Goal: Task Accomplishment & Management: Manage account settings

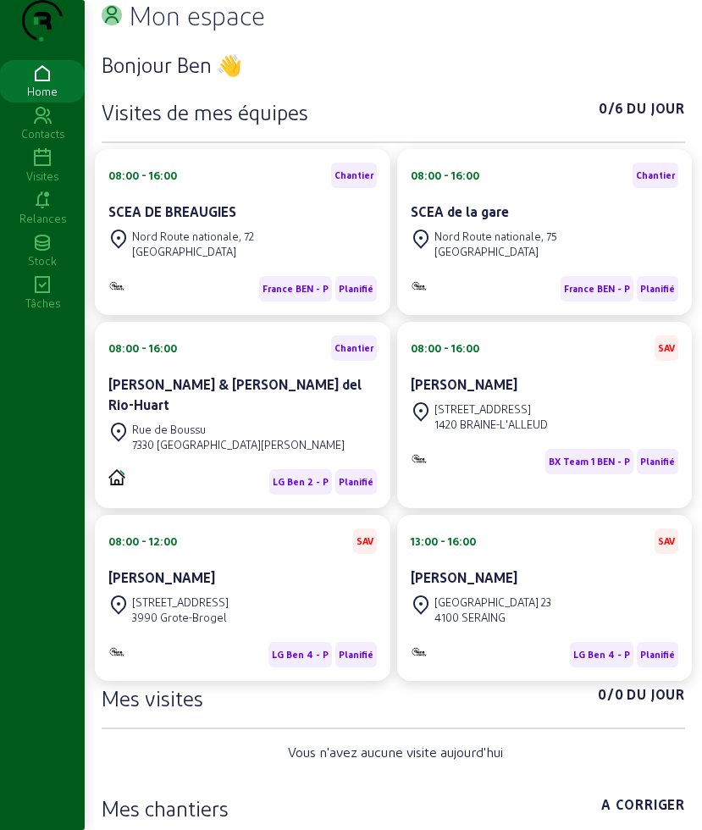
click at [46, 169] on icon at bounding box center [42, 158] width 85 height 20
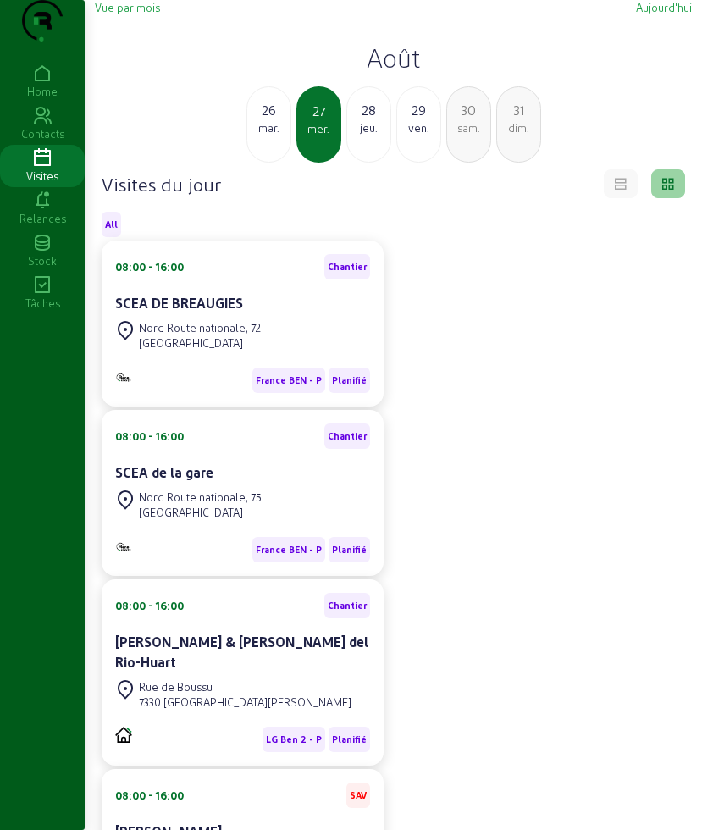
click at [354, 136] on div "jeu." at bounding box center [368, 127] width 43 height 15
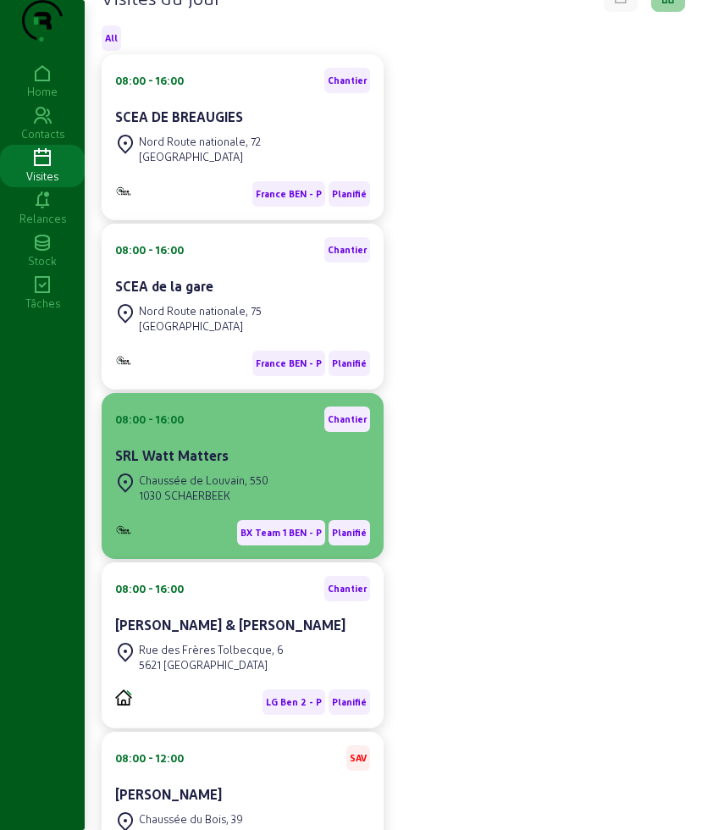
scroll to position [212, 0]
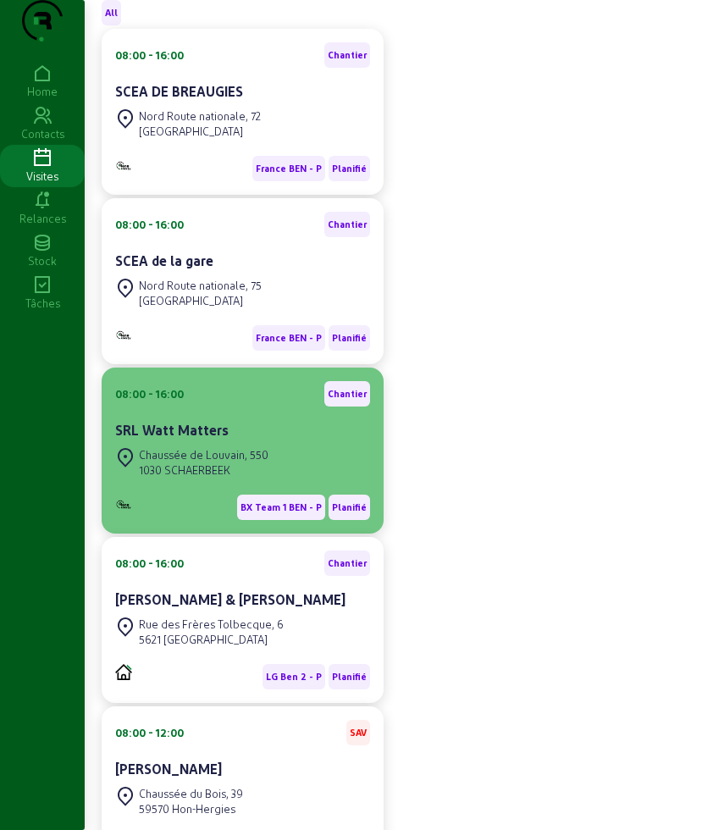
click at [240, 462] on div "Chaussée de Louvain, 550" at bounding box center [204, 454] width 130 height 15
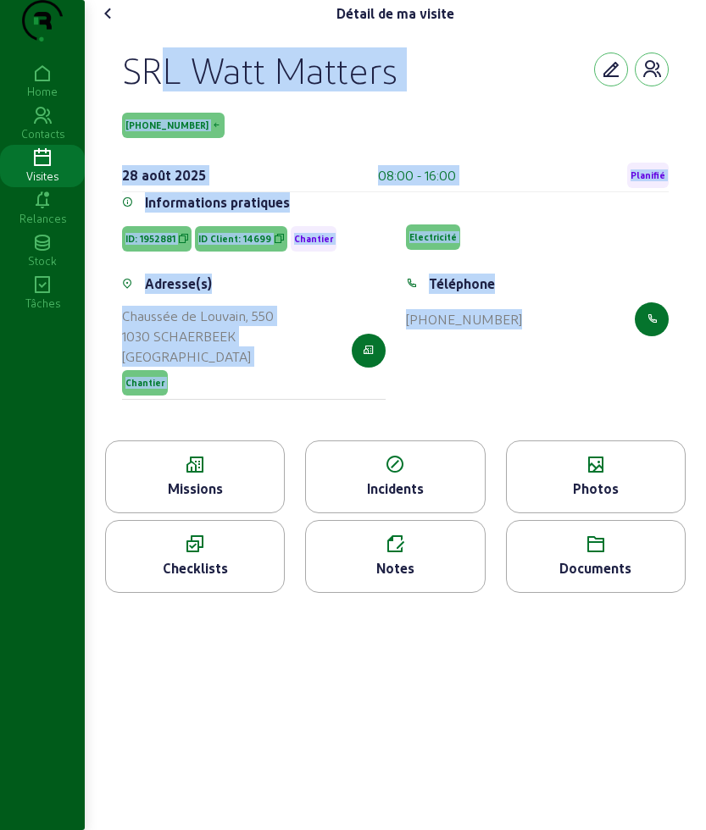
drag, startPoint x: 122, startPoint y: 89, endPoint x: 656, endPoint y: 452, distance: 645.6
click at [660, 440] on div "SRL Watt Matters [PHONE_NUMBER] [DATE] 08:00 - 16:00 Planifié Informations prat…" at bounding box center [395, 233] width 587 height 413
copy cam-empty "SRL Watt Matters [PHONE_NUMBER] [DATE] 08:00 - 16:00 Planifié Informations prat…"
click at [119, 24] on icon at bounding box center [108, 13] width 20 height 20
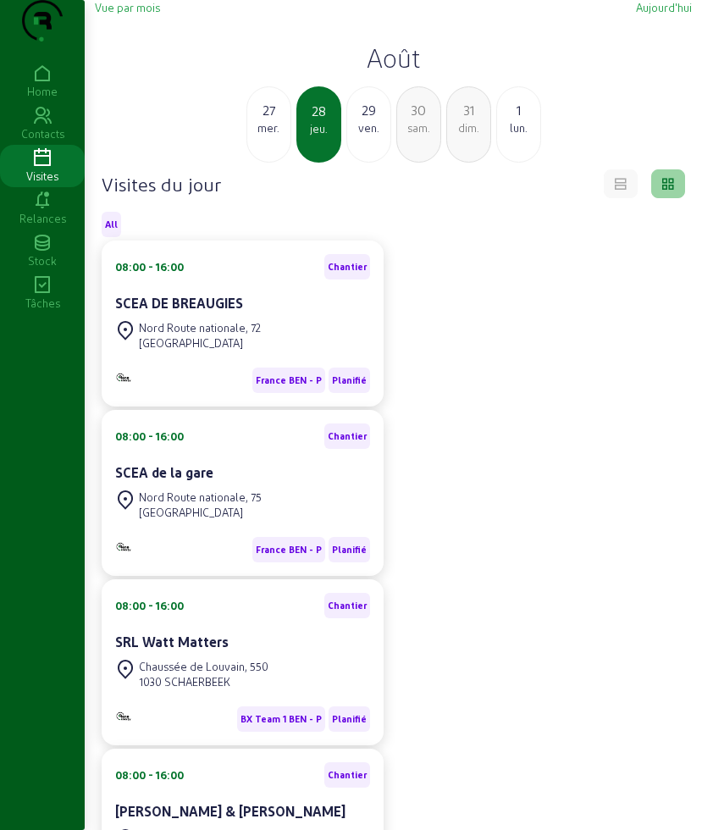
click at [274, 136] on div "mer." at bounding box center [268, 127] width 43 height 15
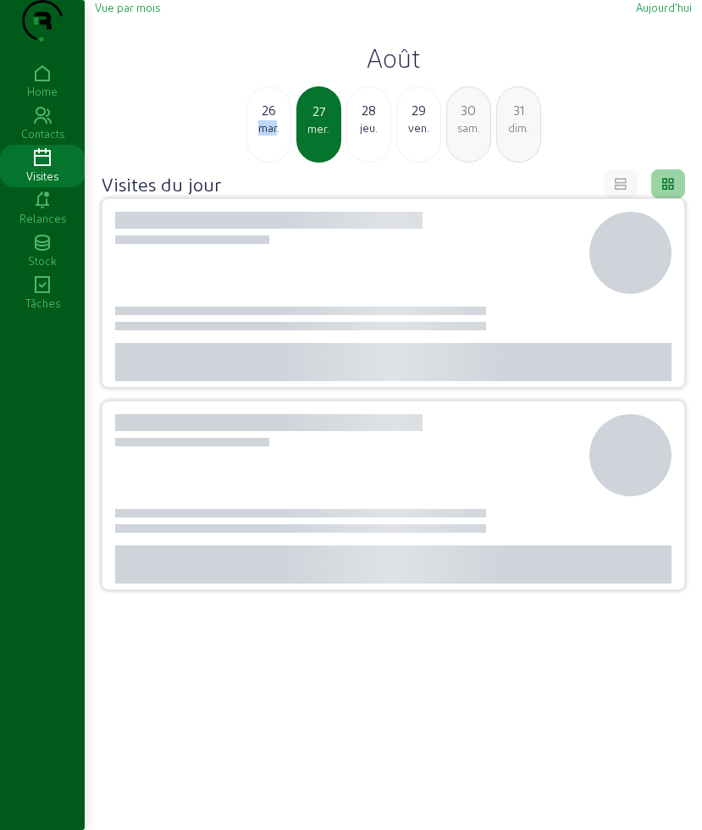
click at [274, 136] on div "mar." at bounding box center [268, 127] width 43 height 15
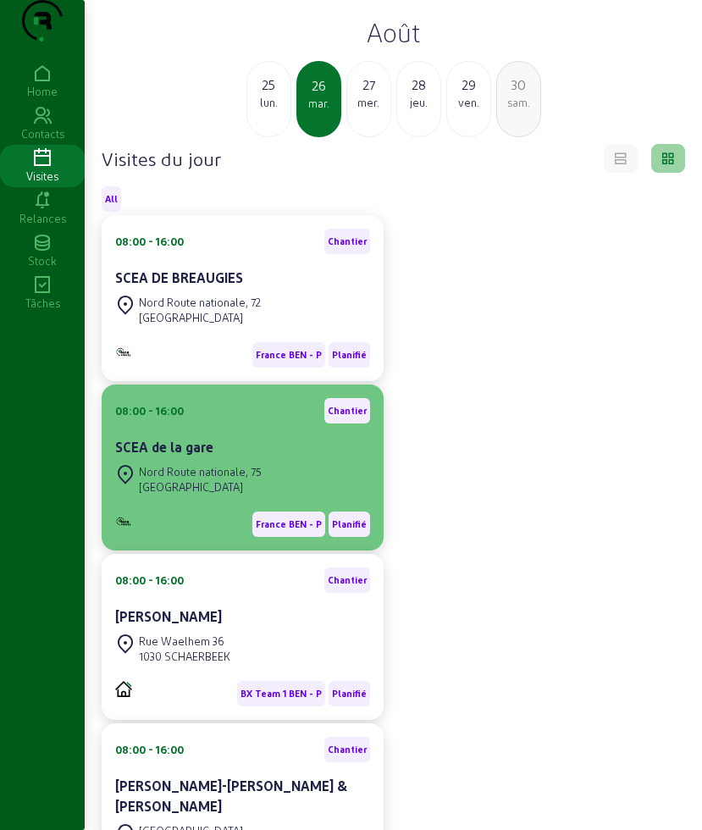
scroll to position [106, 0]
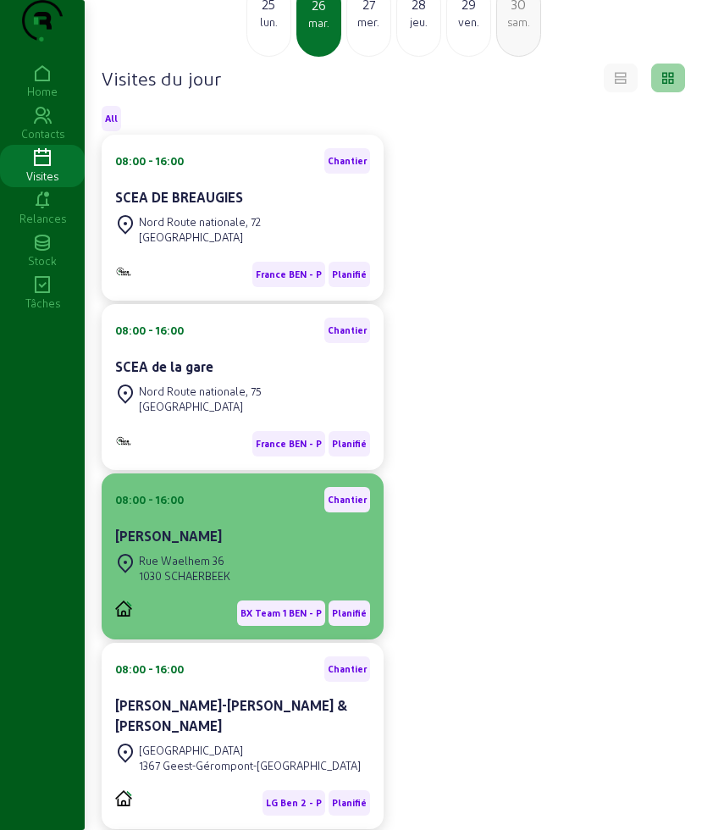
click at [299, 587] on div "Rue Waelhem 36 1030 SCHAERBEEK" at bounding box center [242, 568] width 255 height 37
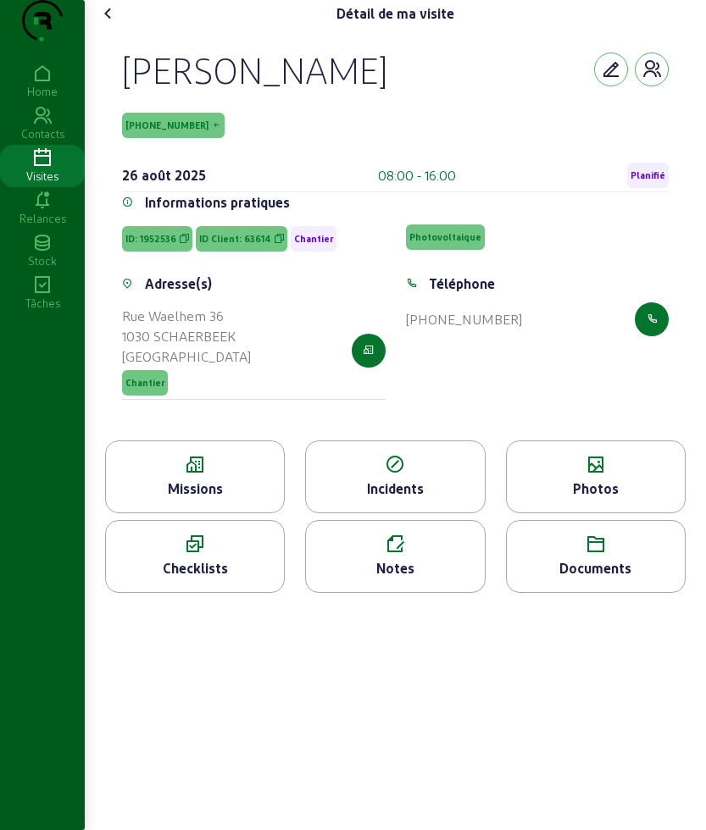
drag, startPoint x: 187, startPoint y: 438, endPoint x: 188, endPoint y: 517, distance: 78.8
click at [187, 420] on div "Adresse(s) [STREET_ADDRESS] Chantier" at bounding box center [254, 347] width 284 height 147
click at [188, 499] on div "Missions" at bounding box center [195, 489] width 178 height 20
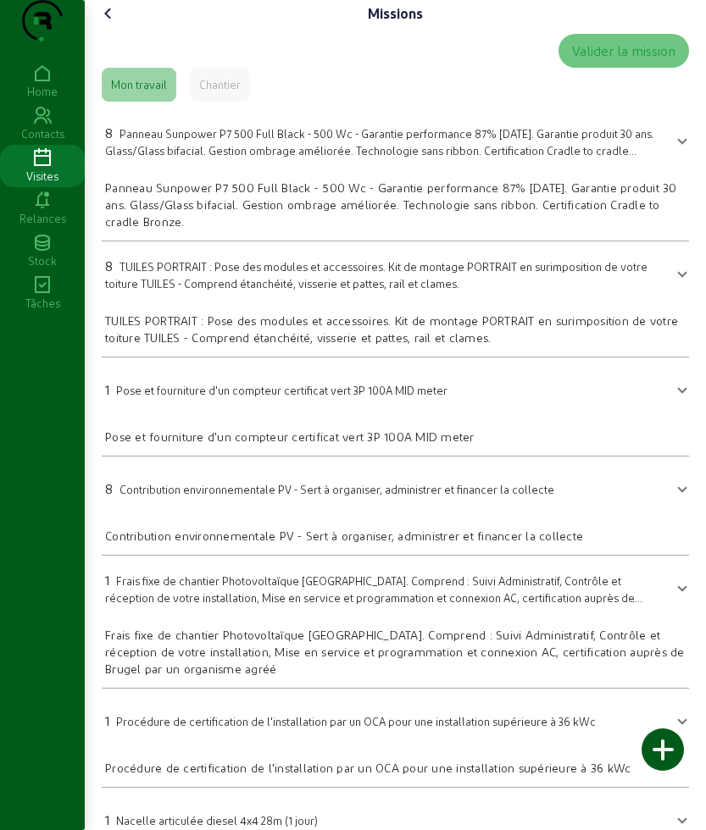
click at [119, 27] on div "Missions" at bounding box center [395, 13] width 601 height 27
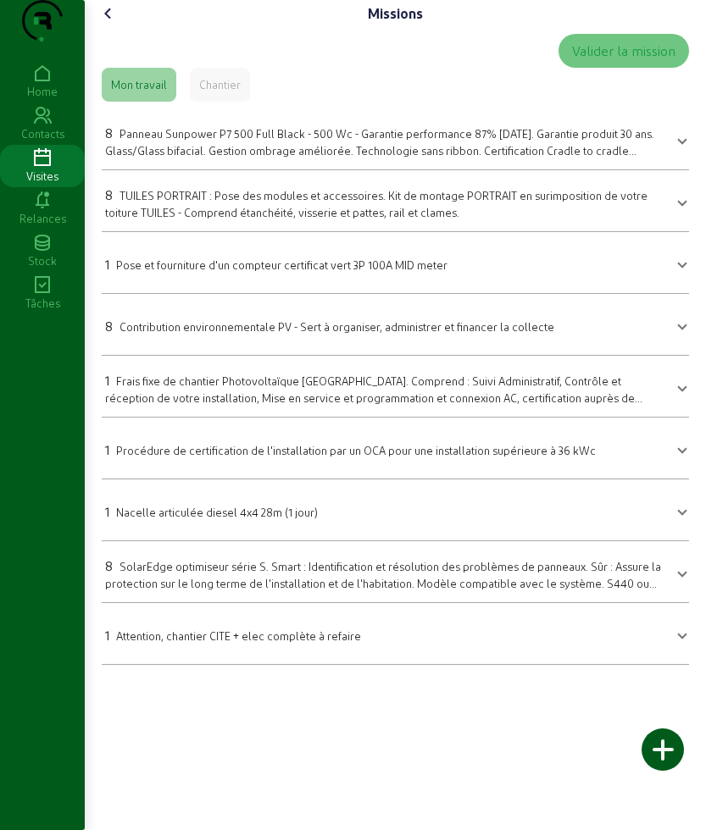
click at [109, 24] on icon at bounding box center [108, 13] width 20 height 20
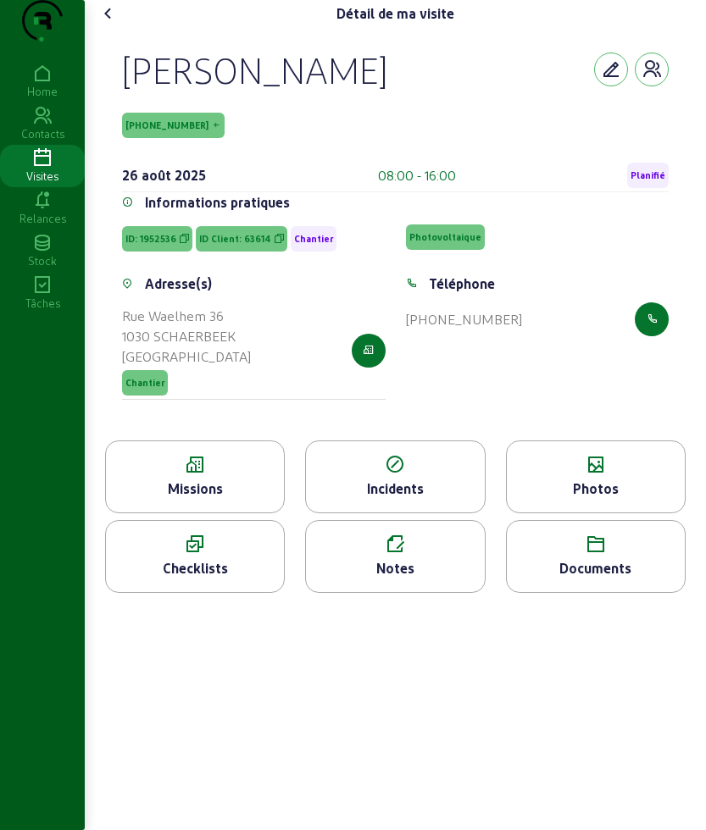
click at [108, 24] on icon at bounding box center [108, 13] width 20 height 20
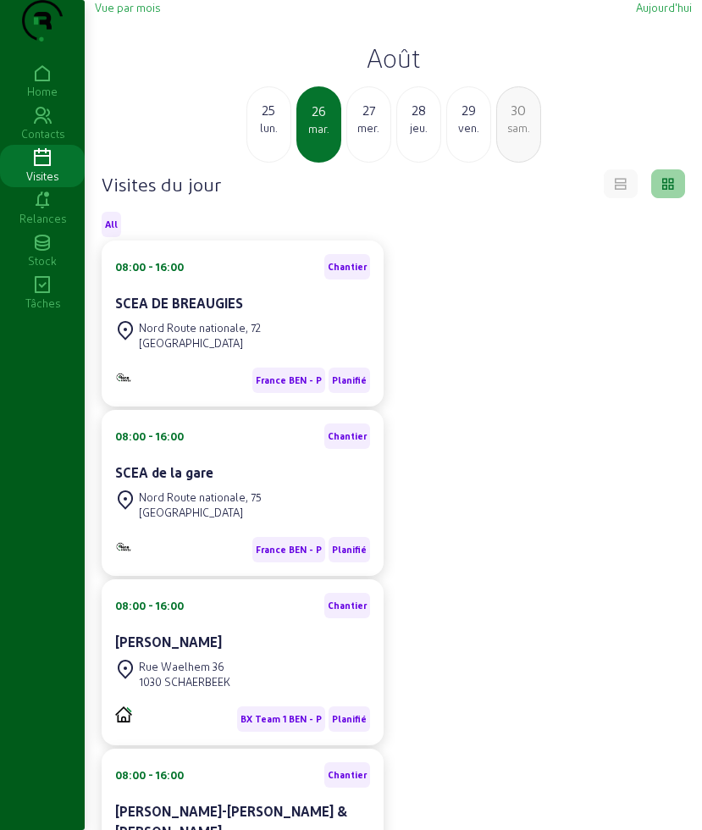
click at [419, 136] on div "jeu." at bounding box center [418, 127] width 43 height 15
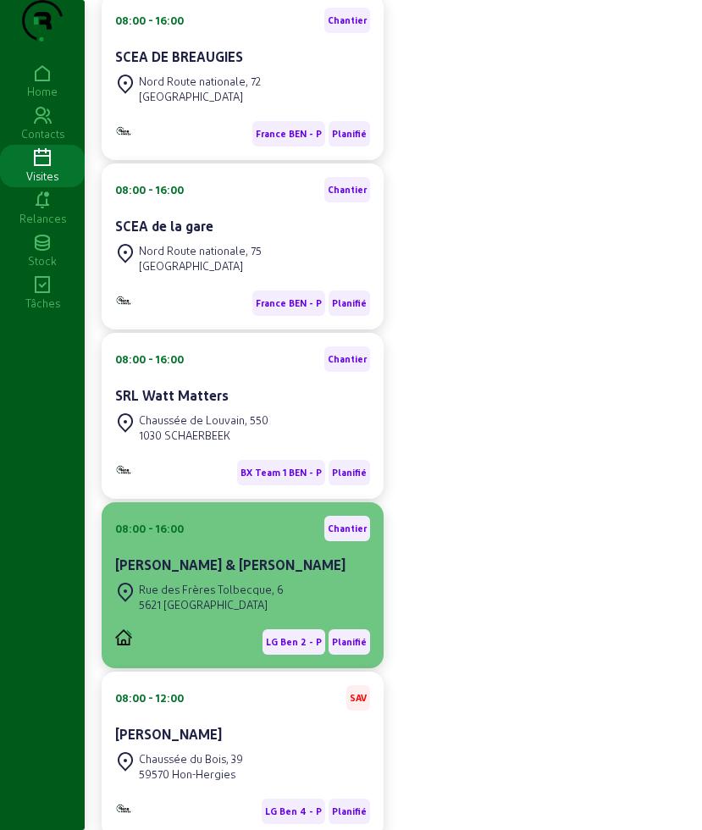
scroll to position [318, 0]
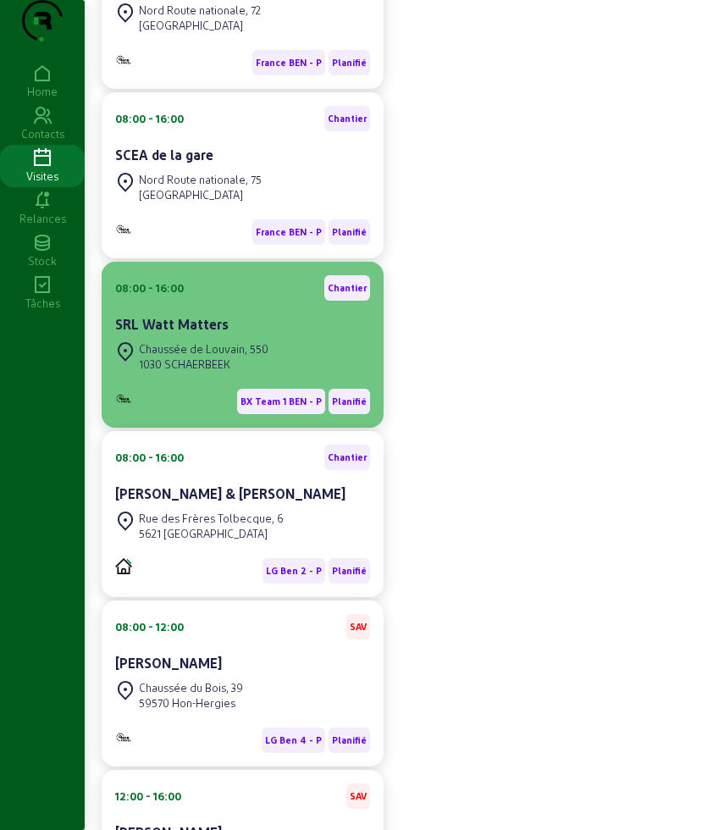
click at [251, 372] on div "1030 SCHAERBEEK" at bounding box center [204, 364] width 130 height 15
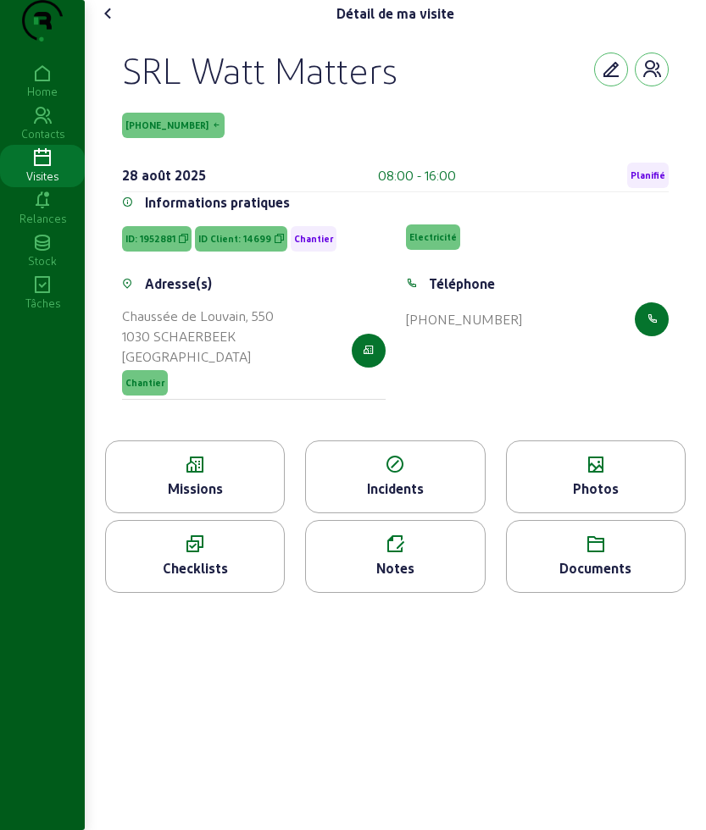
click at [170, 499] on div "Missions" at bounding box center [195, 489] width 178 height 20
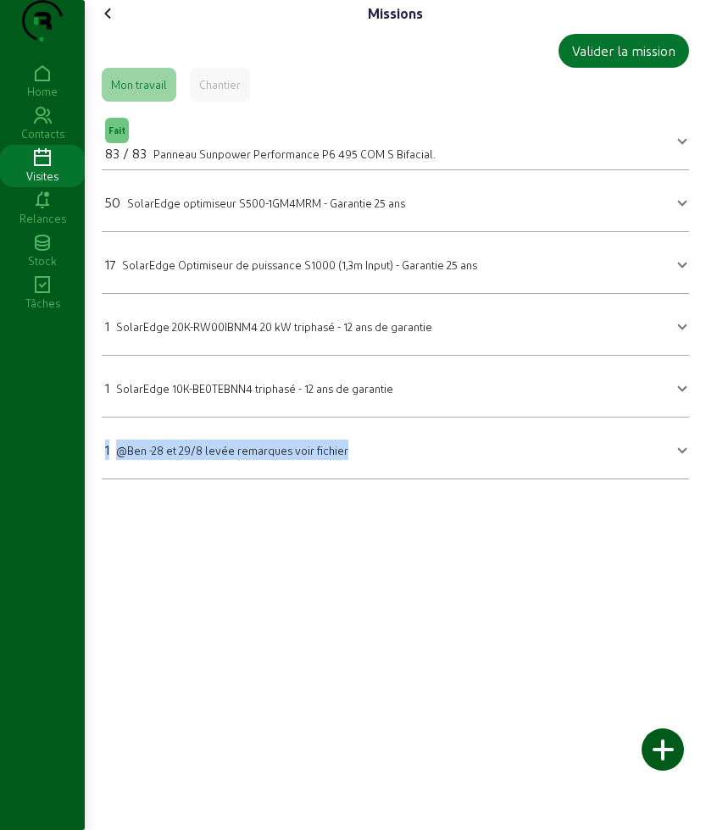
drag, startPoint x: 108, startPoint y: 464, endPoint x: 451, endPoint y: 544, distance: 352.2
click at [451, 544] on div "Missions Valider la mission Mon travail Chantier Fait 83 / 83 Panneau Sunpower …" at bounding box center [395, 415] width 621 height 830
copy div "1 @Ben -28 et 29/8 levée remarques voir fichier"
click at [280, 569] on div "Missions Valider la mission Mon travail Chantier Fait 83 / 83 Panneau Sunpower …" at bounding box center [395, 415] width 621 height 830
click at [104, 24] on icon at bounding box center [108, 13] width 20 height 20
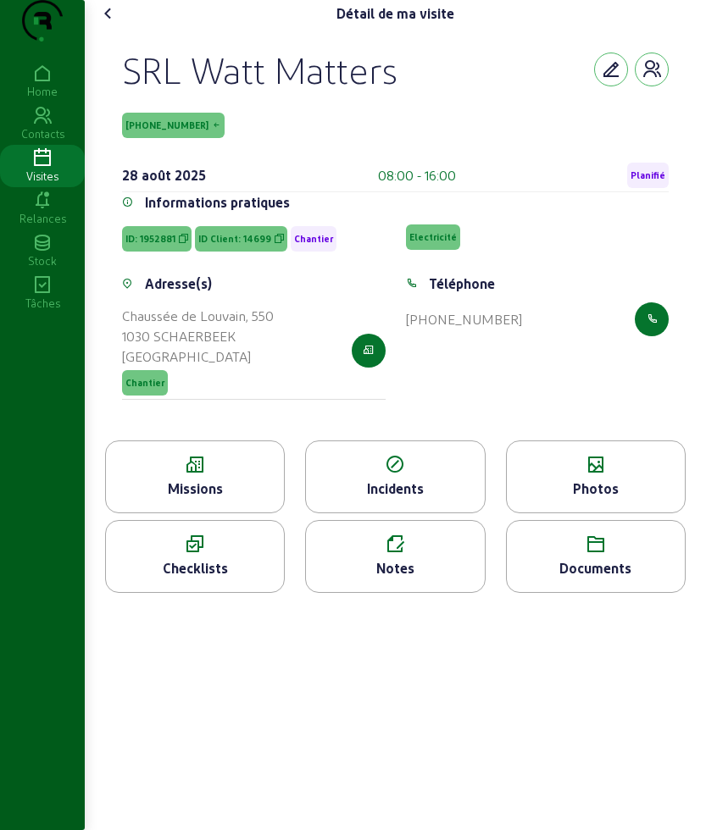
click at [573, 499] on div "Photos" at bounding box center [596, 489] width 178 height 20
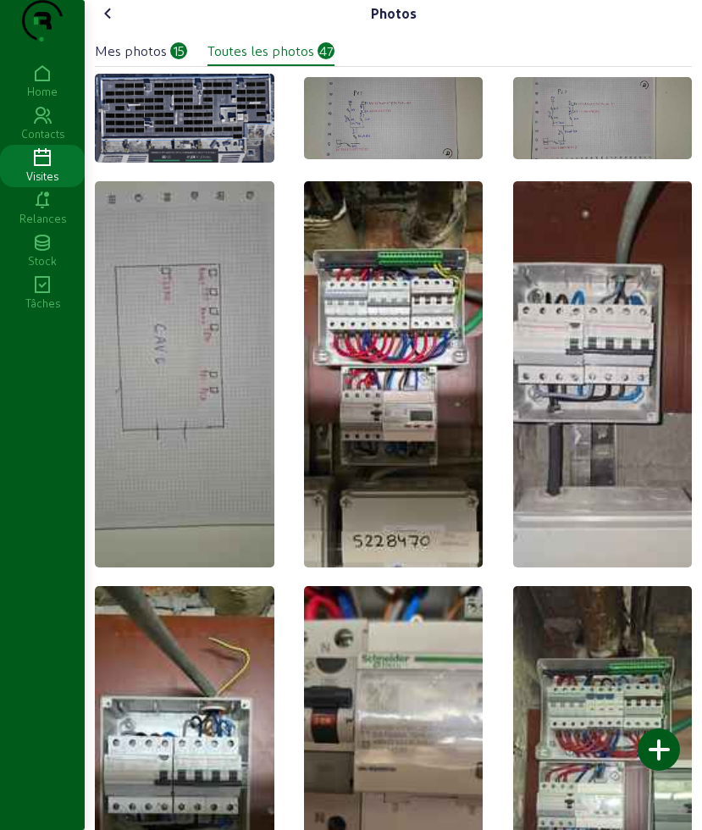
click at [114, 24] on icon at bounding box center [108, 13] width 20 height 20
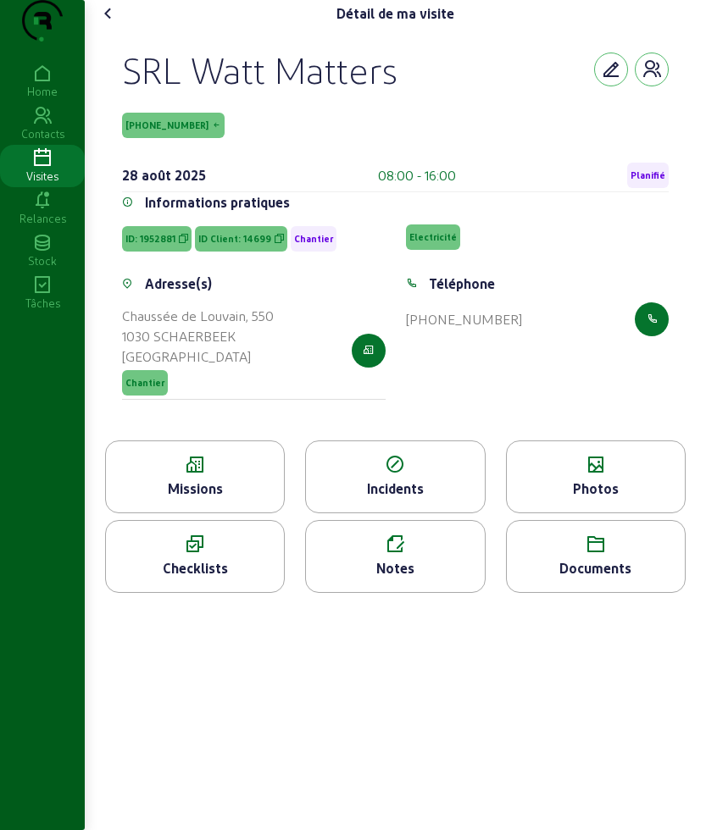
click at [112, 24] on icon at bounding box center [108, 13] width 20 height 20
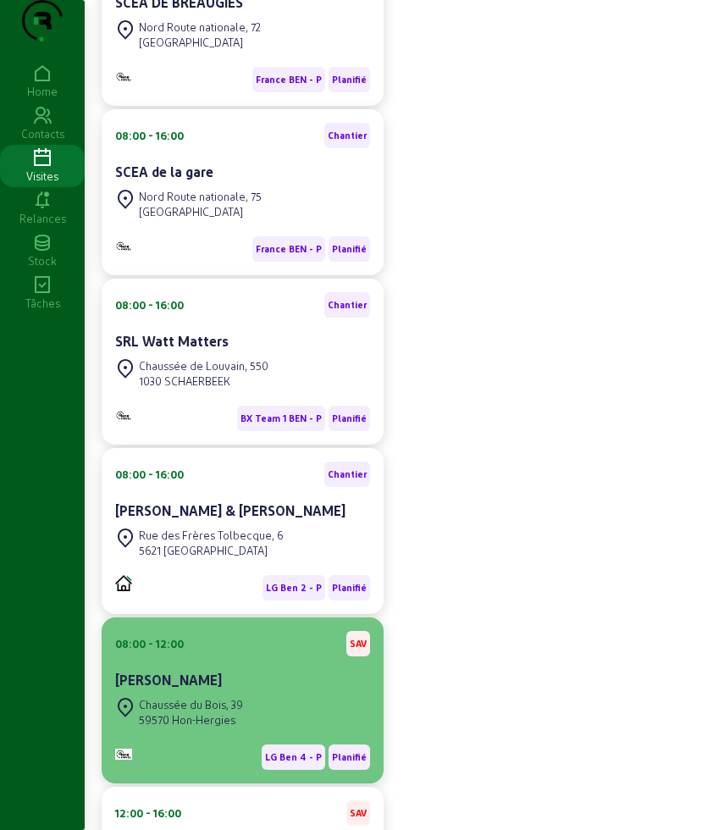
scroll to position [318, 0]
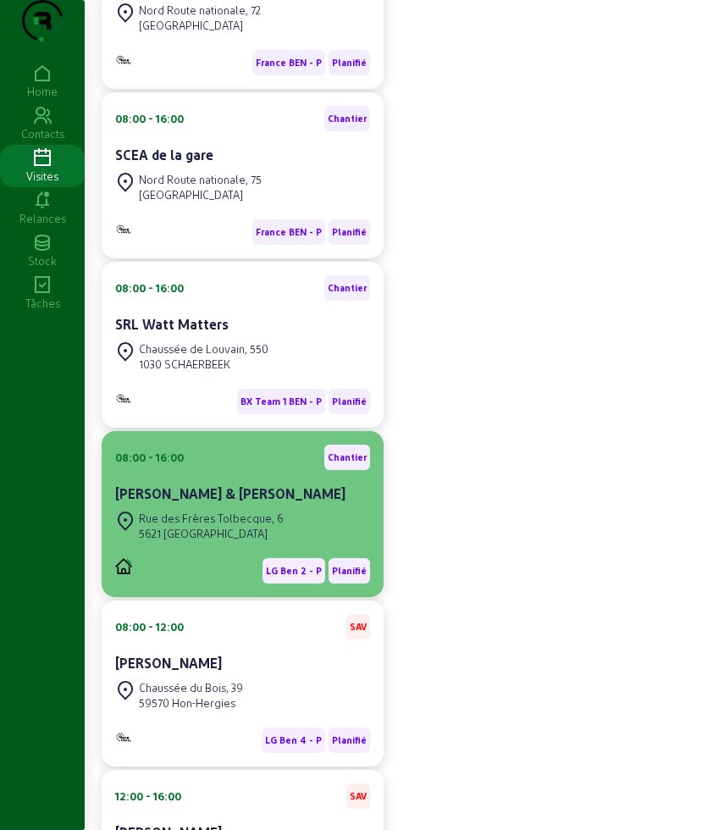
click at [209, 504] on div "[PERSON_NAME] & [PERSON_NAME]" at bounding box center [242, 494] width 255 height 20
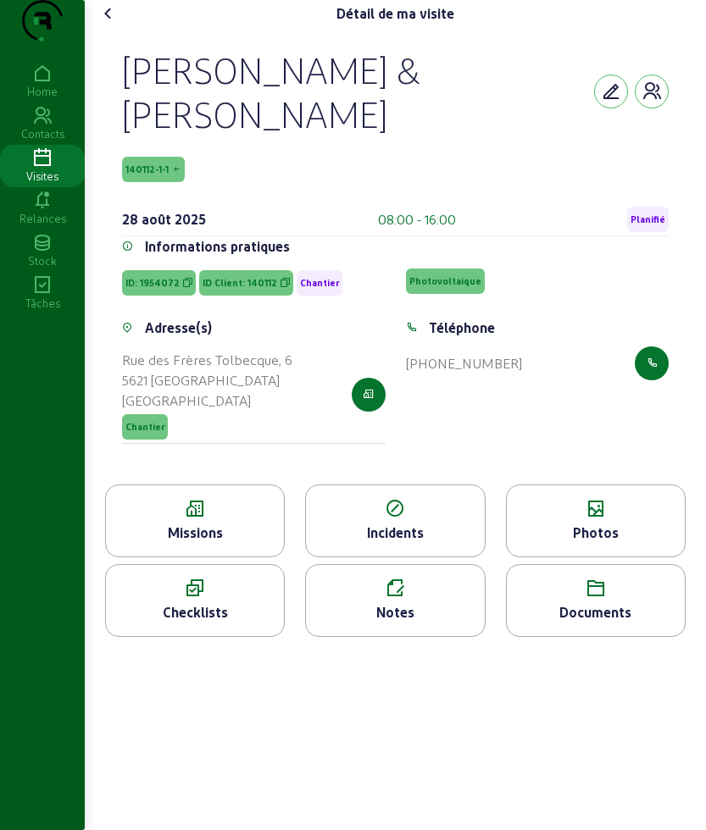
drag, startPoint x: 114, startPoint y: 101, endPoint x: 512, endPoint y: 408, distance: 503.0
click at [512, 408] on div "[PERSON_NAME] & [PERSON_NAME] 140112-1-1 [DATE] 08:00 - 16:00 Planifié Informat…" at bounding box center [395, 255] width 587 height 457
copy cam-empty "[PERSON_NAME] & [PERSON_NAME] 140112-1-1 [DATE] 08:00 - 16:00 Planifié Informat…"
click at [152, 543] on div "Missions" at bounding box center [195, 533] width 178 height 20
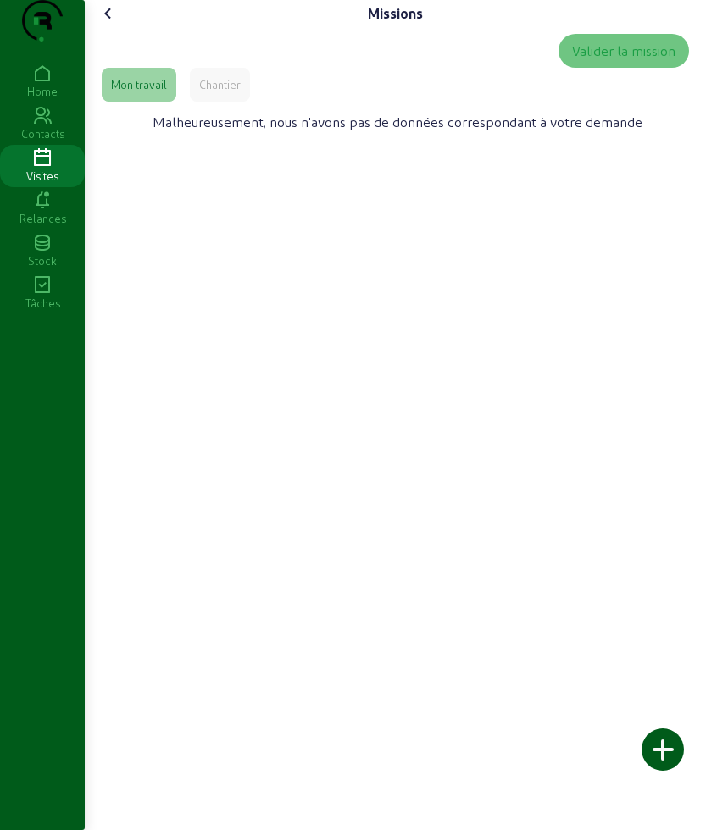
click at [237, 68] on div "Valider la mission" at bounding box center [395, 51] width 587 height 34
click at [230, 102] on div "Chantier" at bounding box center [220, 85] width 60 height 34
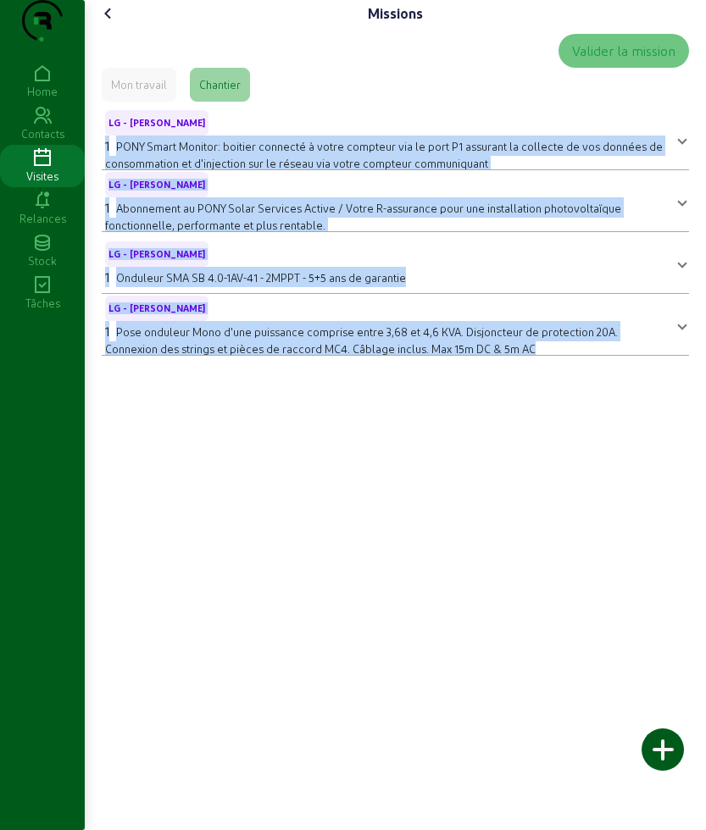
drag, startPoint x: 100, startPoint y: 176, endPoint x: 648, endPoint y: 448, distance: 611.8
click at [648, 448] on div "Missions Valider la mission Mon travail Chantier LG - Alessio - E 1 PONY Smart …" at bounding box center [395, 415] width 621 height 830
copy mat-accordion "1 PONY Smart Monitor: boitier connecté à votre compteur via le port P1 assurant…"
click at [111, 24] on icon at bounding box center [108, 13] width 20 height 20
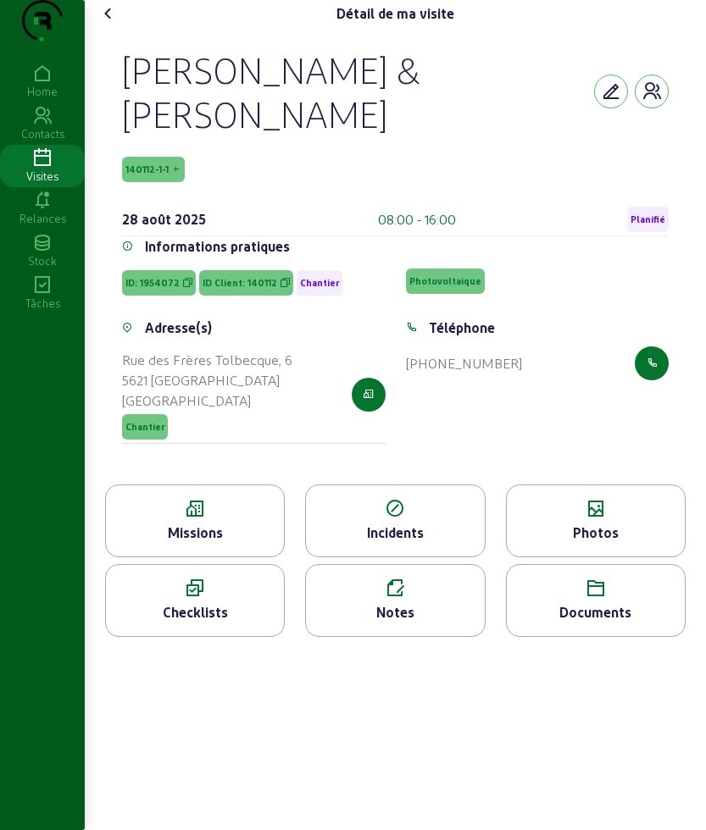
click at [626, 553] on div "Photos" at bounding box center [596, 521] width 180 height 73
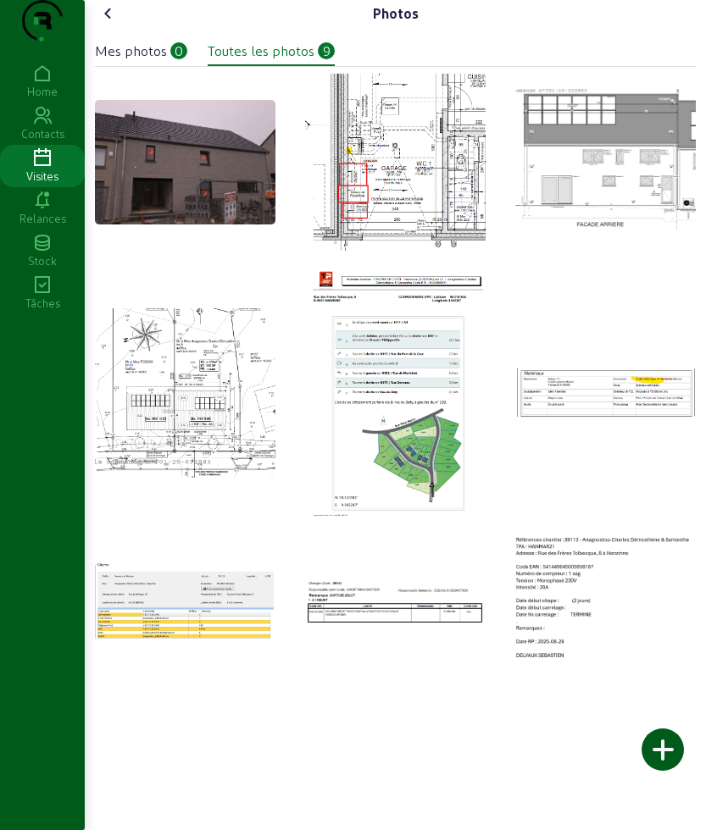
click at [111, 24] on icon at bounding box center [108, 13] width 20 height 20
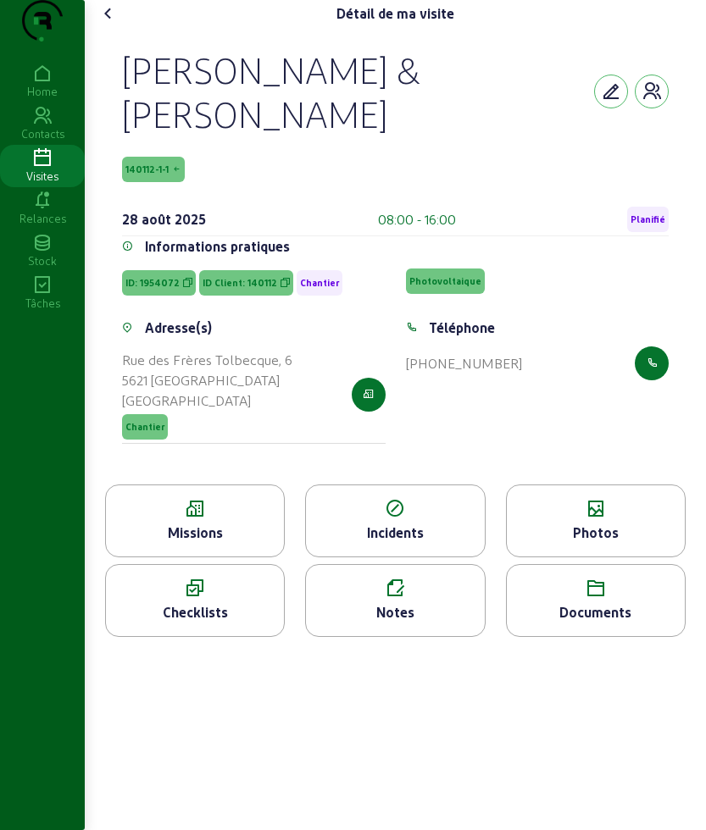
click at [122, 27] on cam-font-icon at bounding box center [108, 13] width 27 height 27
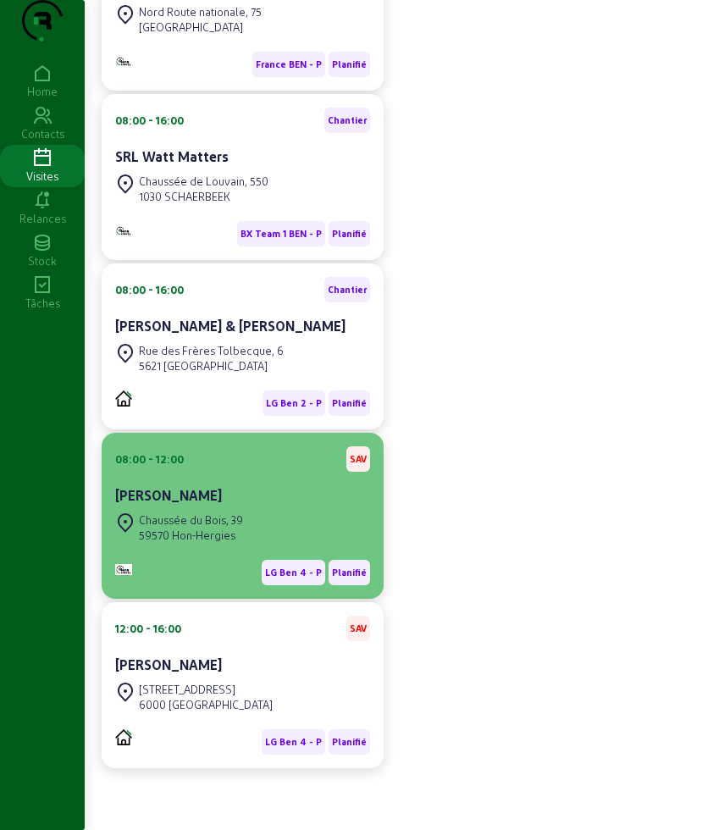
scroll to position [560, 0]
click at [234, 512] on div "Chaussée du Bois, 39" at bounding box center [191, 519] width 104 height 15
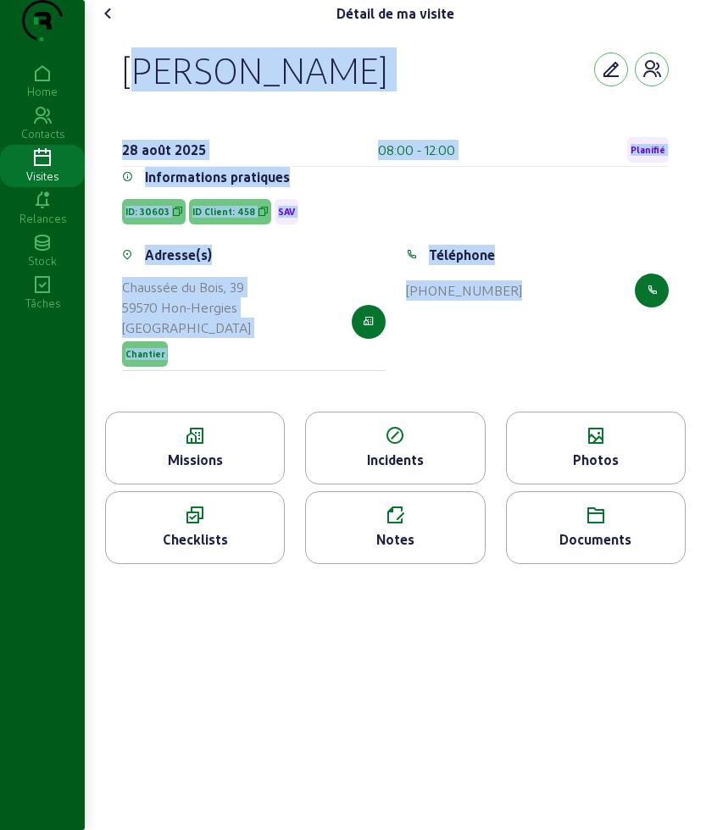
drag, startPoint x: 123, startPoint y: 93, endPoint x: 593, endPoint y: 396, distance: 559.0
click at [593, 396] on div "[PERSON_NAME] [DATE] 08:00 - 12:00 Planifié Informations pratiques ID: 30603 ID…" at bounding box center [395, 219] width 587 height 385
copy cam-empty "[PERSON_NAME] [DATE] 08:00 - 12:00 Planifié Informations pratiques ID: 30603 ID…"
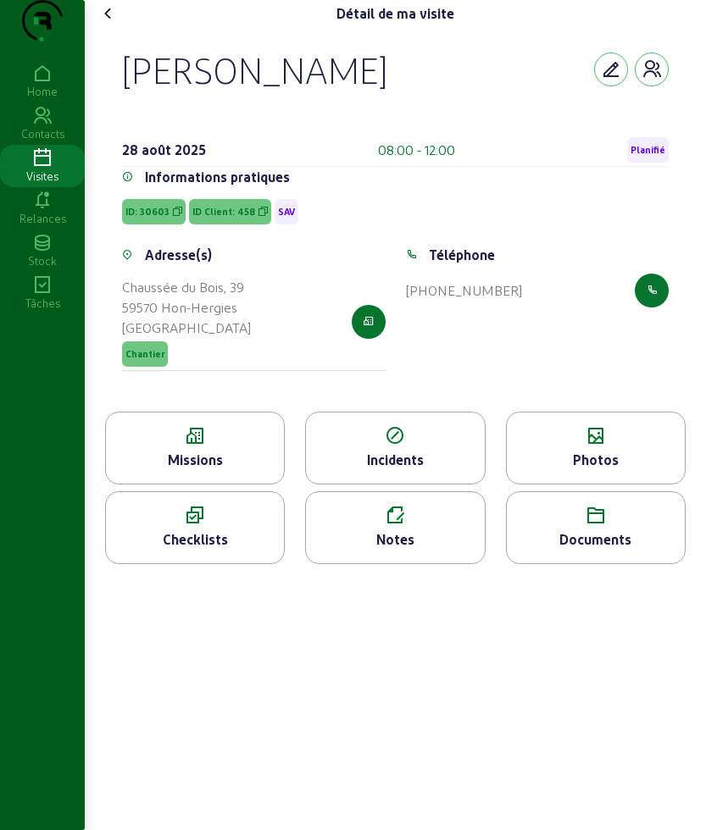
click at [191, 470] on div "Missions" at bounding box center [195, 460] width 178 height 20
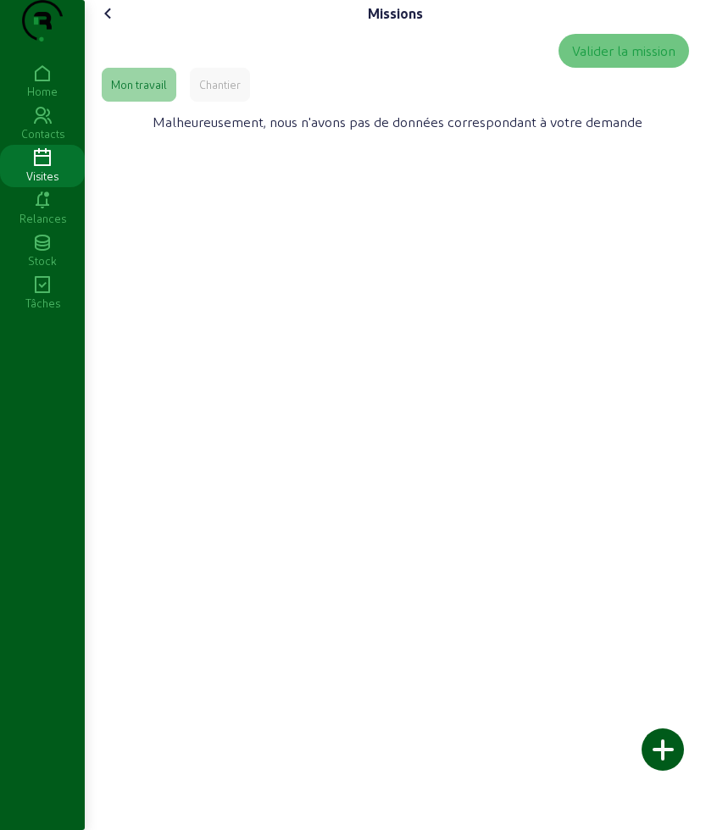
click at [217, 92] on div "Chantier" at bounding box center [220, 84] width 42 height 15
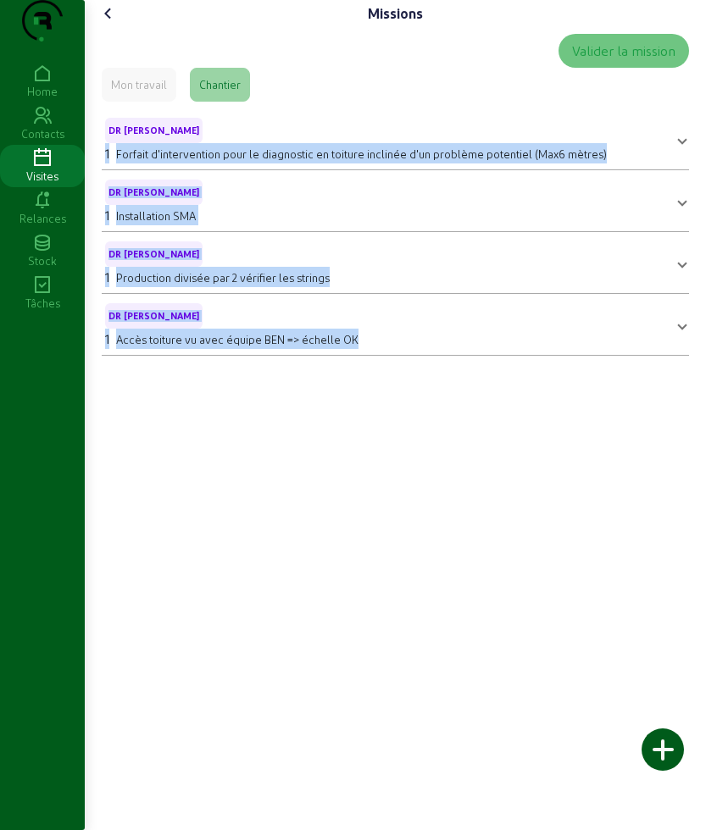
drag, startPoint x: 102, startPoint y: 187, endPoint x: 405, endPoint y: 412, distance: 376.6
click at [405, 412] on div "Missions Valider la mission Mon travail Chantier DR [PERSON_NAME] - P 1 Forfait…" at bounding box center [395, 415] width 621 height 830
copy mat-accordion "1 Forfait d'intervention pour le diagnostic en toiture inclinée d'un problème p…"
click at [109, 24] on icon at bounding box center [108, 13] width 20 height 20
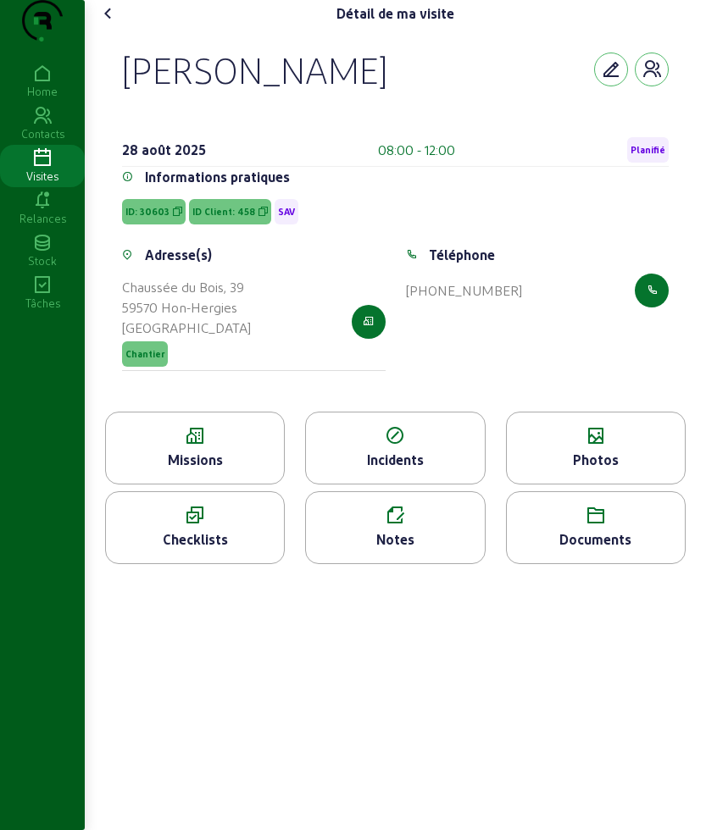
click at [583, 470] on div "Photos" at bounding box center [596, 460] width 178 height 20
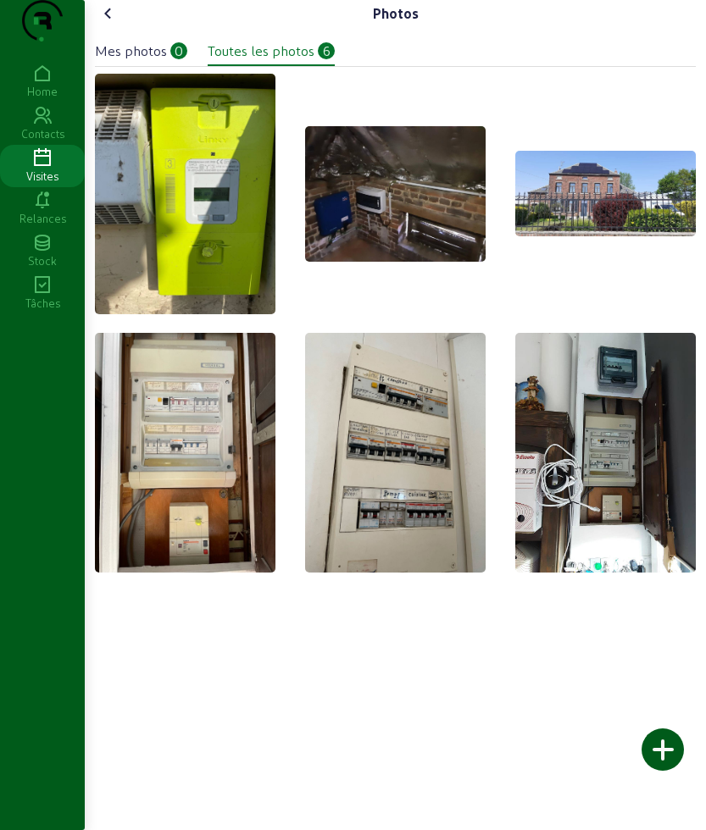
click at [86, 44] on div "Photos Mes photos 0 Toutes les photos 6" at bounding box center [395, 292] width 621 height 584
click at [100, 27] on cam-font-icon at bounding box center [108, 13] width 27 height 27
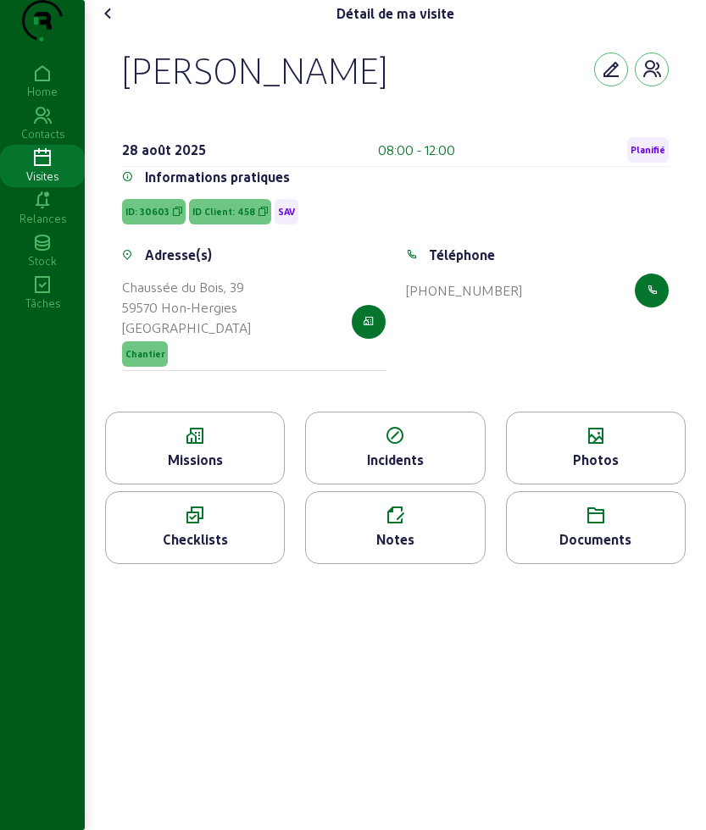
click at [115, 24] on icon at bounding box center [108, 13] width 20 height 20
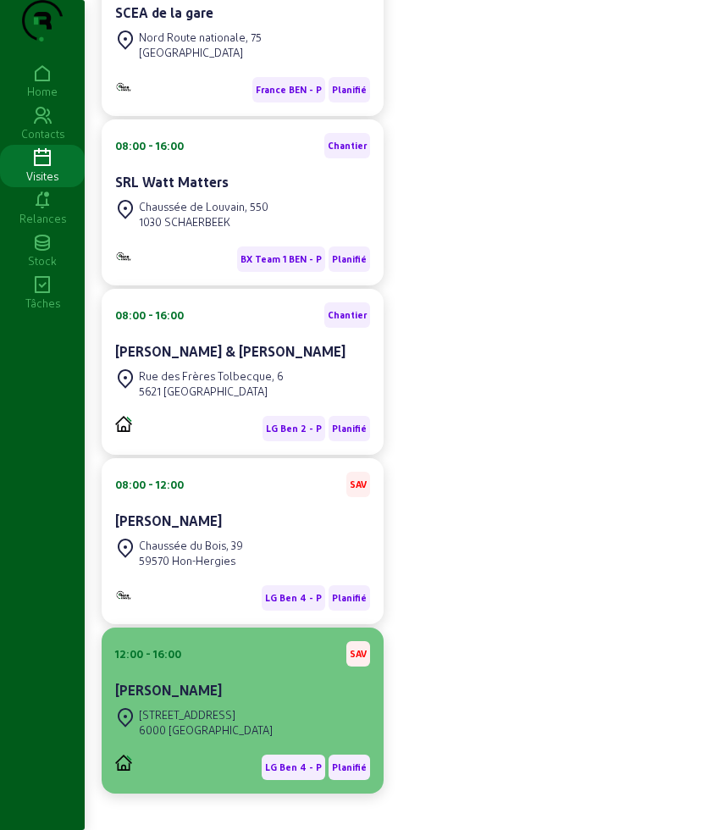
scroll to position [529, 0]
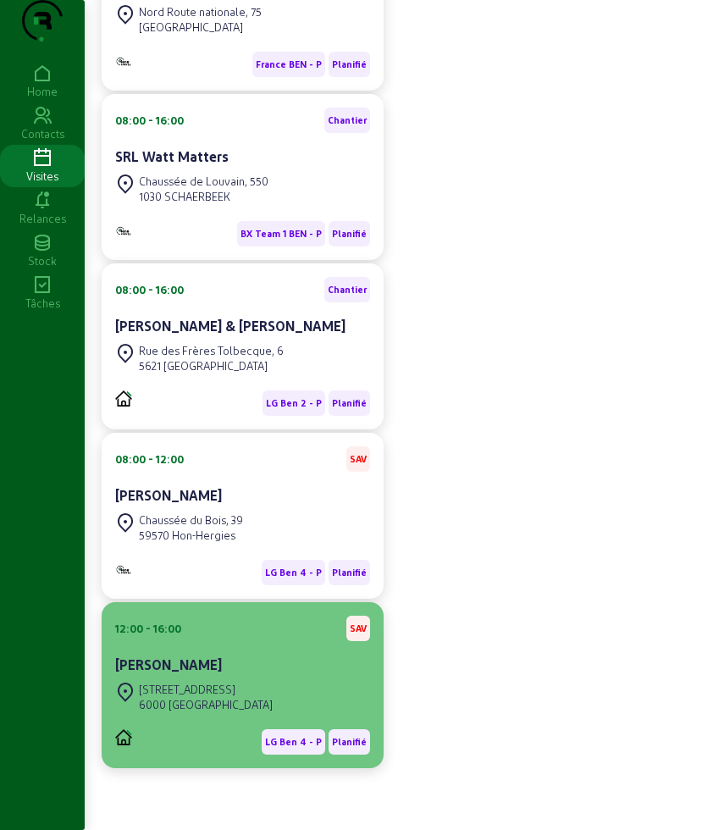
click at [273, 659] on div "12:00 - 16:00 SAV [PERSON_NAME]" at bounding box center [242, 647] width 255 height 63
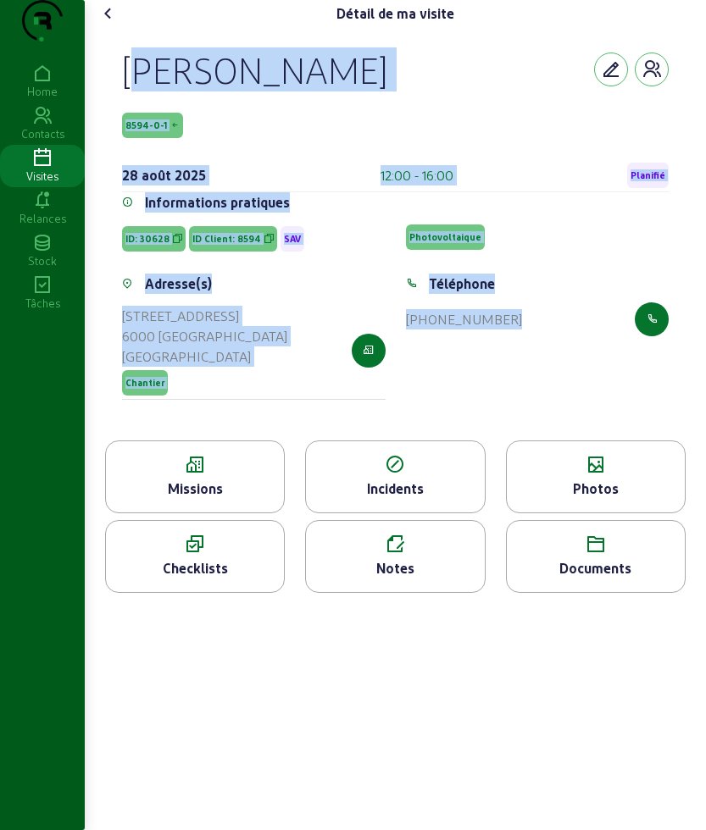
drag, startPoint x: 124, startPoint y: 94, endPoint x: 590, endPoint y: 375, distance: 544.2
click at [590, 375] on div "[PERSON_NAME] 8594-0-1 [DATE] 12:00 - 16:00 Planifié Informations pratiques ID:…" at bounding box center [395, 233] width 587 height 413
copy cam-empty "[PERSON_NAME] 8594-0-1 [DATE] 12:00 - 16:00 Planifié Informations pratiques ID:…"
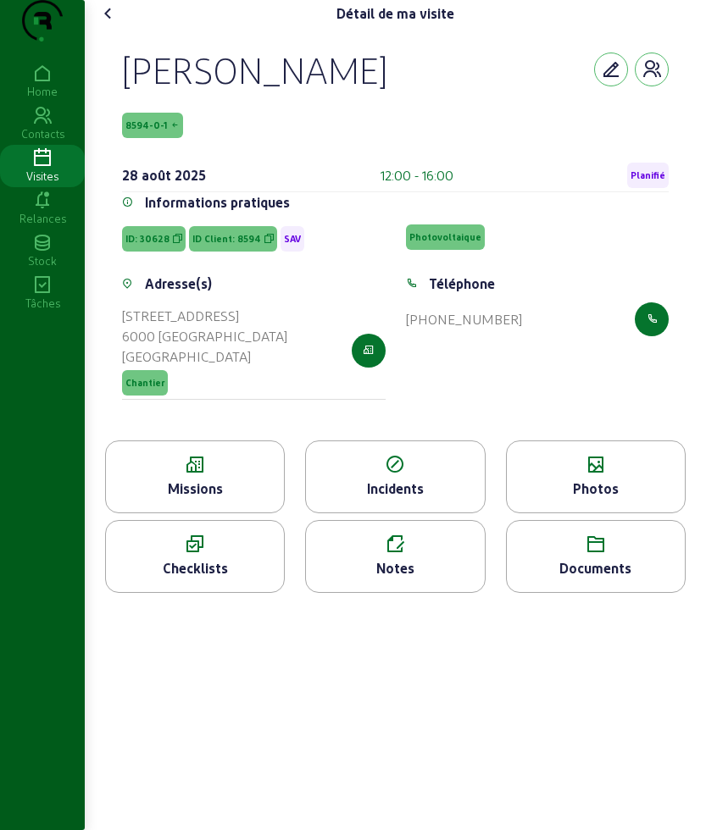
click at [201, 475] on icon at bounding box center [195, 465] width 178 height 20
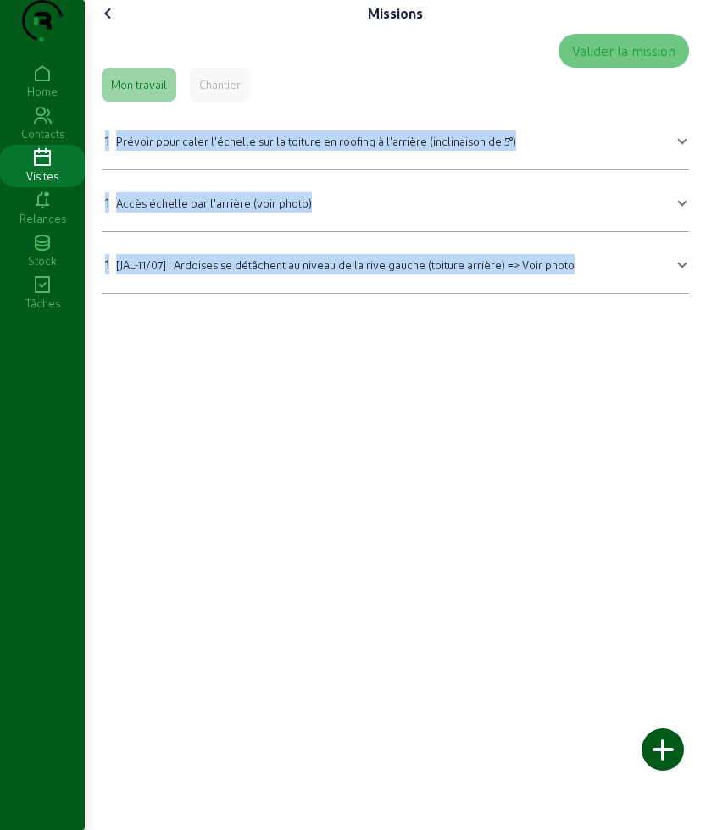
drag, startPoint x: 101, startPoint y: 152, endPoint x: 573, endPoint y: 322, distance: 501.6
click at [573, 301] on div "Valider la mission Mon travail Chantier 1 Prévoir pour caler l'échelle sur la t…" at bounding box center [395, 164] width 601 height 274
copy mat-accordion "1 Prévoir pour caler l'échelle sur la toiture en roofing à l'arrière (inclinais…"
click at [116, 24] on icon at bounding box center [108, 13] width 20 height 20
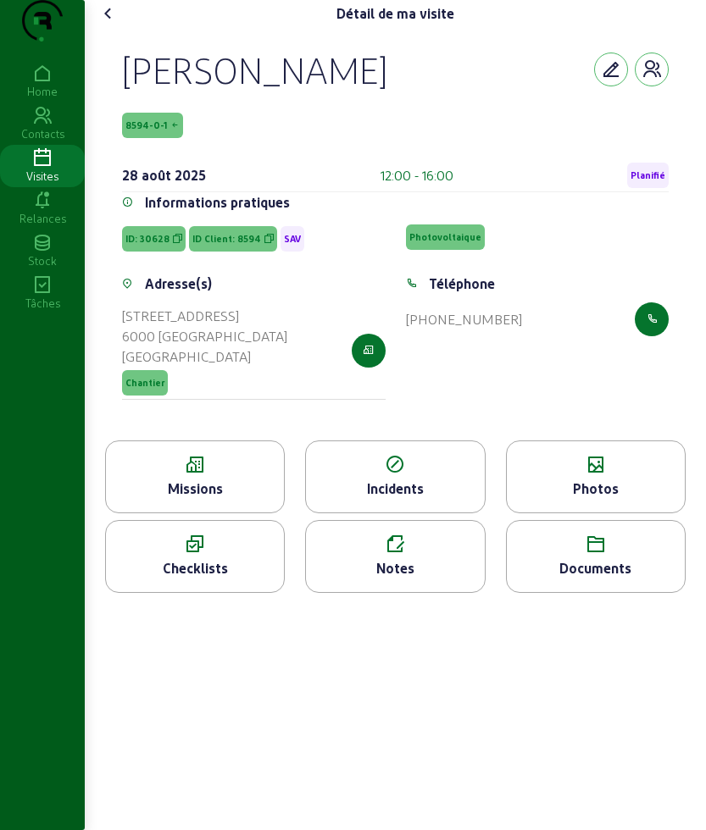
click at [562, 475] on icon at bounding box center [596, 465] width 178 height 20
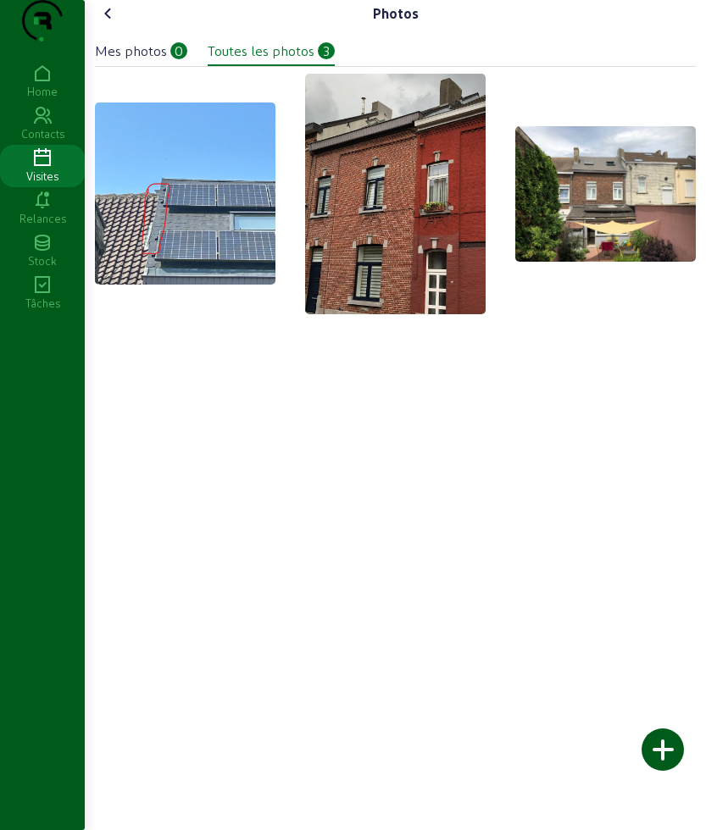
click at [111, 24] on icon at bounding box center [108, 13] width 20 height 20
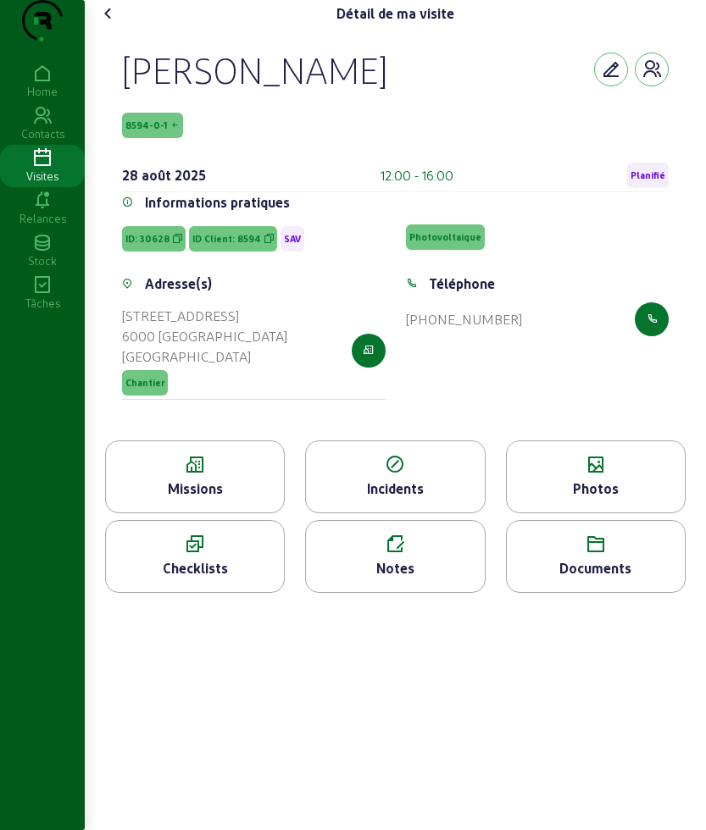
click at [115, 24] on icon at bounding box center [108, 13] width 20 height 20
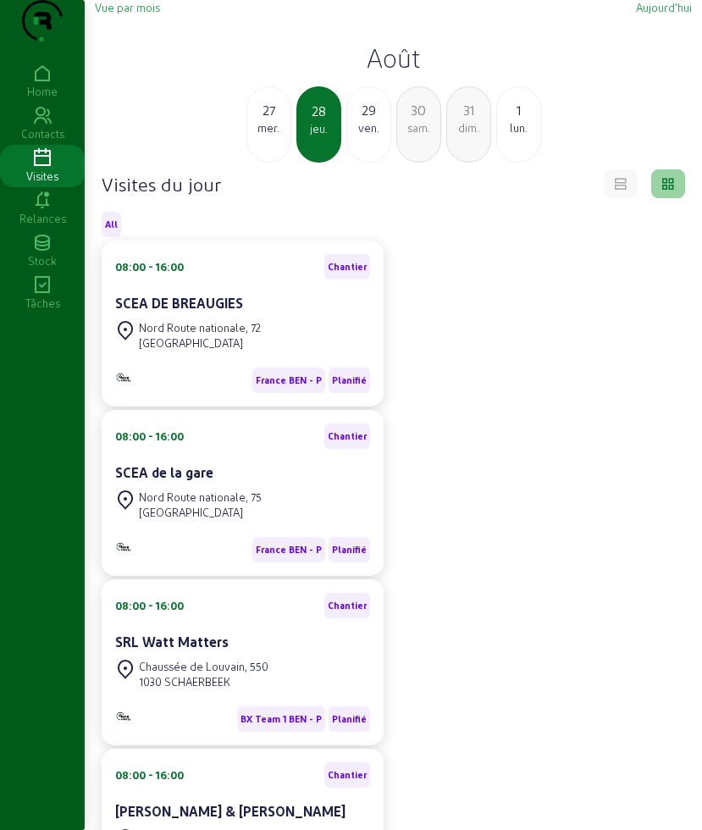
click at [272, 129] on div "27 mer." at bounding box center [268, 124] width 45 height 76
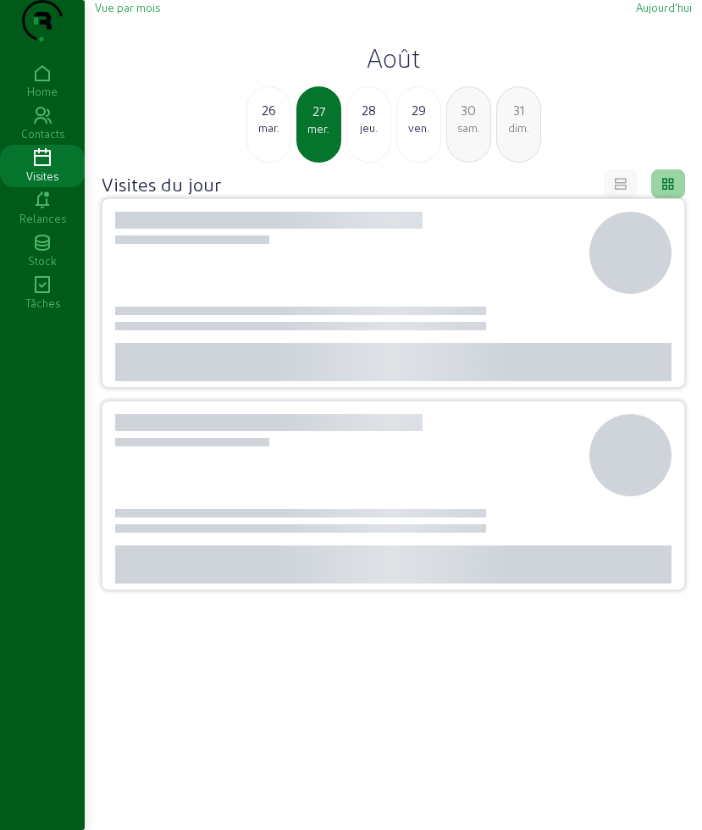
click at [272, 120] on div "26" at bounding box center [268, 110] width 43 height 20
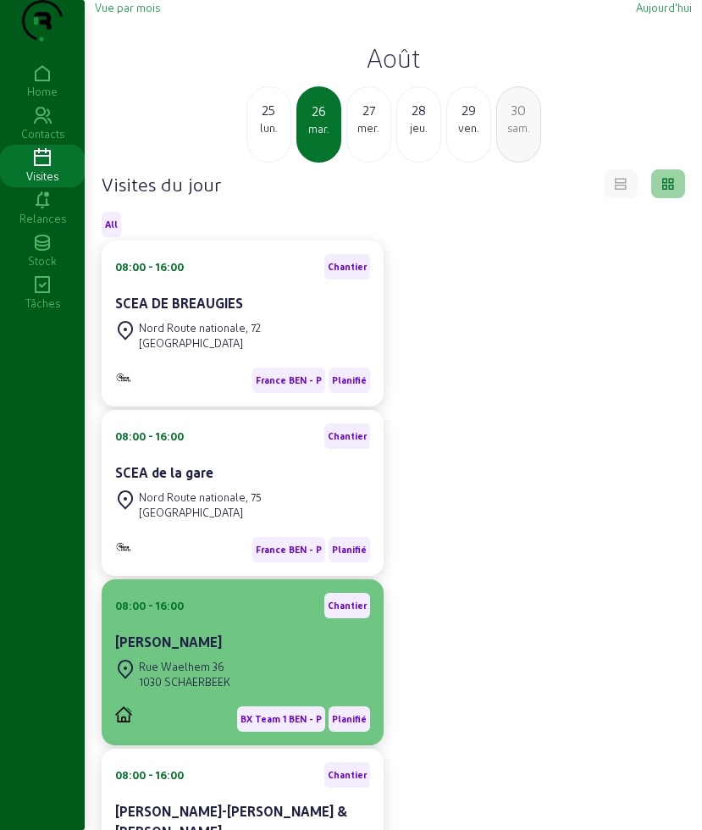
click at [180, 650] on cam-card-title "[PERSON_NAME]" at bounding box center [168, 642] width 107 height 16
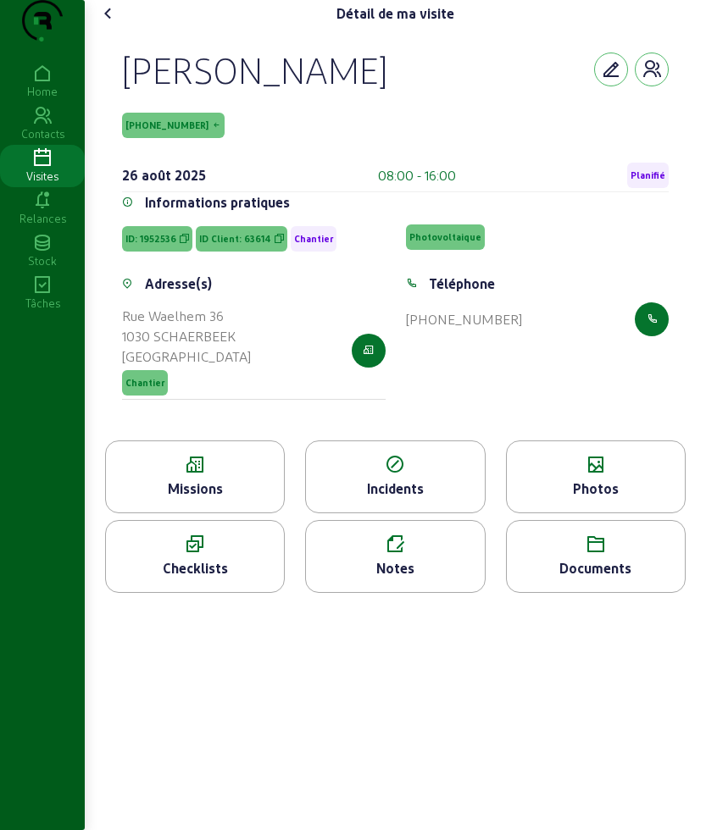
drag, startPoint x: 126, startPoint y: 101, endPoint x: 394, endPoint y: 123, distance: 268.6
click at [394, 91] on div "[PERSON_NAME]" at bounding box center [395, 69] width 546 height 44
copy div "[PERSON_NAME]"
click at [206, 475] on icon at bounding box center [195, 465] width 178 height 20
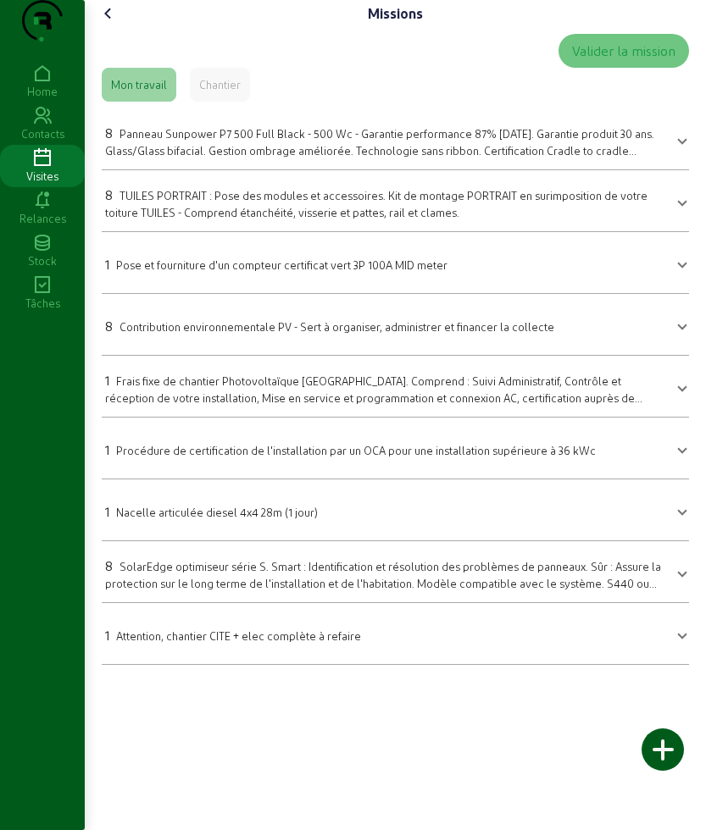
click at [151, 172] on span "Panneau Sunpower P7 500 Full Black - 500 Wc - Garantie performance 87% [DATE]. …" at bounding box center [379, 149] width 549 height 45
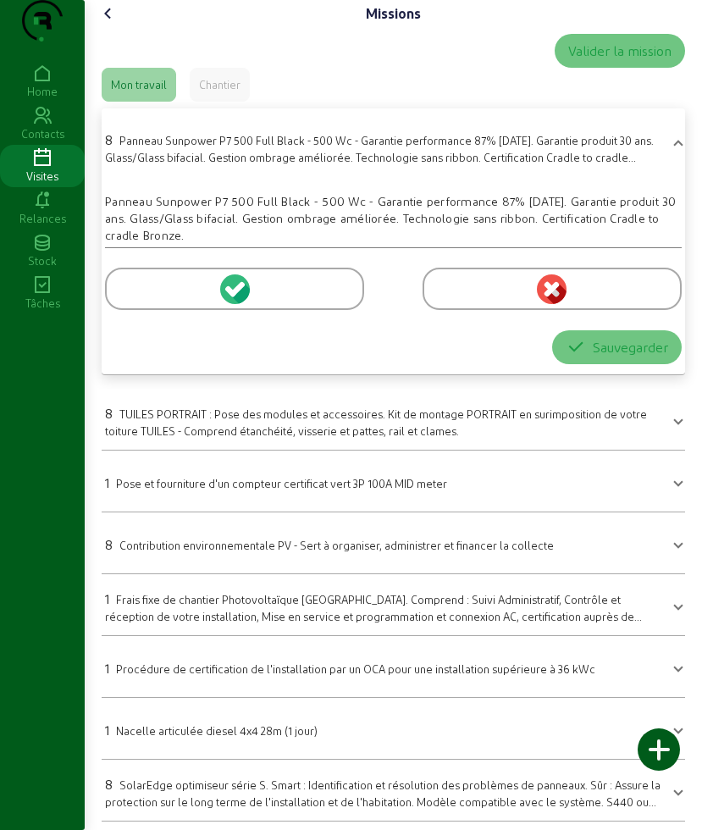
drag, startPoint x: 156, startPoint y: 319, endPoint x: 596, endPoint y: 524, distance: 485.8
click at [156, 310] on div at bounding box center [234, 289] width 259 height 42
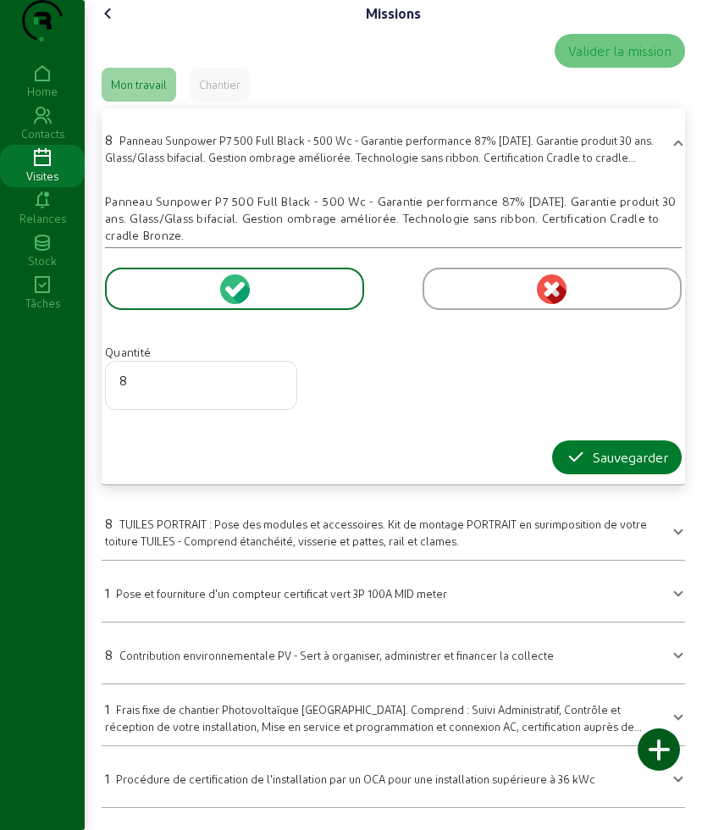
click at [566, 468] on icon "button" at bounding box center [576, 457] width 20 height 20
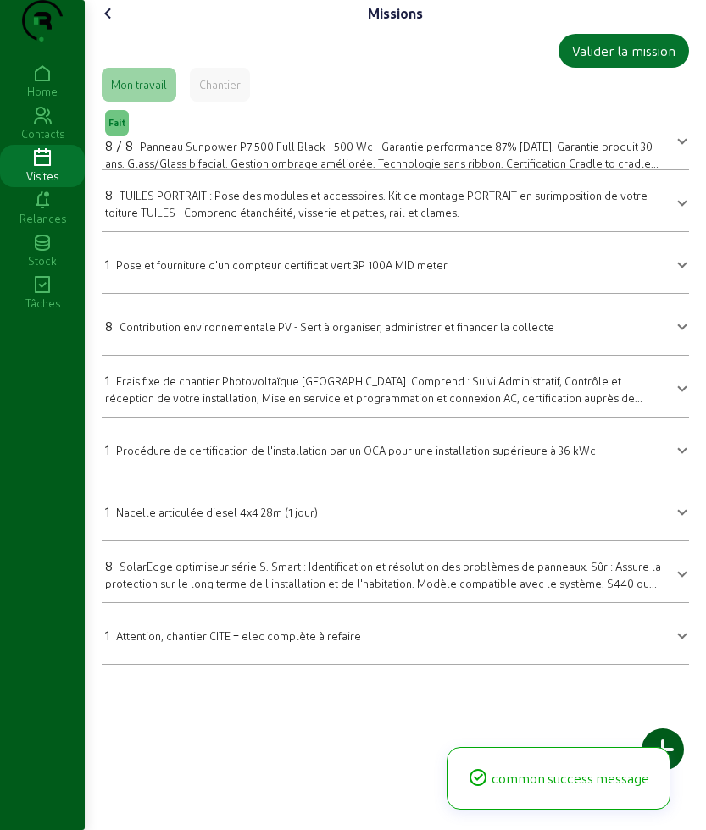
click at [165, 212] on mat-expansion-panel-header "8 TUILES PORTRAIT : Pose des modules et accessoires. Kit de montage PORTRAIT en…" at bounding box center [395, 200] width 587 height 47
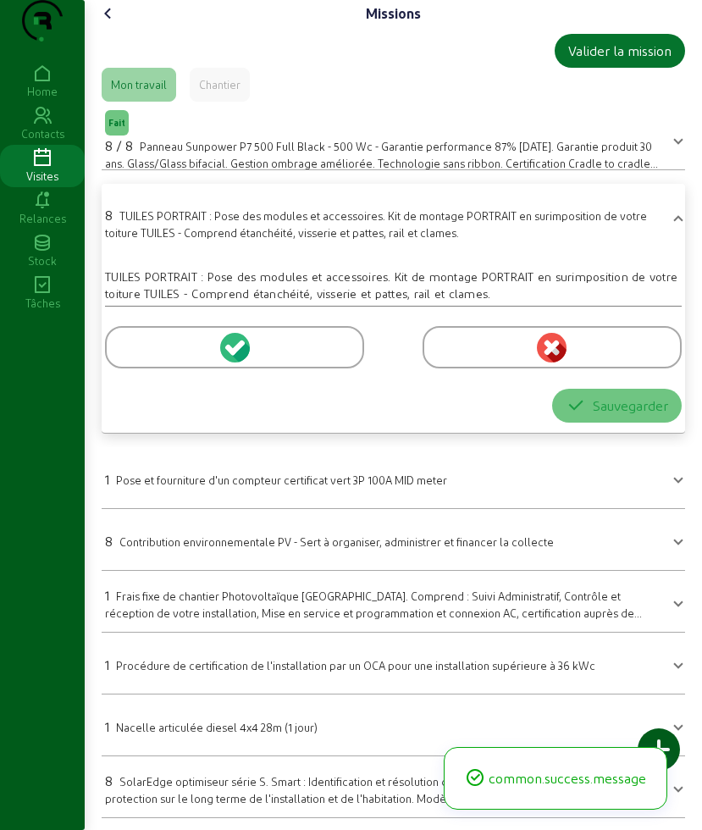
click at [145, 368] on div at bounding box center [234, 347] width 259 height 42
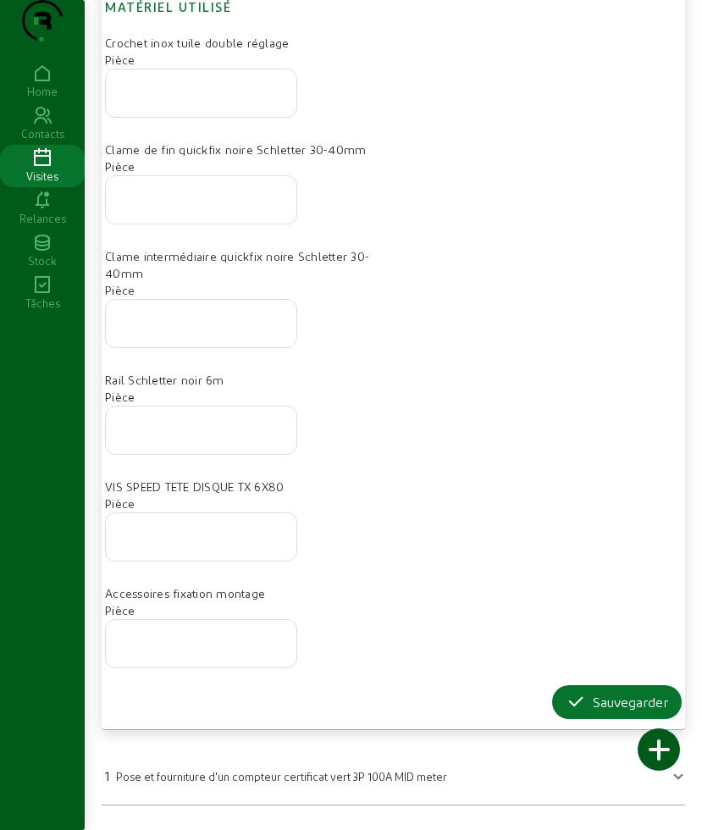
scroll to position [529, 0]
click at [579, 728] on icon at bounding box center [591, 738] width 42 height 20
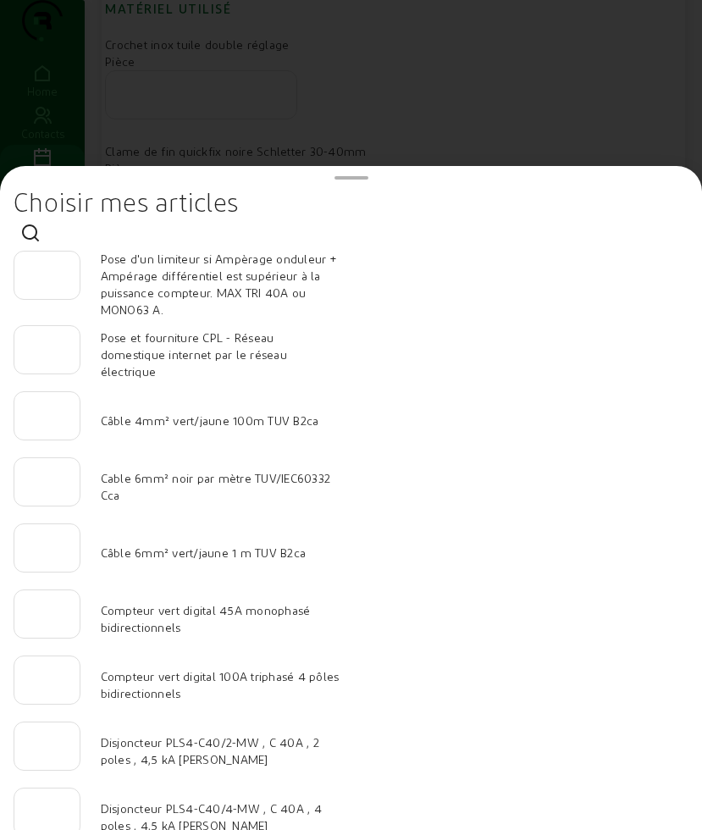
drag, startPoint x: 325, startPoint y: 114, endPoint x: 334, endPoint y: 119, distance: 9.9
click at [326, 113] on div at bounding box center [351, 415] width 702 height 830
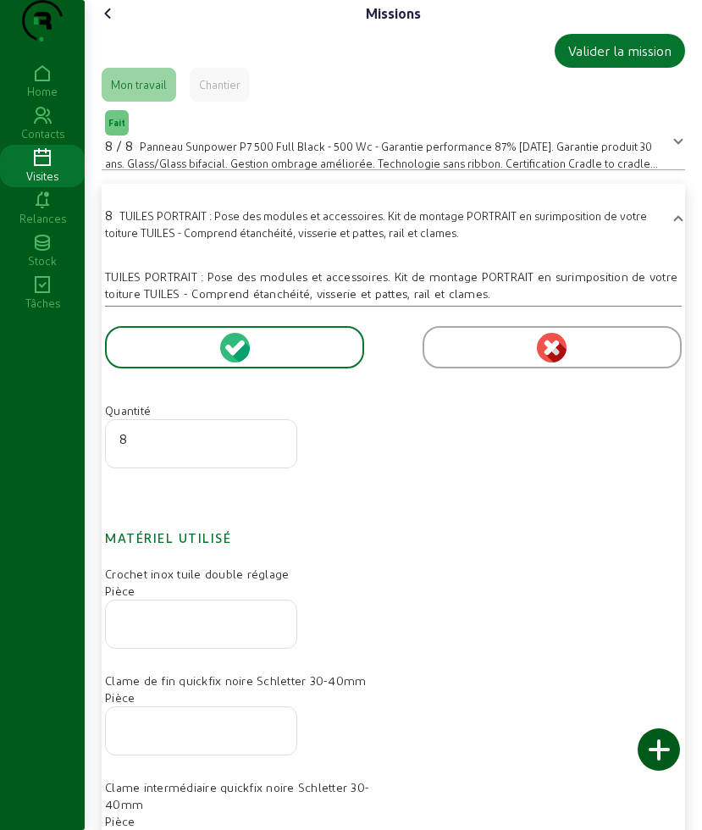
scroll to position [529, 0]
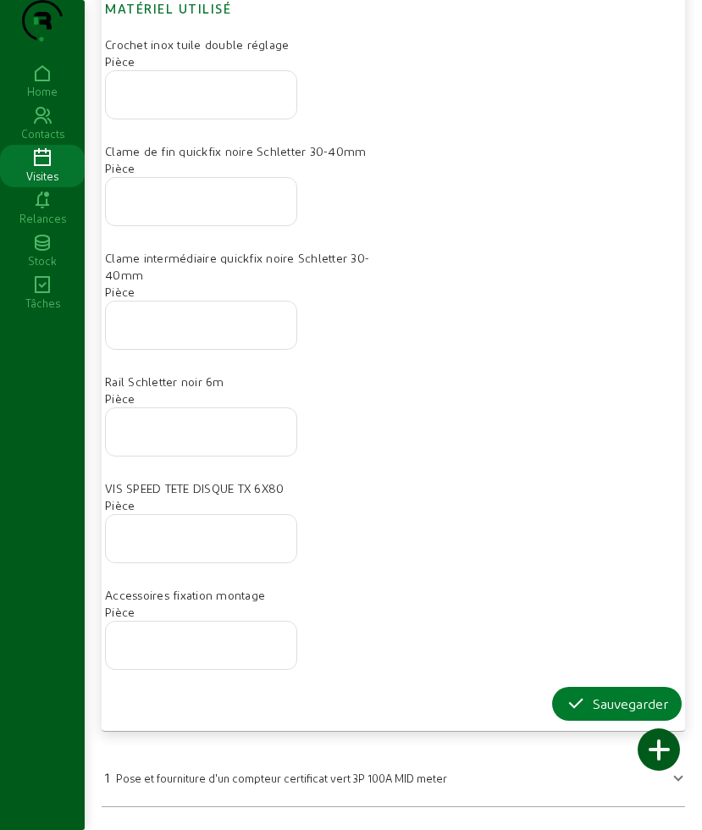
click at [565, 721] on button "Sauvegarder" at bounding box center [617, 704] width 130 height 34
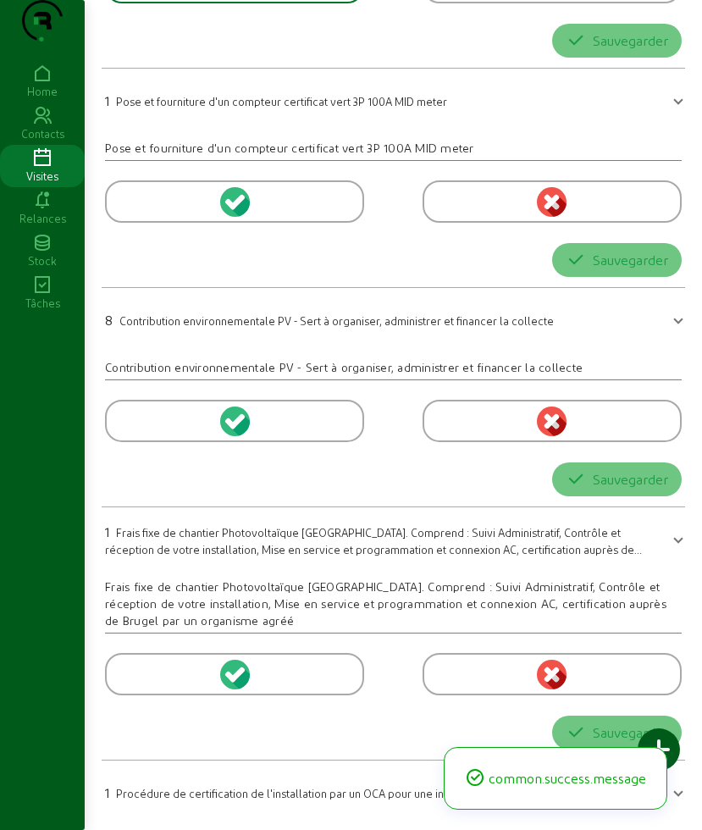
scroll to position [0, 0]
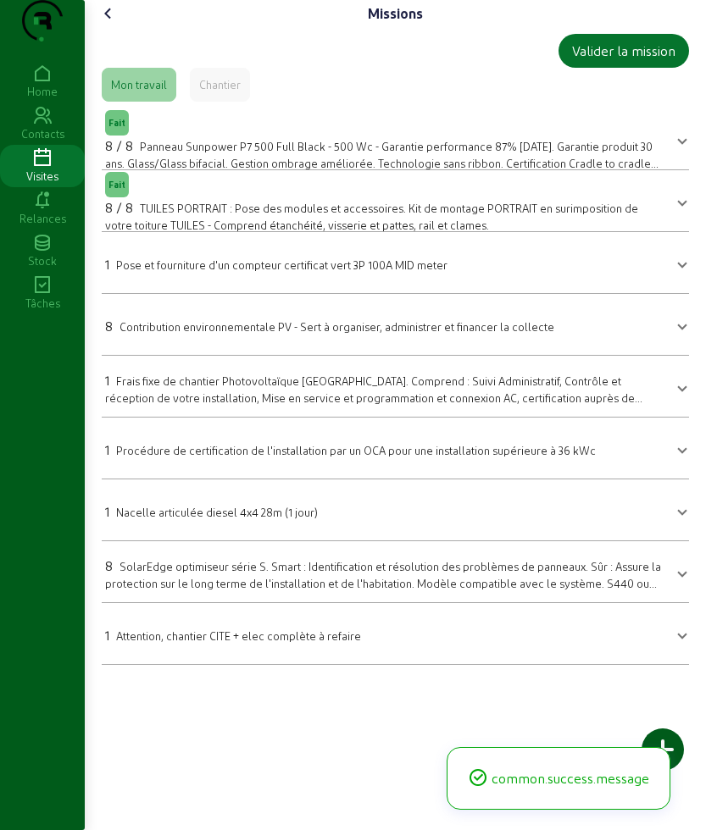
click at [195, 595] on span "SolarEdge optimiseur série S. Smart : Identification et résolution des problème…" at bounding box center [383, 582] width 556 height 45
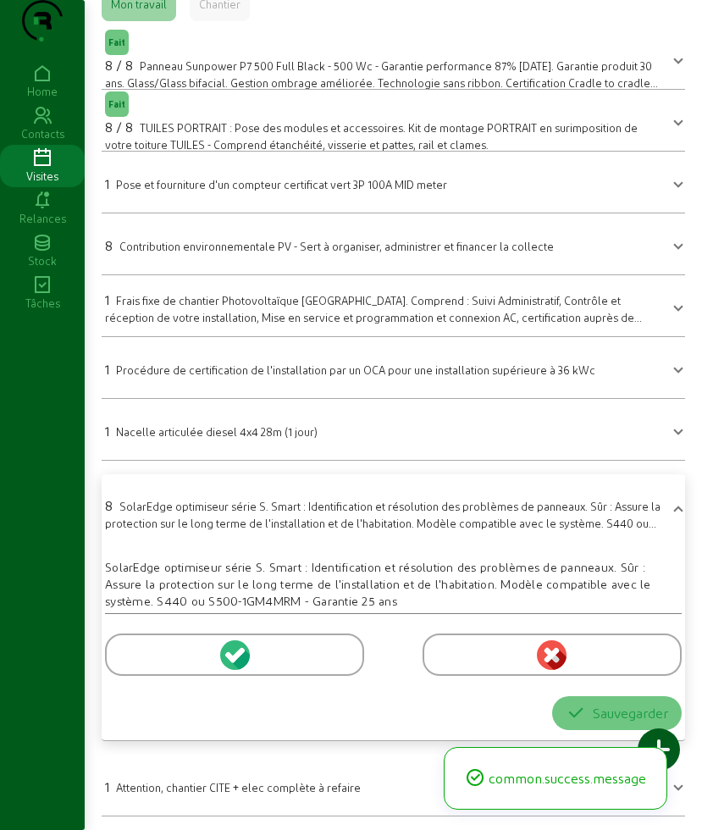
click at [149, 662] on div at bounding box center [234, 655] width 259 height 42
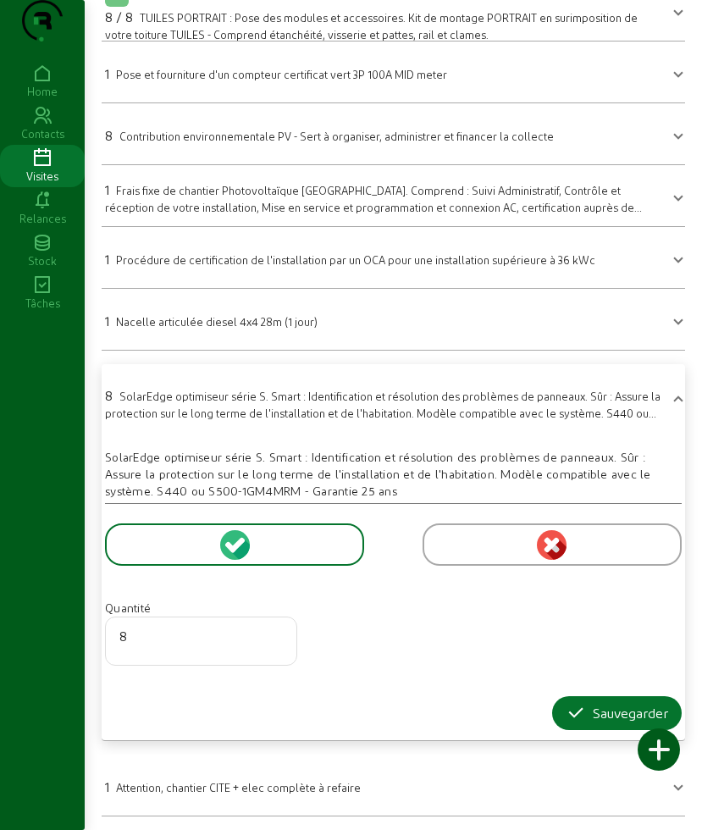
scroll to position [224, 0]
click at [567, 718] on icon "button" at bounding box center [576, 713] width 20 height 20
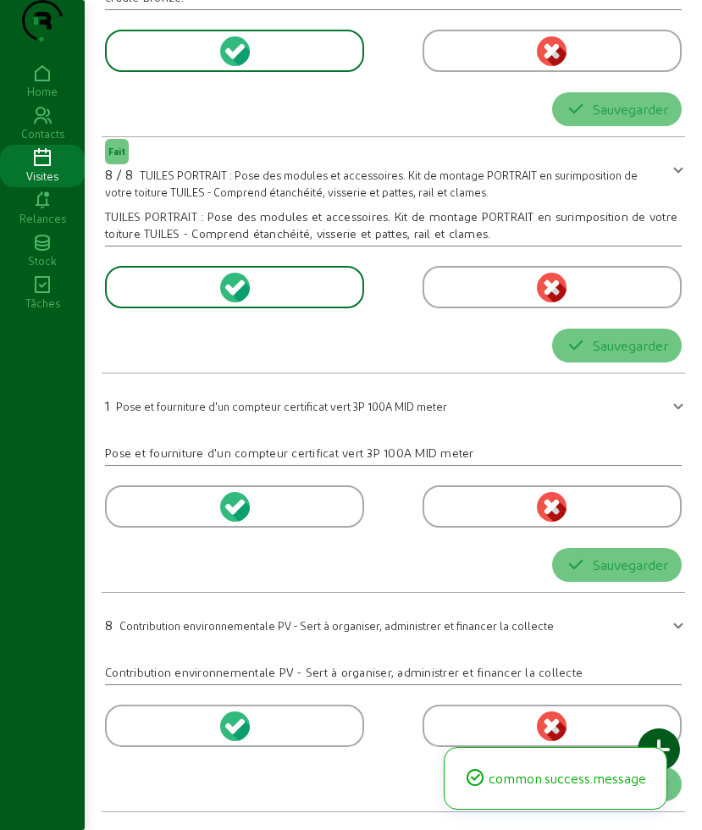
scroll to position [0, 0]
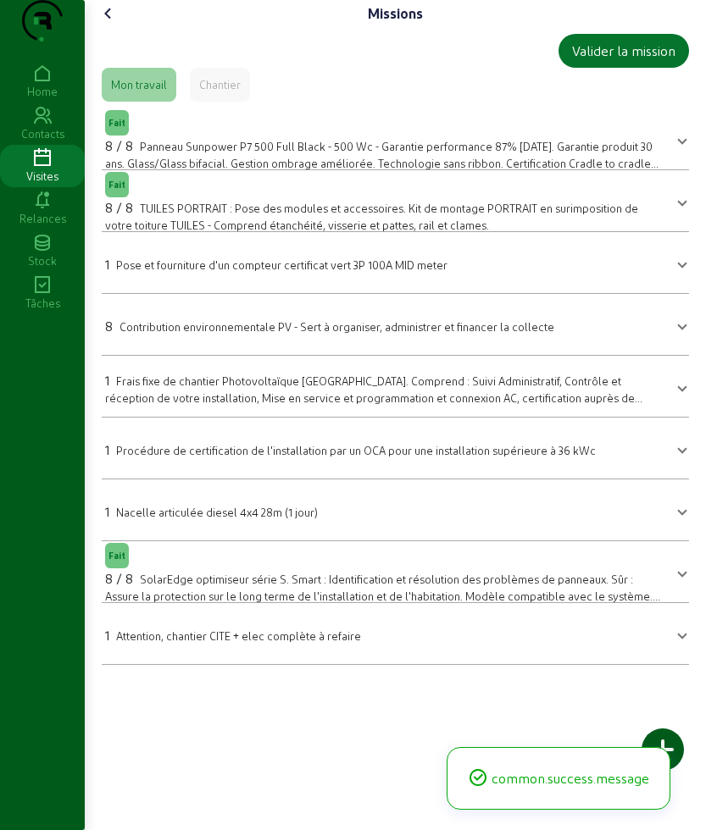
click at [222, 534] on mat-expansion-panel-header "1 Nacelle articulée diesel 4x4 28m (1 jour)" at bounding box center [395, 509] width 587 height 47
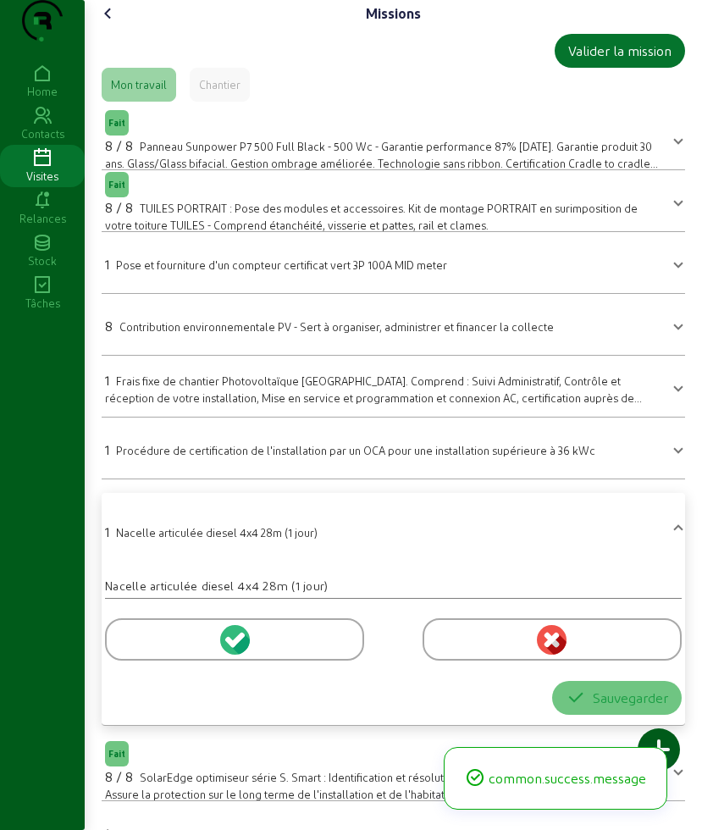
click at [154, 661] on div at bounding box center [234, 639] width 259 height 42
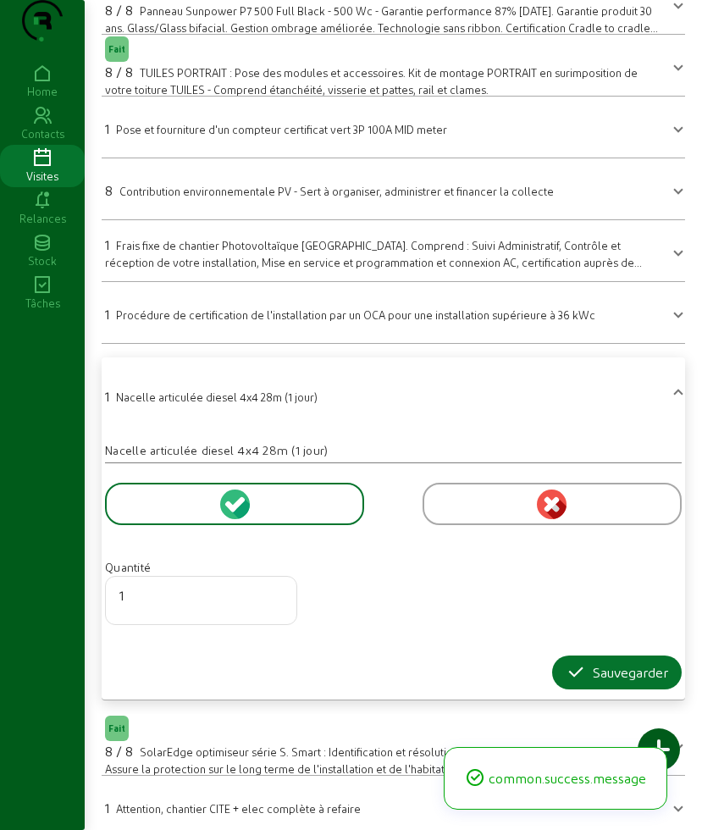
scroll to position [191, 0]
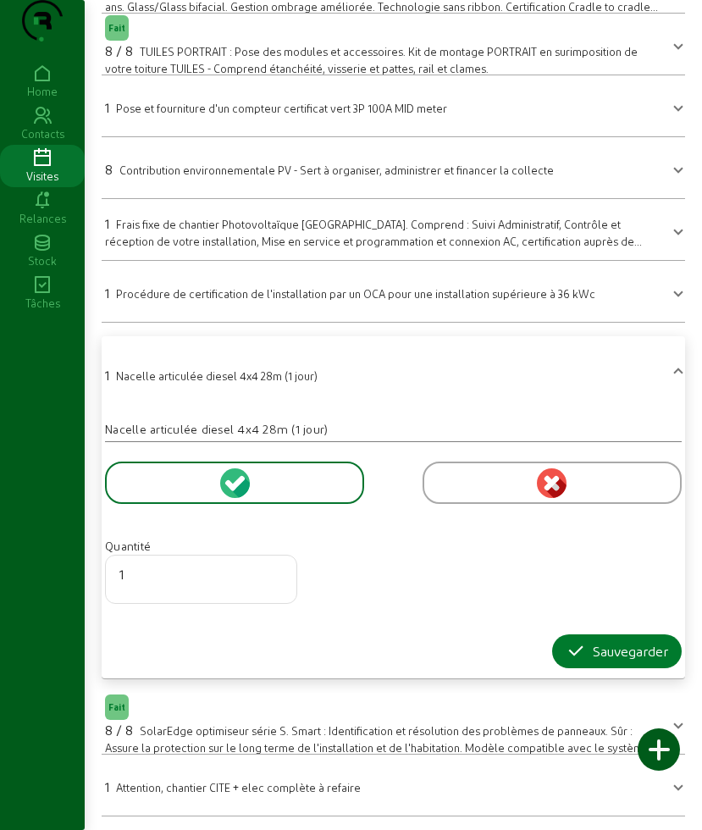
click at [569, 650] on icon "button" at bounding box center [576, 651] width 20 height 20
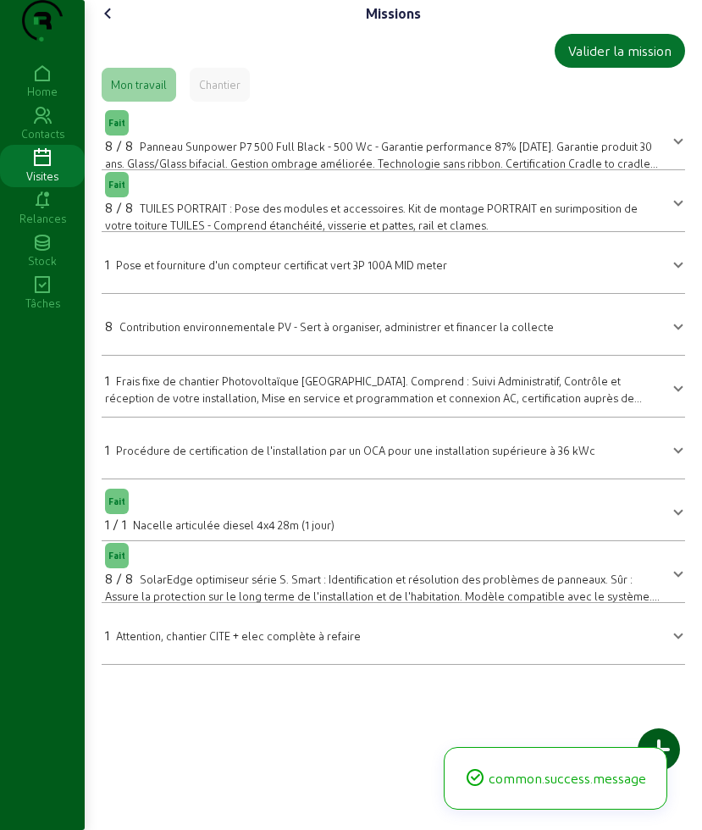
scroll to position [0, 0]
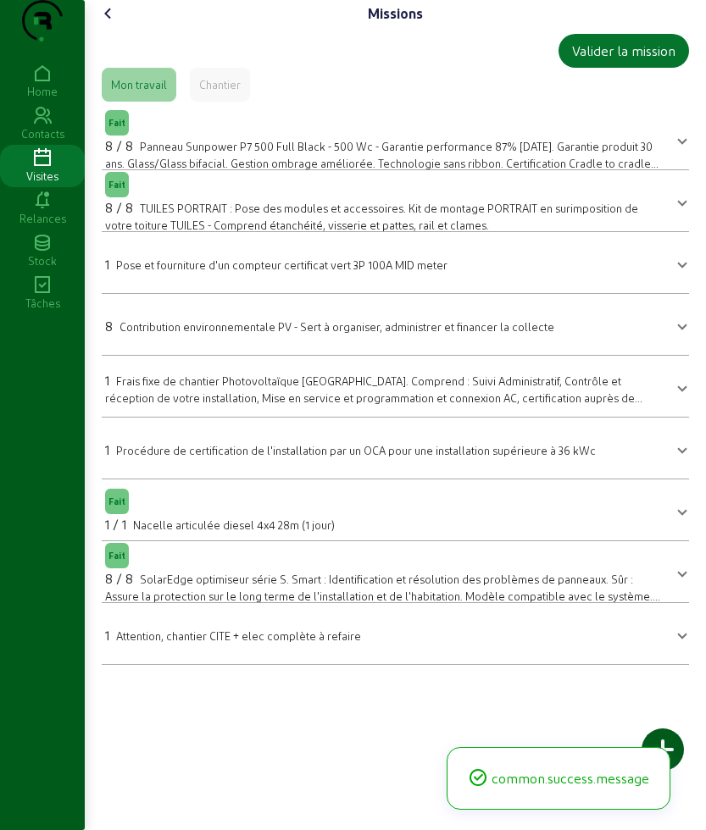
click at [105, 27] on cam-font-icon at bounding box center [108, 13] width 27 height 27
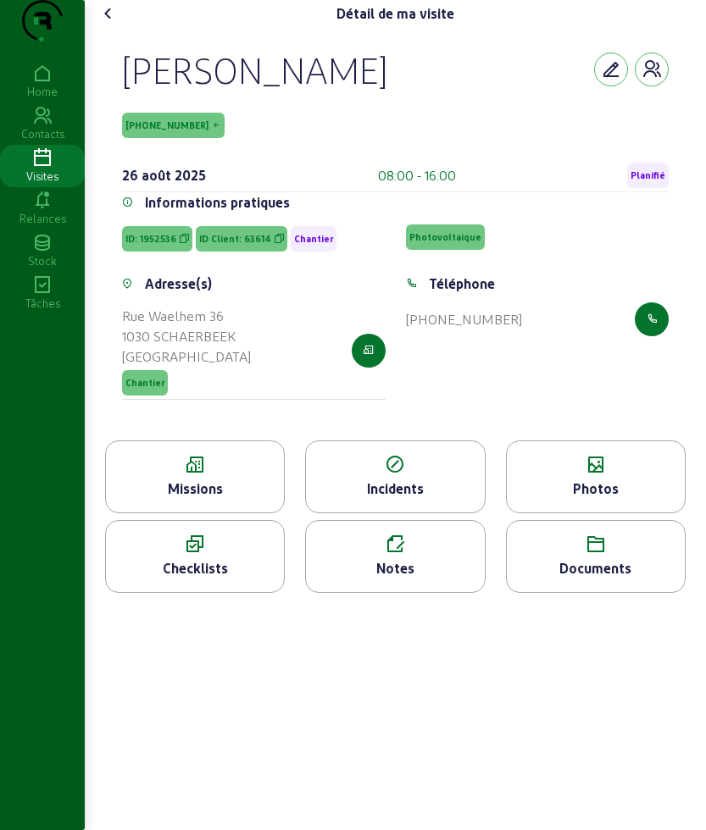
click at [628, 513] on div "Photos" at bounding box center [596, 476] width 180 height 73
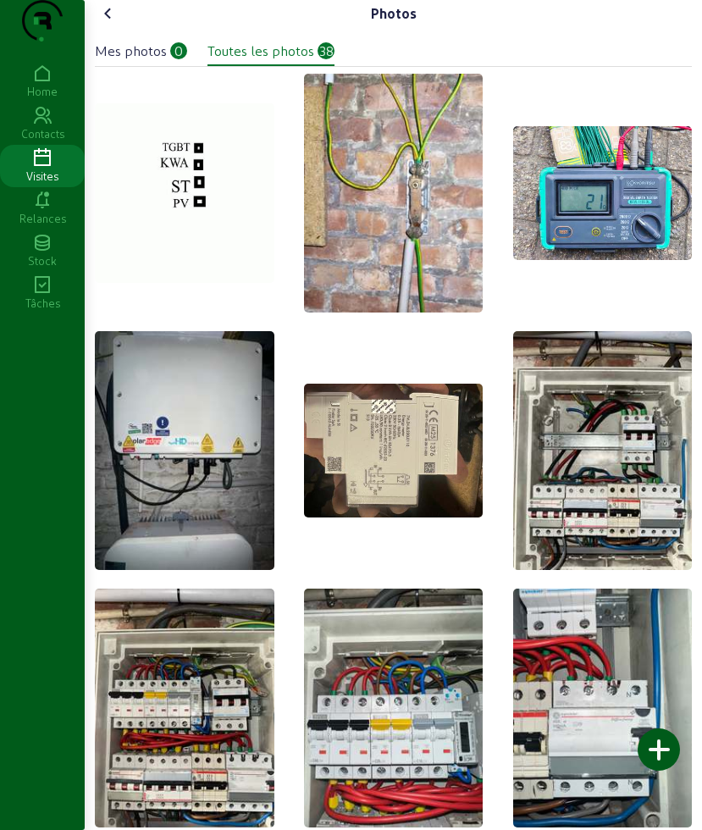
click at [671, 750] on div at bounding box center [659, 749] width 42 height 42
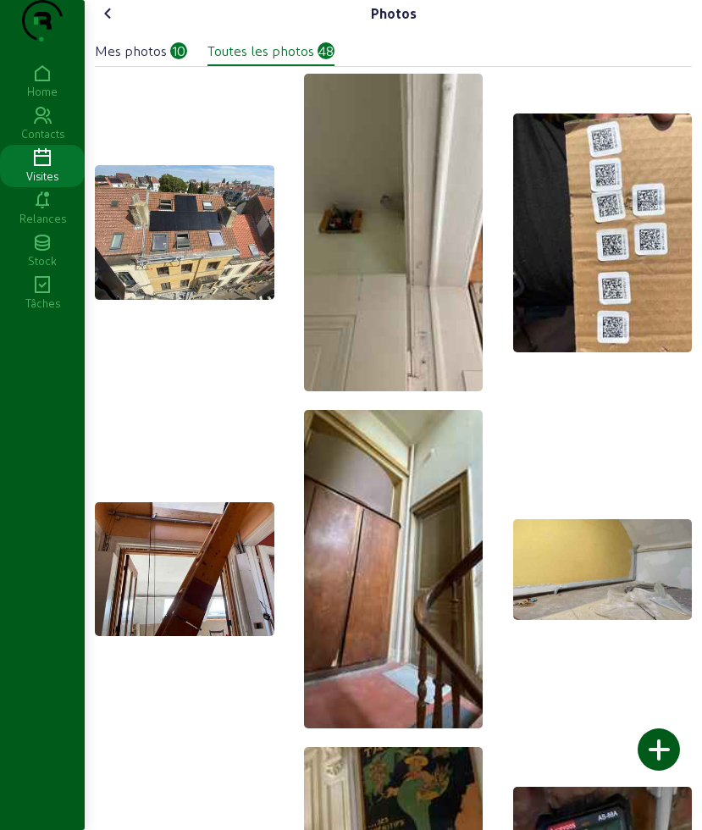
click at [113, 24] on icon at bounding box center [108, 13] width 20 height 20
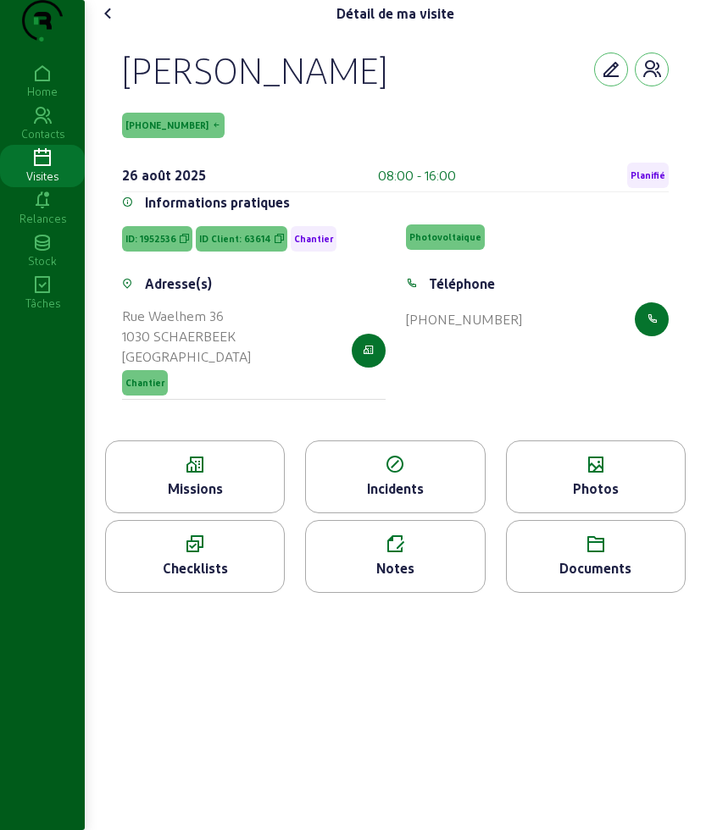
click at [112, 24] on icon at bounding box center [108, 13] width 20 height 20
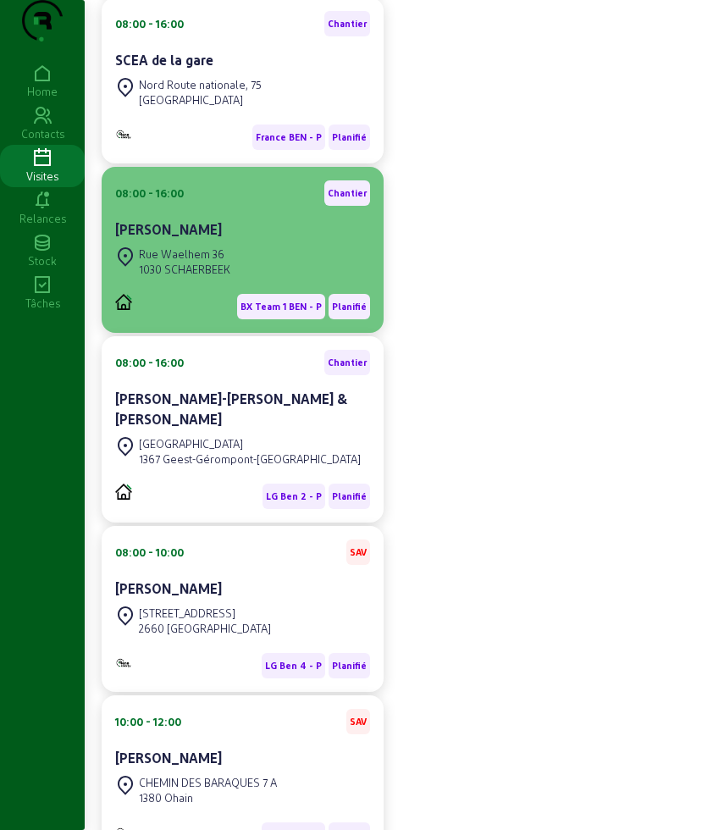
scroll to position [424, 0]
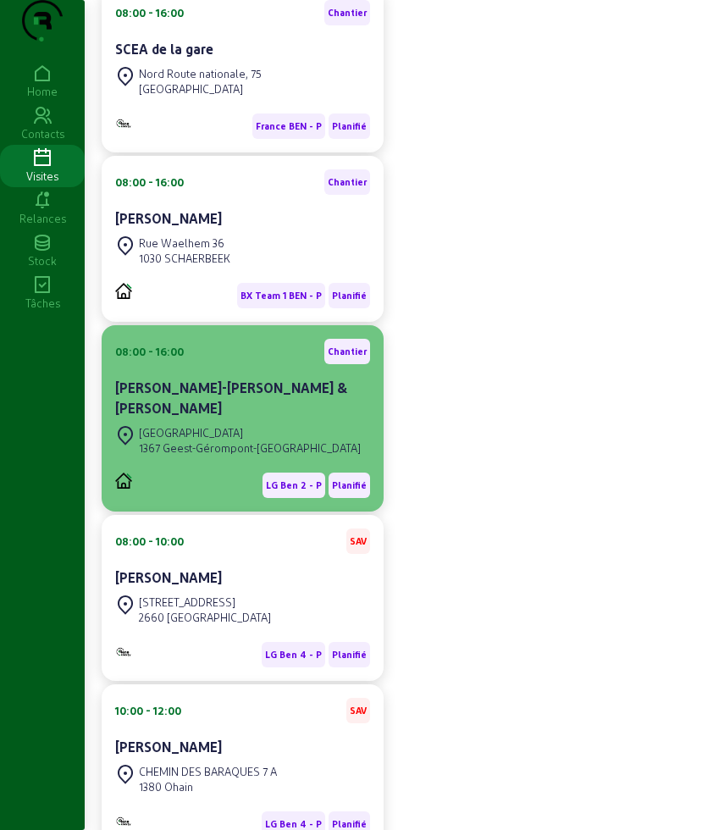
click at [224, 435] on div "Rue du Bois Mérau 1367 Geest-Gérompont-[GEOGRAPHIC_DATA]" at bounding box center [238, 440] width 246 height 37
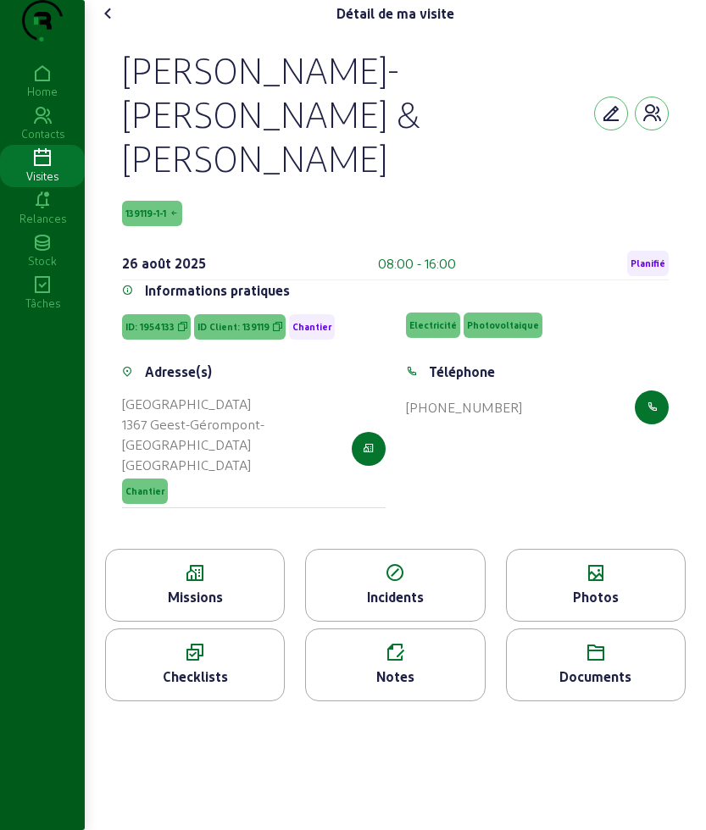
drag, startPoint x: 122, startPoint y: 94, endPoint x: 238, endPoint y: 155, distance: 131.1
click at [238, 155] on div "[PERSON_NAME] & Elisée 139119-1-1 [DATE] 08:00 - 16:00 Planifié Informations pr…" at bounding box center [395, 288] width 587 height 522
copy div "[PERSON_NAME]-[PERSON_NAME] & [PERSON_NAME]"
click at [159, 587] on div "Missions" at bounding box center [195, 597] width 178 height 20
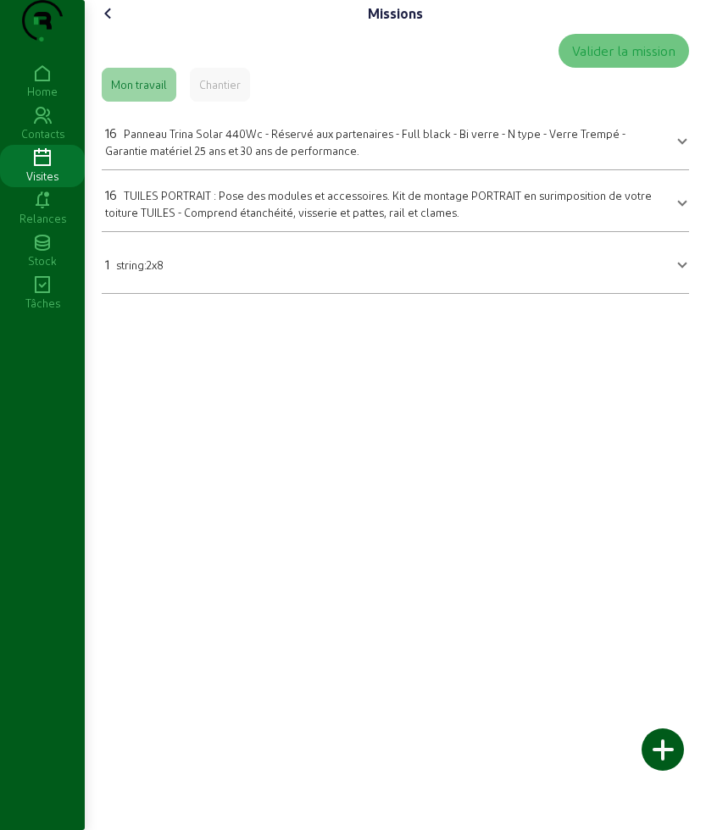
click at [270, 156] on div "16 Panneau Trina Solar 440Wc - Réservé aux partenaires - Full black - Bi verre …" at bounding box center [385, 141] width 560 height 36
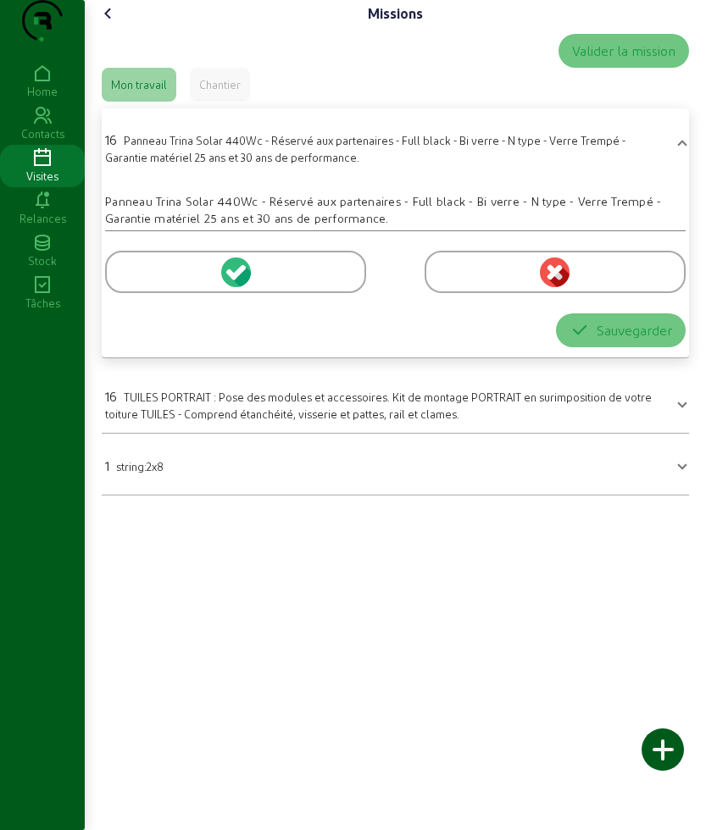
click at [128, 293] on div at bounding box center [235, 272] width 261 height 42
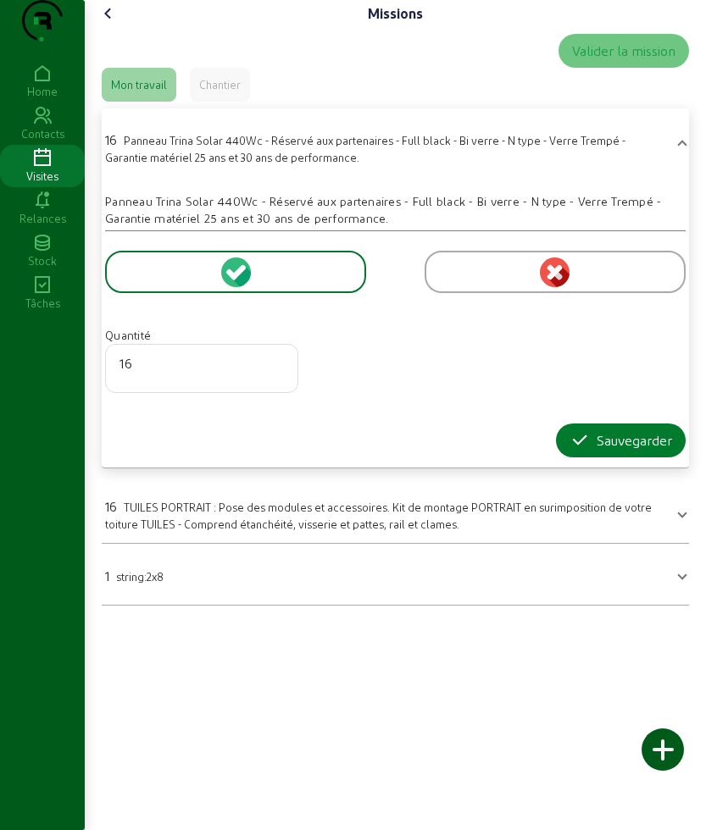
click at [569, 451] on icon "button" at bounding box center [579, 440] width 20 height 20
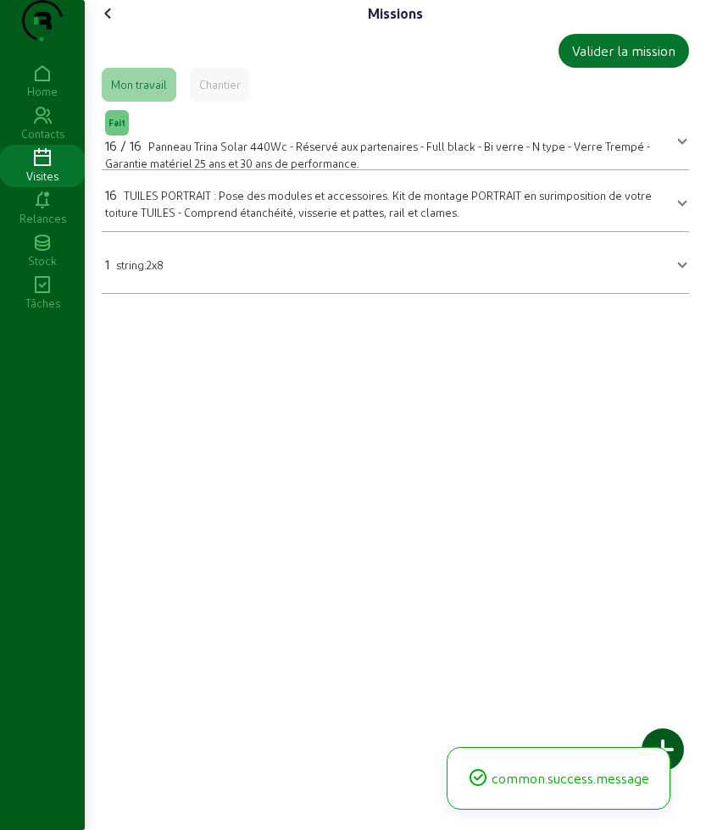
click at [157, 286] on mat-expansion-panel-header "1 string:2x8" at bounding box center [395, 262] width 587 height 47
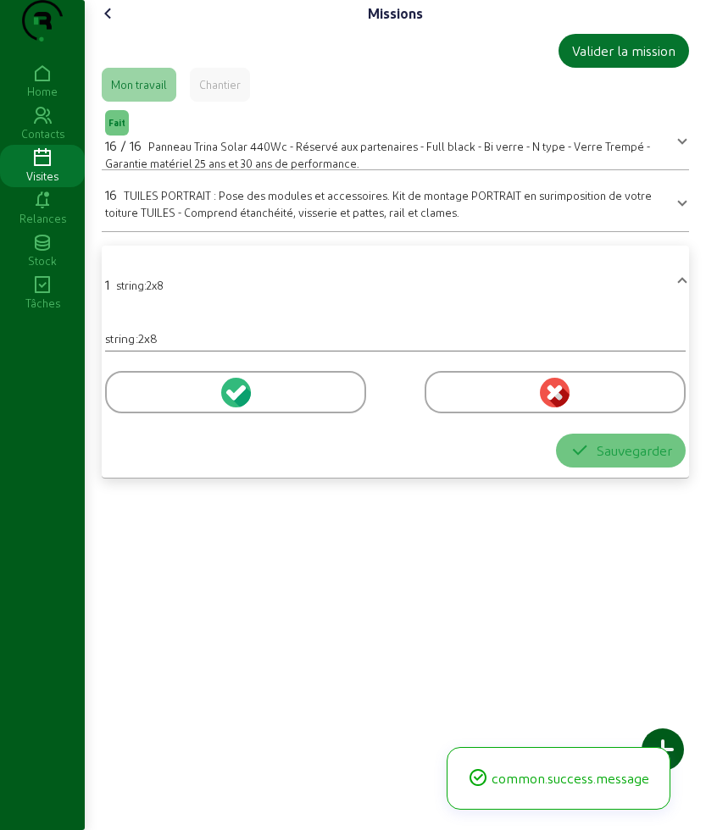
click at [140, 413] on div at bounding box center [235, 392] width 261 height 42
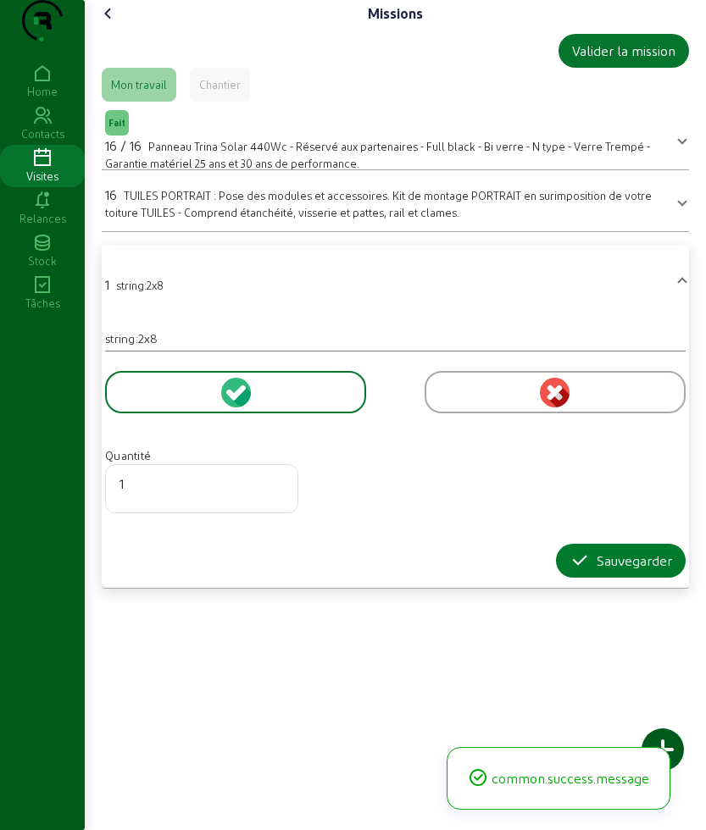
click at [604, 571] on div "Sauvegarder" at bounding box center [620, 561] width 102 height 20
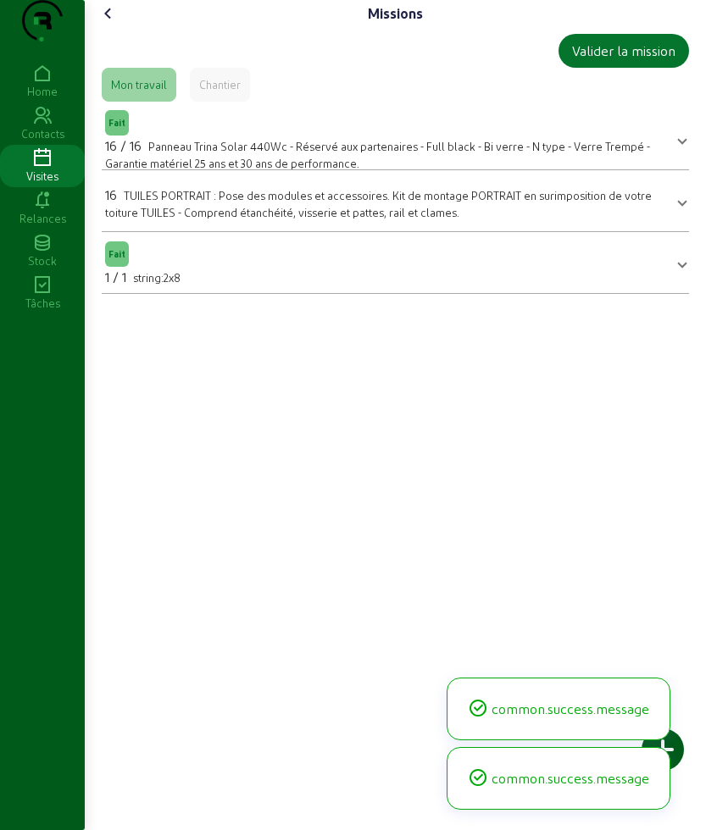
click at [142, 219] on span "TUILES PORTRAIT : Pose des modules et accessoires. Kit de montage PORTRAIT en s…" at bounding box center [378, 204] width 546 height 30
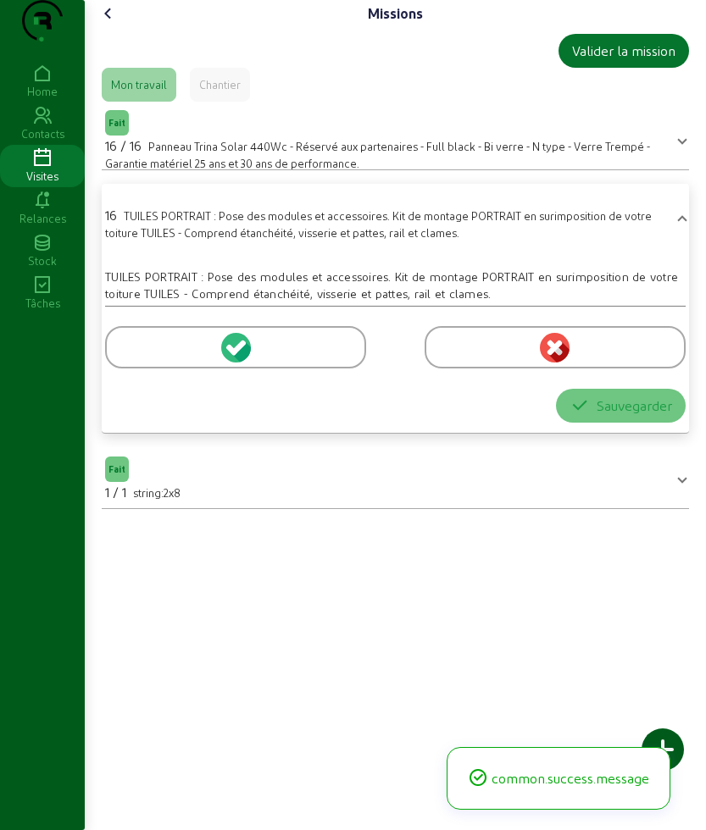
click at [137, 368] on div at bounding box center [235, 347] width 261 height 42
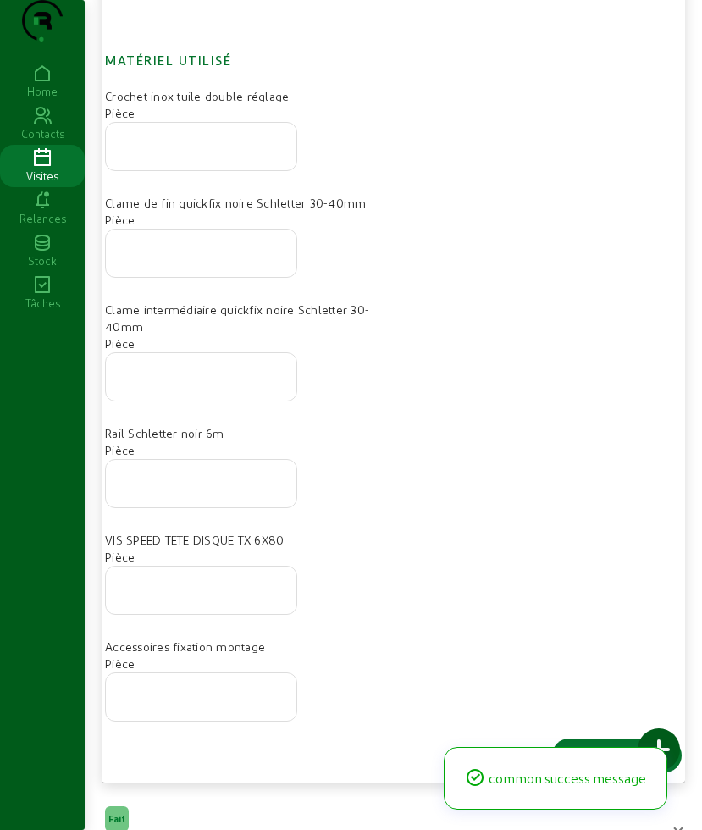
scroll to position [554, 0]
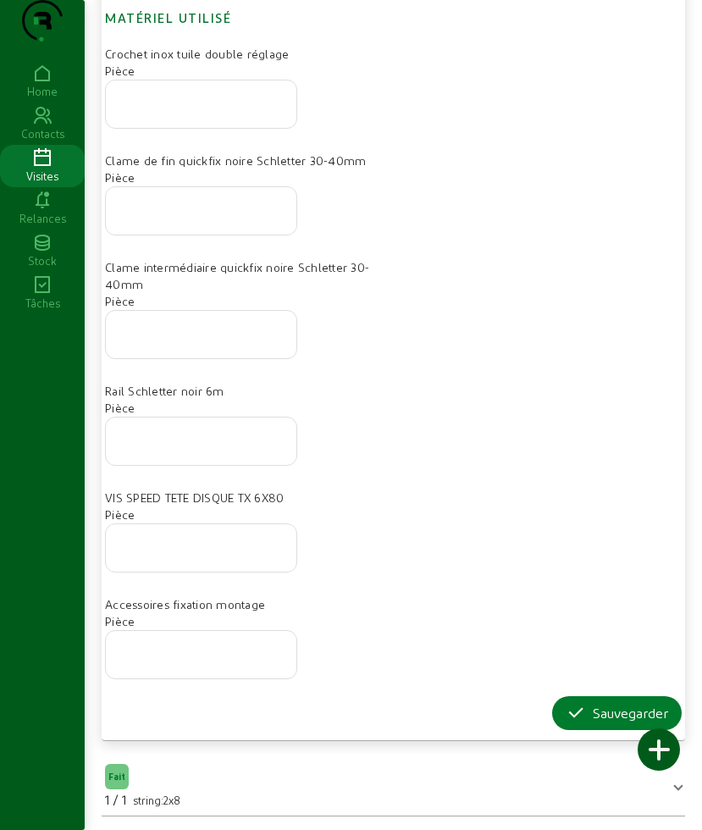
click at [566, 710] on icon "button" at bounding box center [576, 713] width 20 height 20
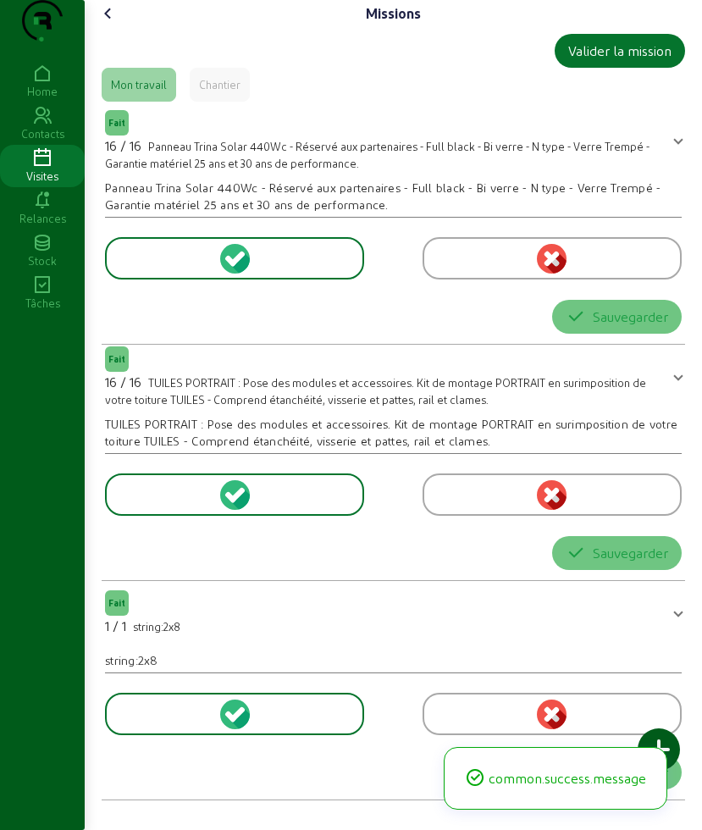
scroll to position [0, 0]
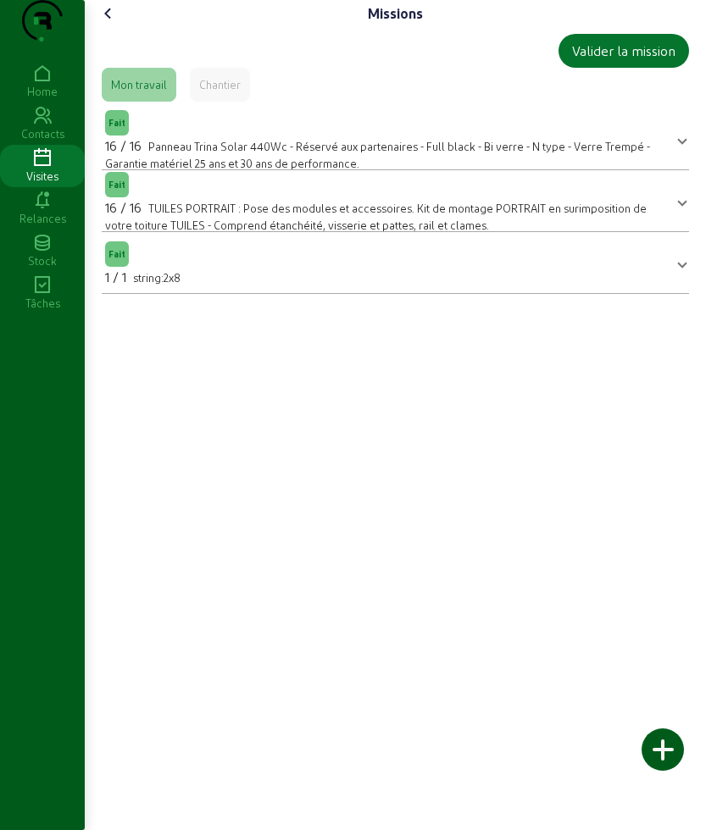
click at [122, 27] on cam-font-icon at bounding box center [108, 13] width 27 height 27
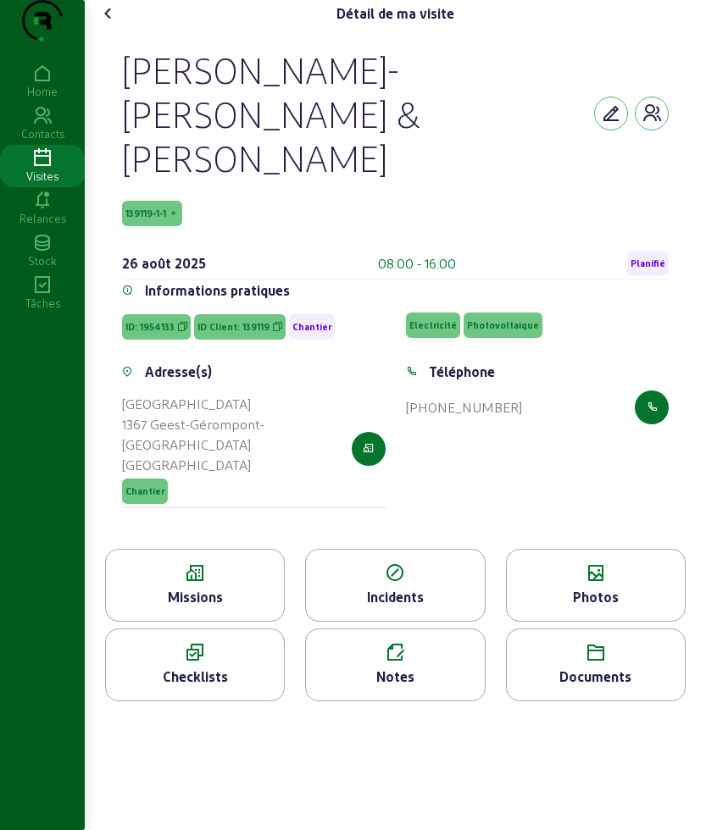
click at [576, 563] on icon at bounding box center [596, 573] width 178 height 20
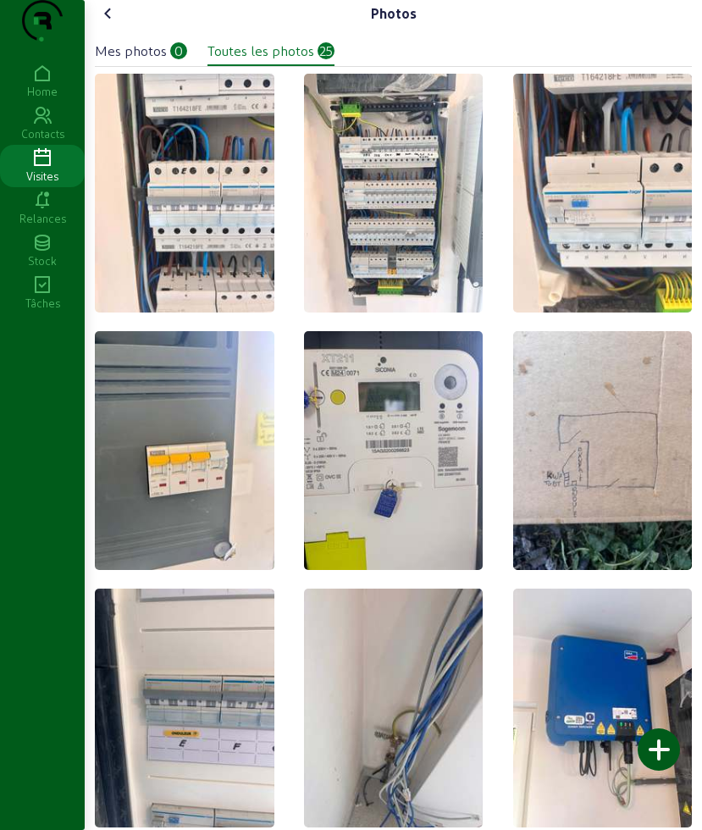
click at [657, 750] on div at bounding box center [659, 749] width 42 height 42
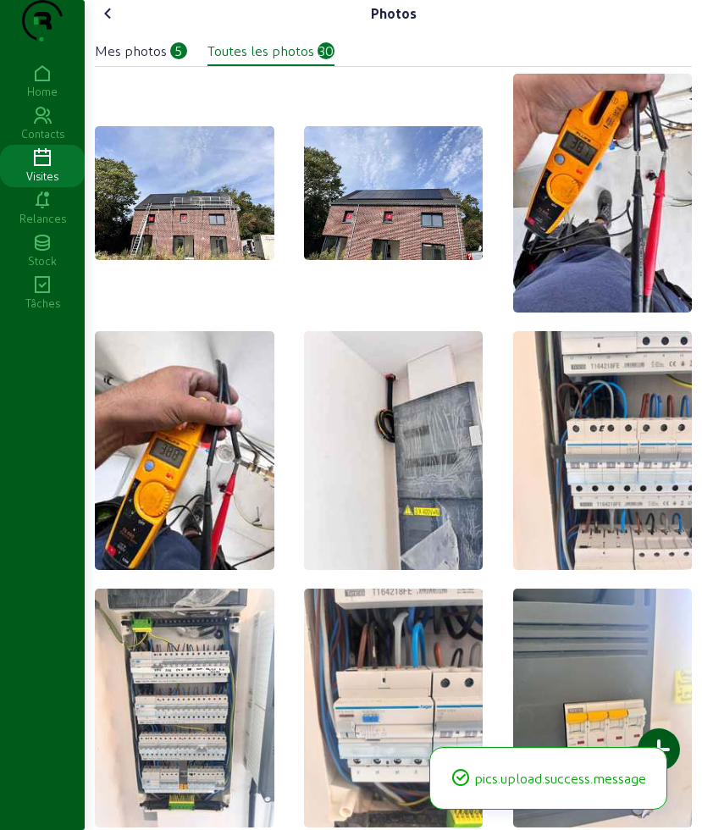
click at [114, 24] on icon at bounding box center [108, 13] width 20 height 20
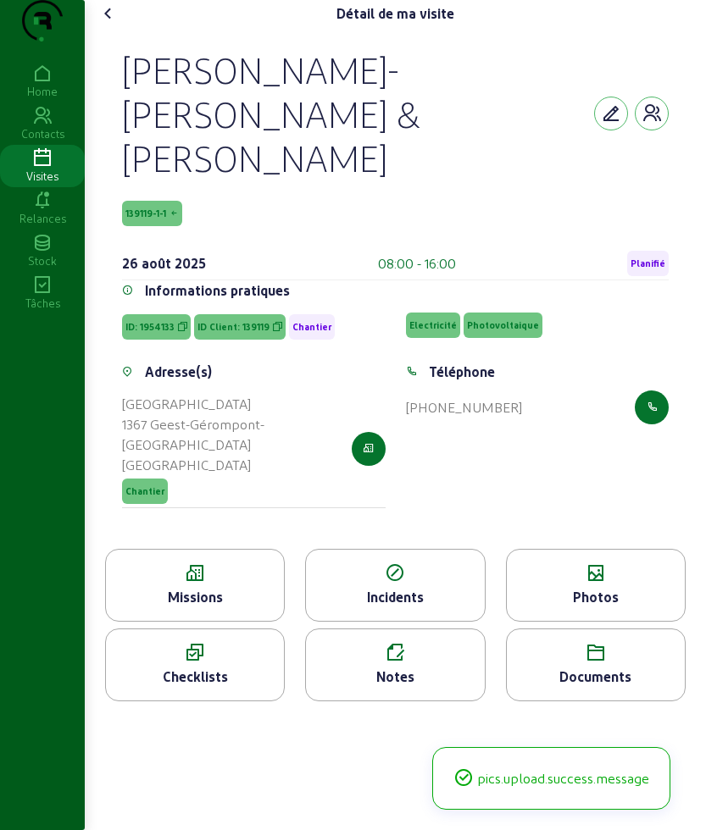
click at [114, 24] on icon at bounding box center [108, 13] width 20 height 20
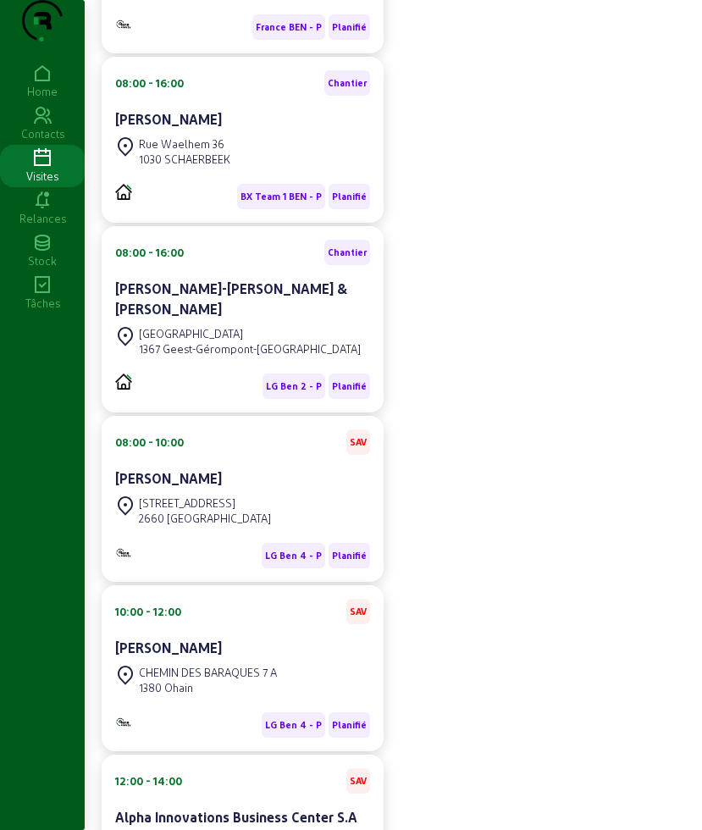
scroll to position [635, 0]
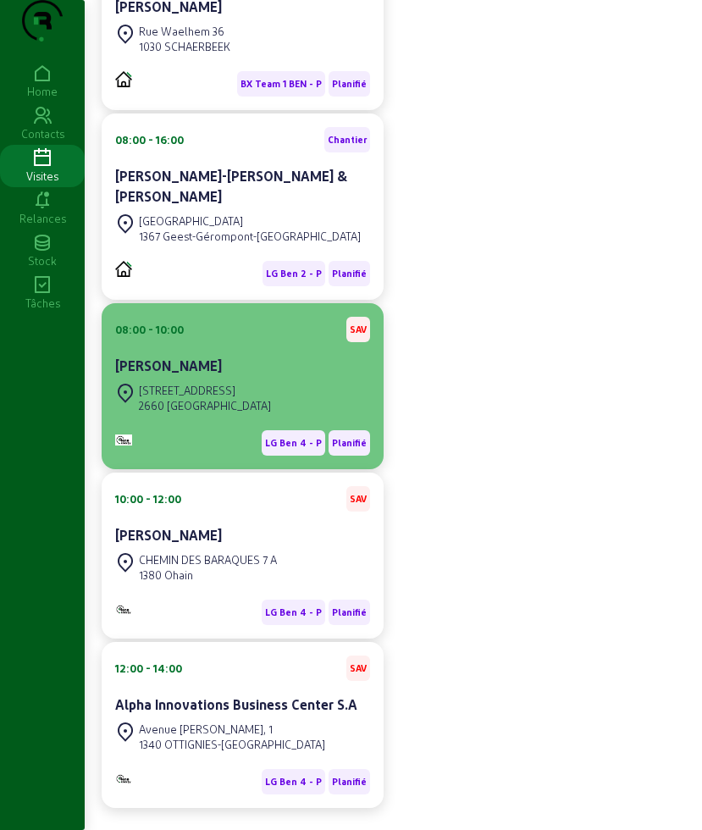
click at [231, 413] on div "2660 [GEOGRAPHIC_DATA]" at bounding box center [205, 405] width 132 height 15
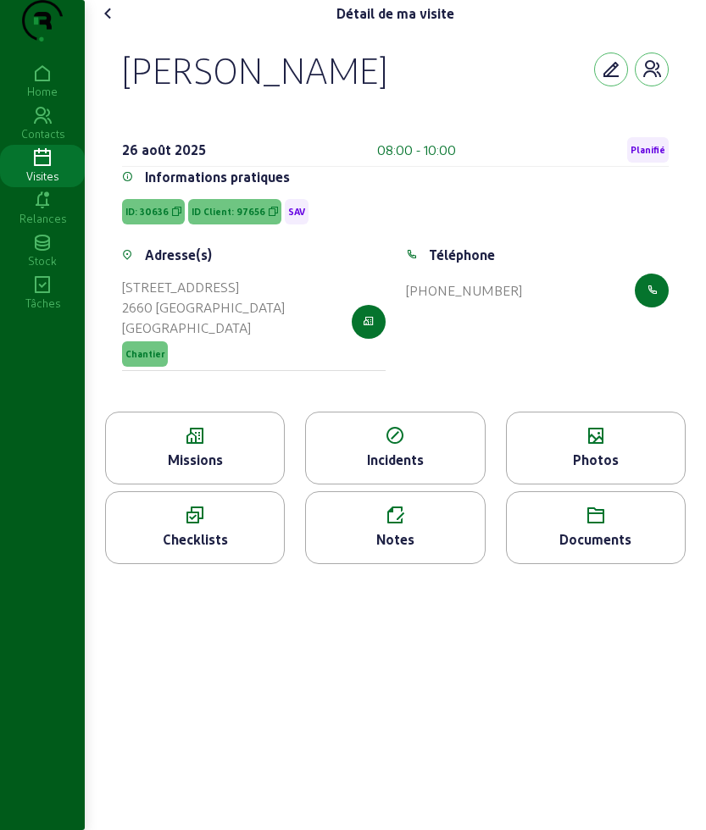
drag, startPoint x: 115, startPoint y: 91, endPoint x: 313, endPoint y: 108, distance: 199.0
click at [313, 108] on div "[PERSON_NAME] [DATE] 08:00 - 10:00 Planifié Informations pratiques ID: 30636 ID…" at bounding box center [395, 219] width 587 height 385
click at [363, 91] on div "[PERSON_NAME]" at bounding box center [395, 69] width 546 height 44
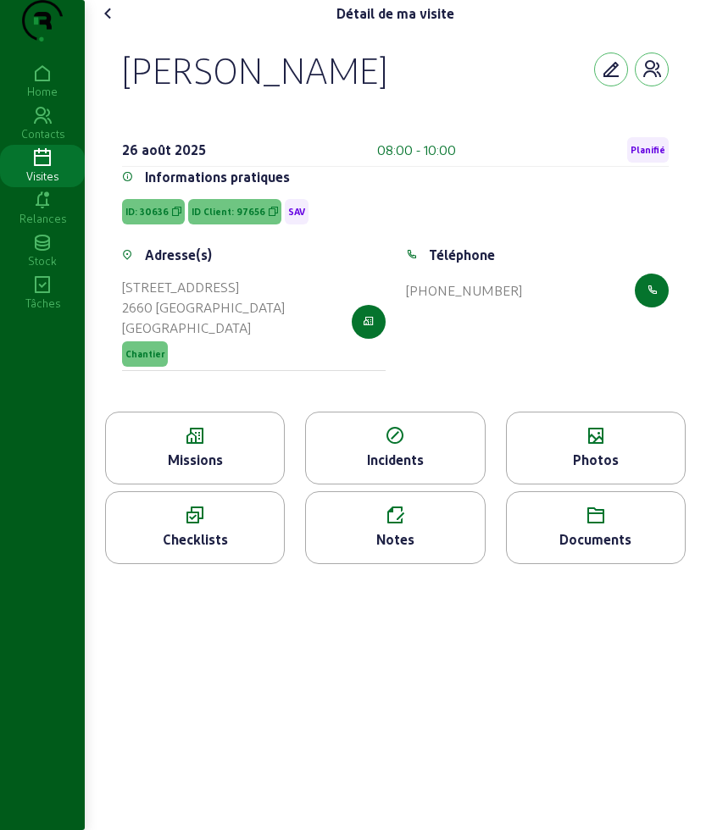
click at [589, 470] on div "Photos" at bounding box center [596, 460] width 178 height 20
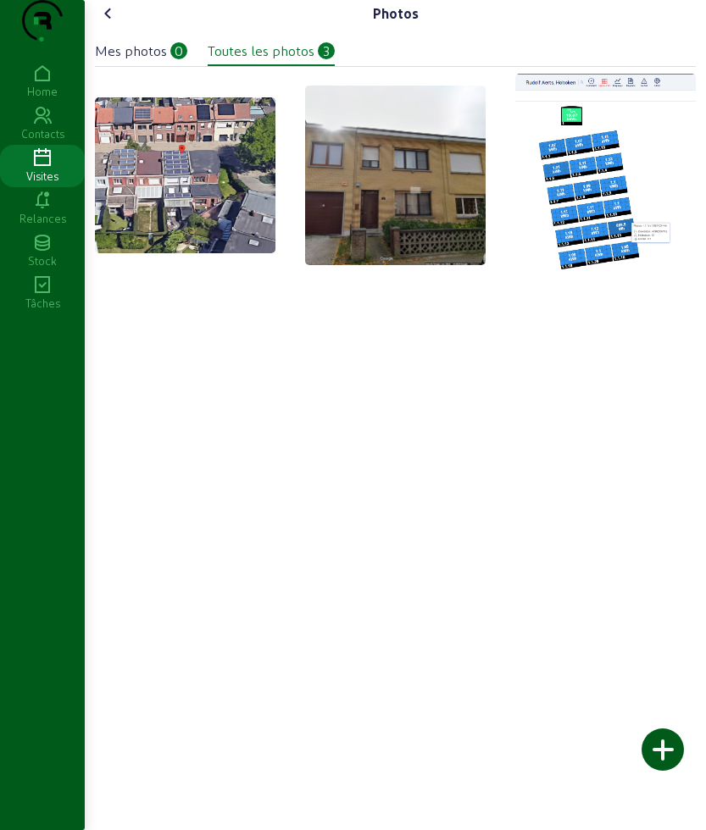
click at [672, 751] on div at bounding box center [662, 749] width 42 height 42
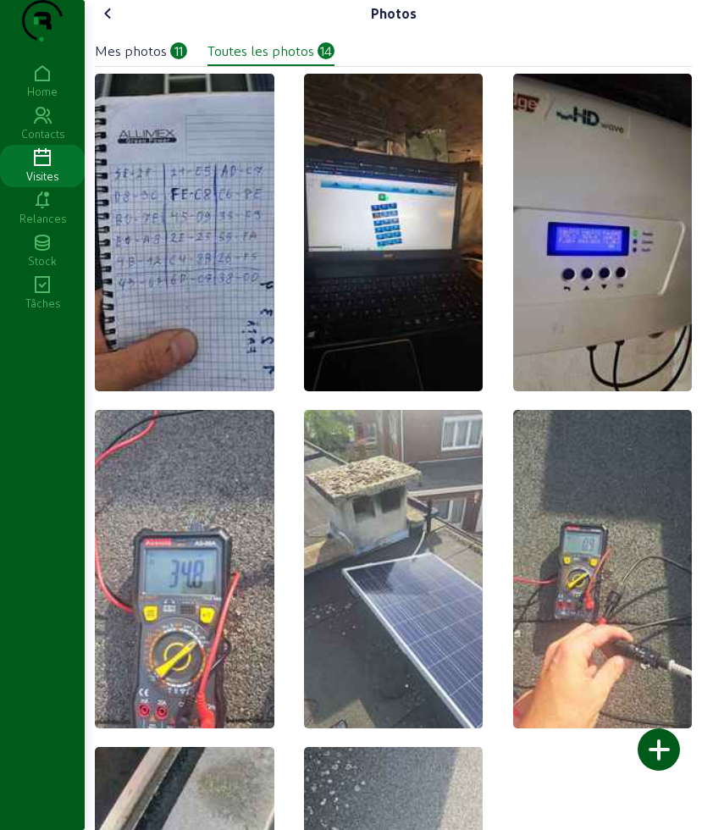
click at [111, 24] on icon at bounding box center [108, 13] width 20 height 20
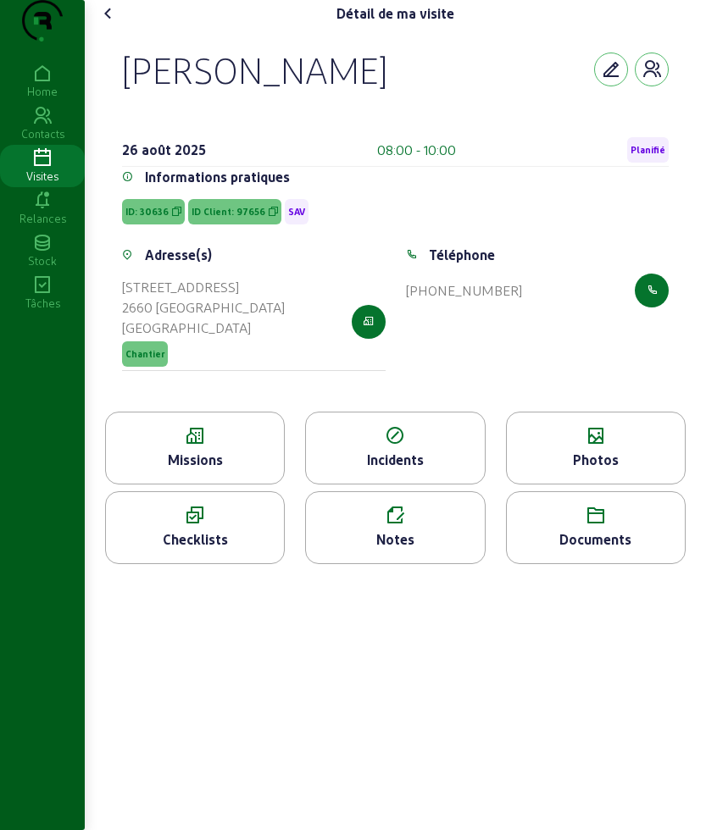
click at [397, 526] on icon at bounding box center [395, 516] width 178 height 20
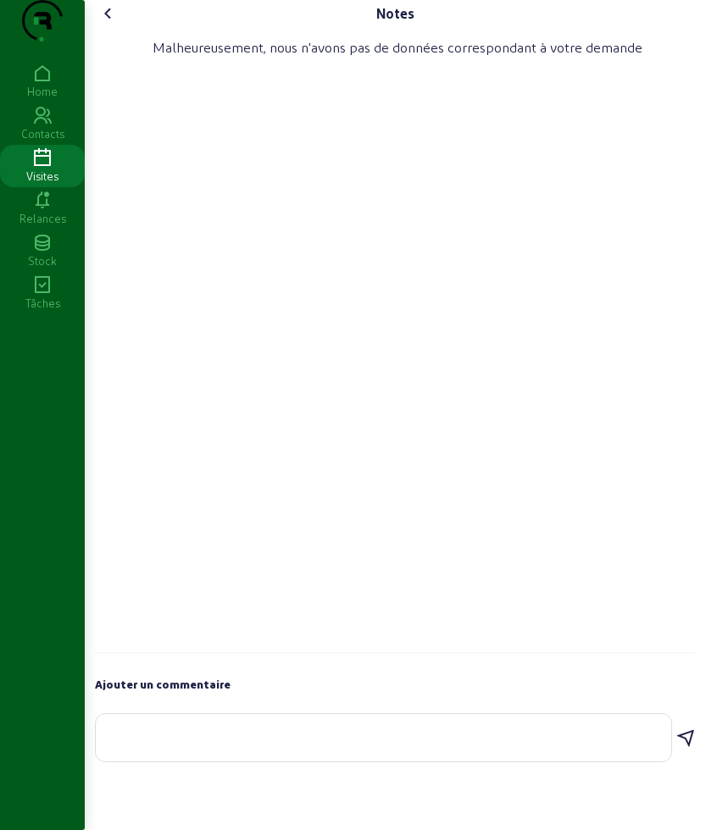
click at [202, 761] on div at bounding box center [383, 737] width 548 height 47
paste textarea "L'equipe a change l'optimiseur Mais le client dis qu'il y a ul probleme qui vie…"
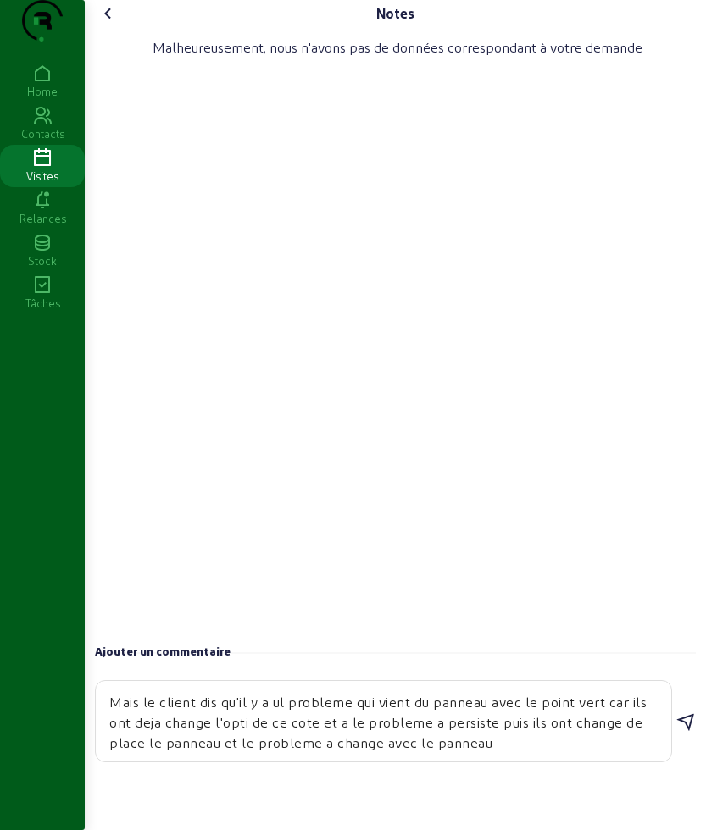
click at [523, 753] on textarea "L'equipe a change l'optimiseur Mais le client dis qu'il y a ul probleme qui vie…" at bounding box center [383, 721] width 548 height 64
paste textarea "Piur l'instant il y a de la production mais le probleme est qu'il y a un petit …"
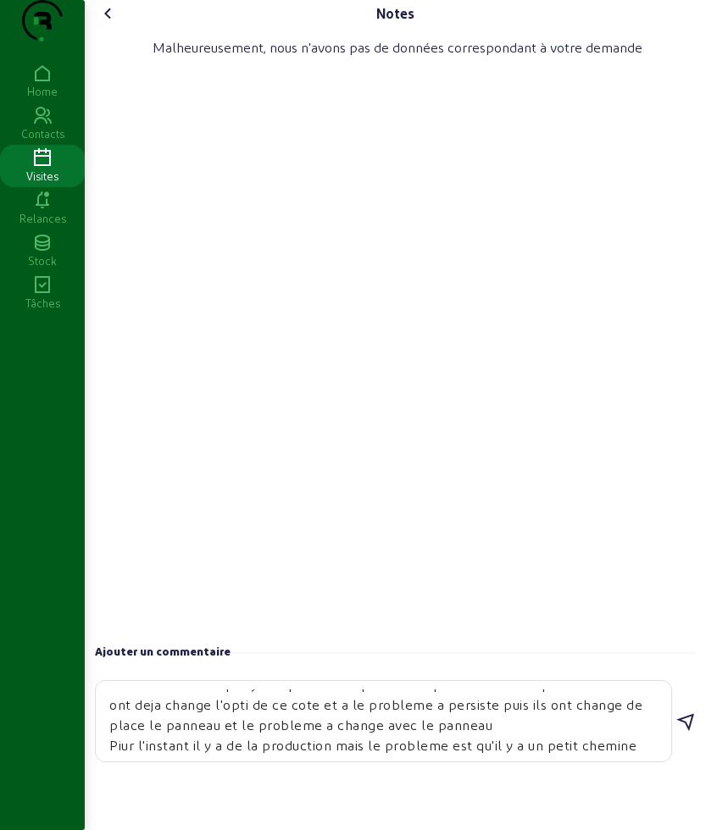
scroll to position [56, 0]
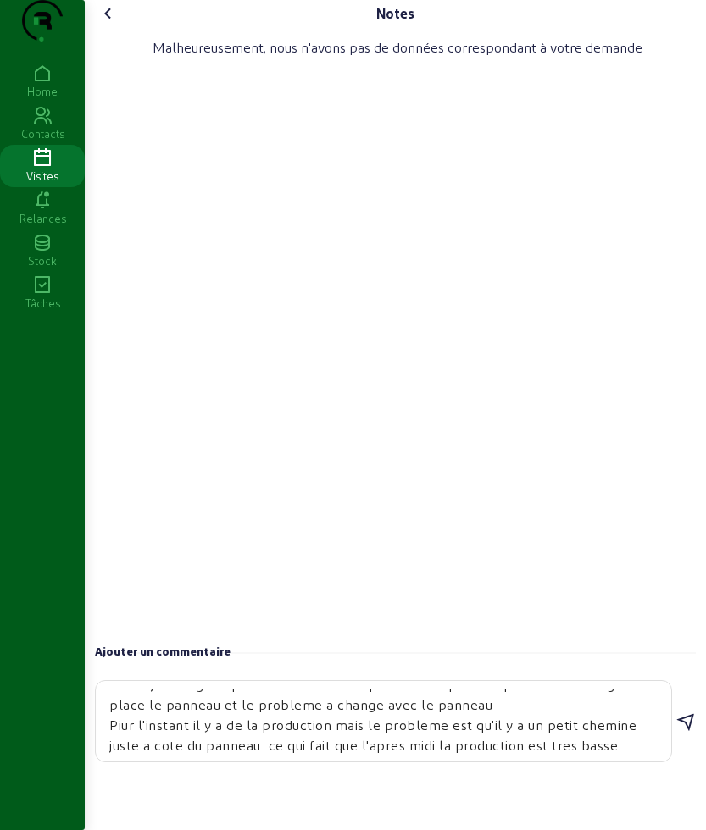
click at [125, 753] on textarea "L'equipe a change l'optimiseur Mais le client dis qu'il y a ul probleme qui vie…" at bounding box center [383, 721] width 548 height 64
click at [626, 761] on div "L'equipe a change l'optimiseur Mais le client dis qu'il y a ul probleme qui vie…" at bounding box center [383, 721] width 548 height 80
click at [626, 753] on textarea "L'equipe a change l'optimiseur Mais le client dis qu'il y a ul probleme qui vie…" at bounding box center [383, 721] width 548 height 64
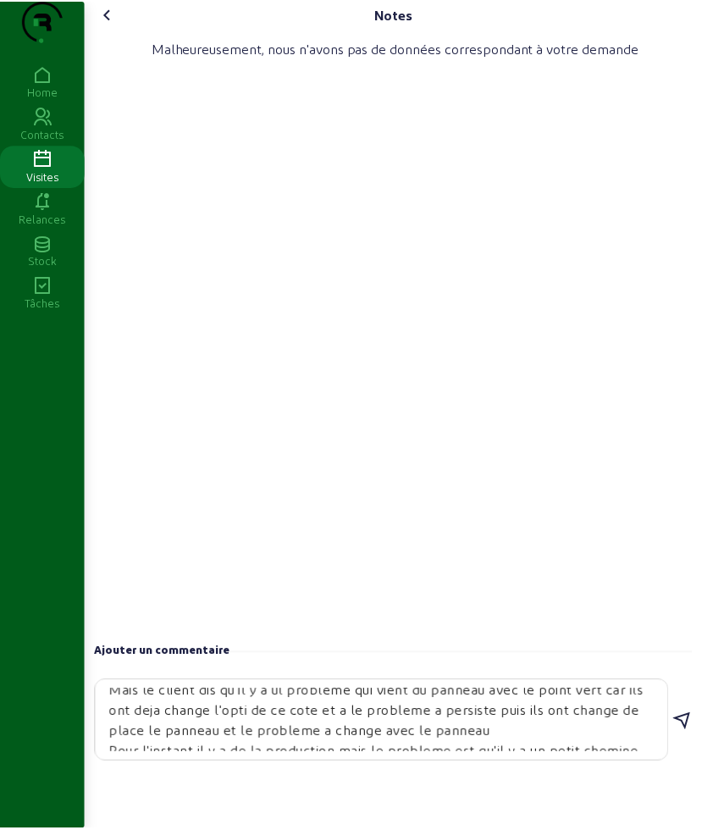
scroll to position [0, 0]
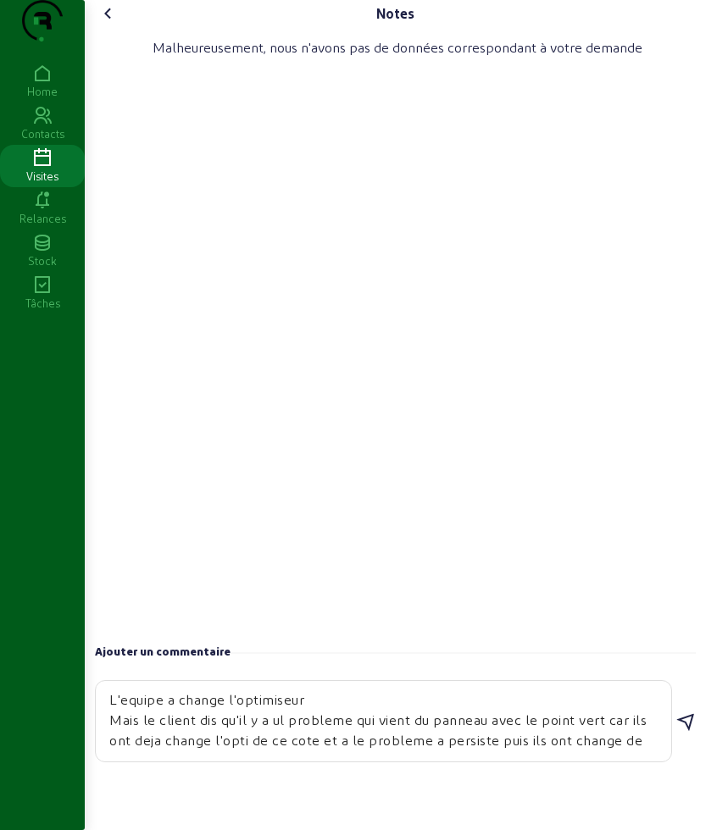
type textarea "L'equipe a change l'optimiseur Mais le client dis qu'il y a ul probleme qui vie…"
click at [683, 744] on div "L'equipe a change l'optimiseur Mais le client dis qu'il y a ul probleme qui vie…" at bounding box center [395, 722] width 601 height 84
click at [684, 733] on icon at bounding box center [685, 722] width 20 height 20
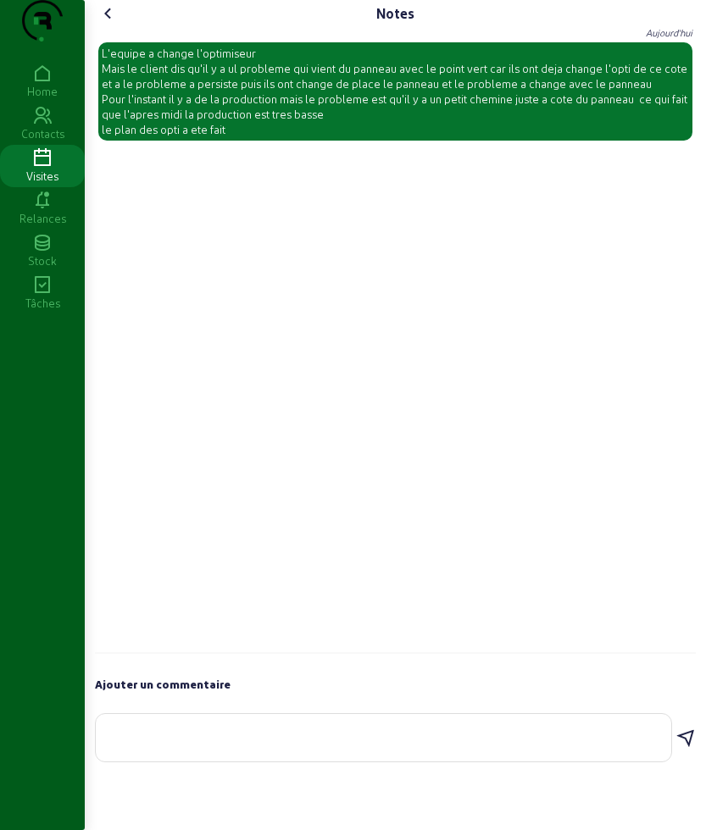
click at [114, 24] on icon at bounding box center [108, 13] width 20 height 20
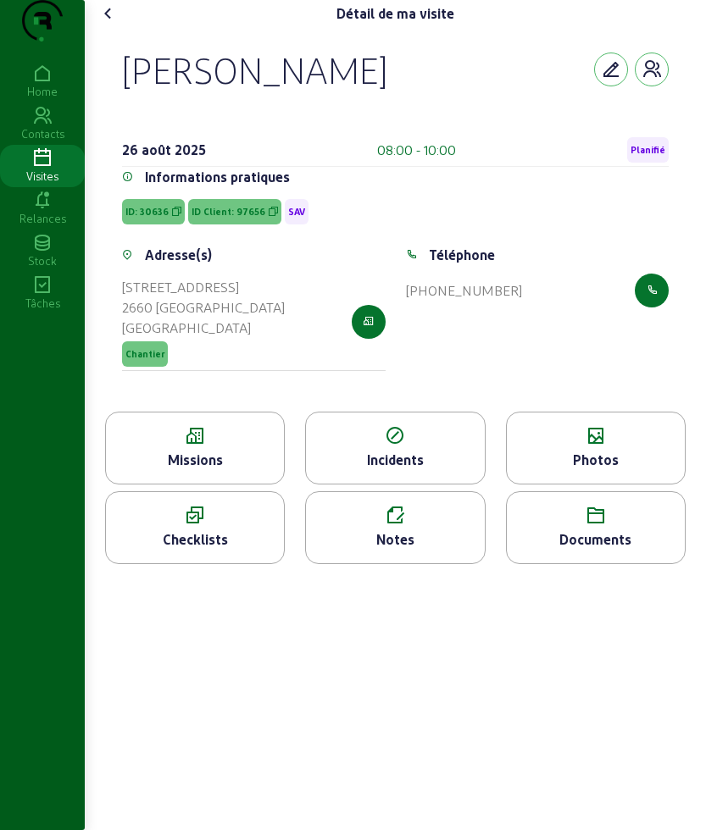
click at [114, 24] on icon at bounding box center [108, 13] width 20 height 20
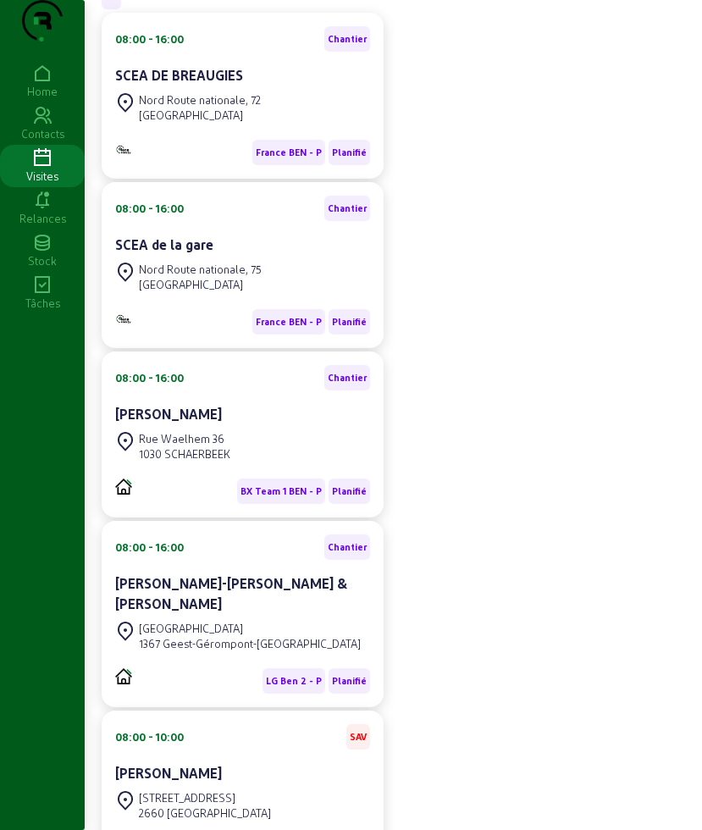
scroll to position [635, 0]
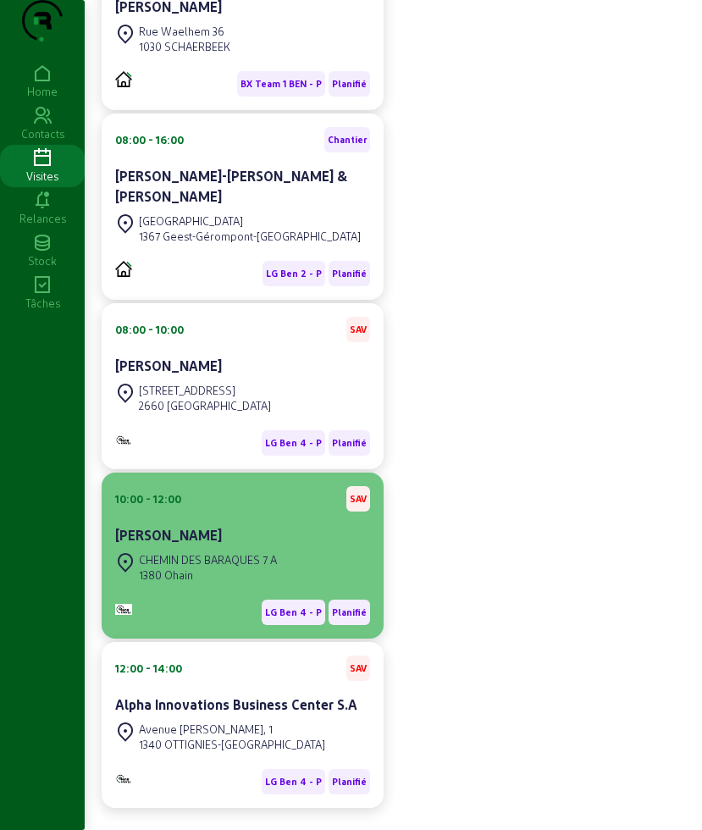
click at [263, 541] on div "[PERSON_NAME]" at bounding box center [242, 535] width 255 height 20
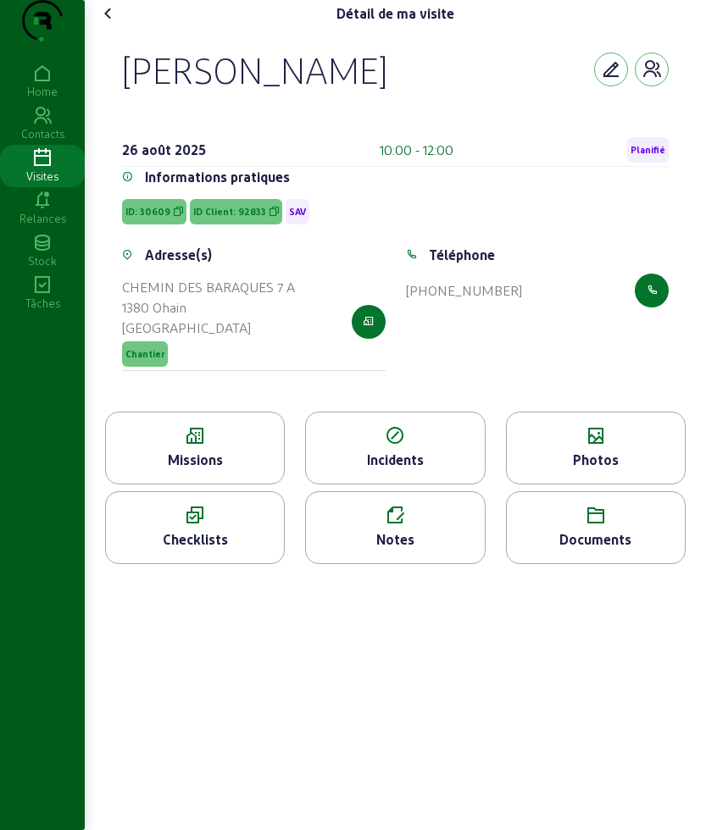
drag, startPoint x: 122, startPoint y: 97, endPoint x: 457, endPoint y: 95, distance: 334.6
click at [457, 95] on div "[PERSON_NAME] [DATE] 10:00 - 12:00 Planifié Informations pratiques ID: 30609 ID…" at bounding box center [395, 219] width 587 height 385
click at [184, 446] on icon at bounding box center [195, 436] width 178 height 20
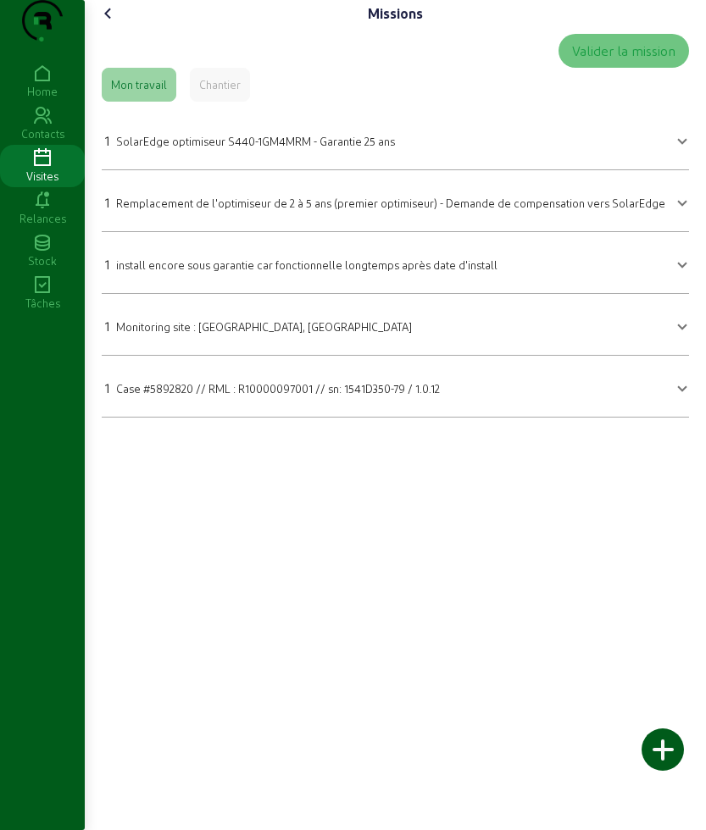
click at [237, 209] on span "Remplacement de l'optimiseur de 2 à 5 ans (premier optimiseur) - Demande de com…" at bounding box center [390, 203] width 549 height 13
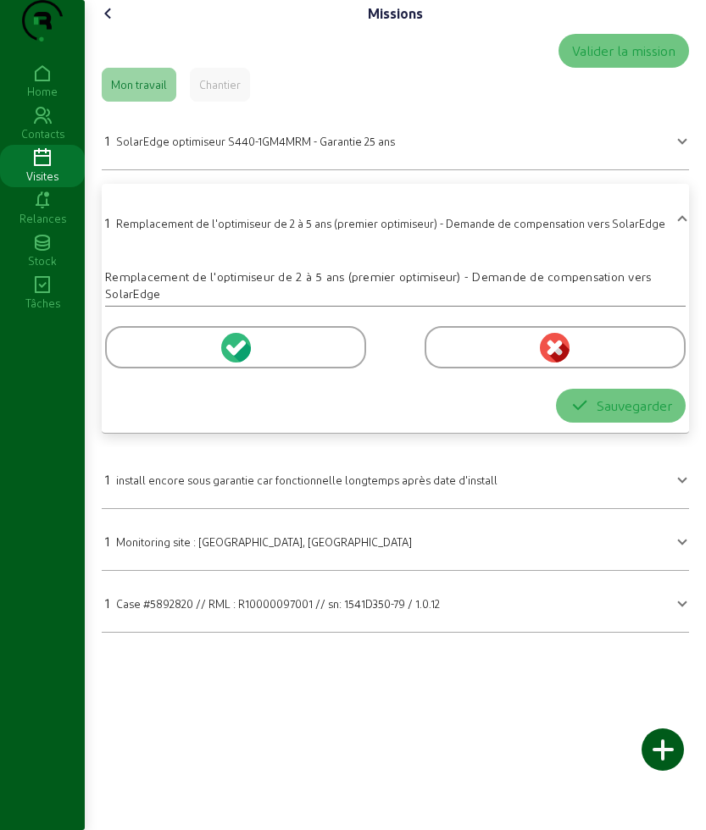
click at [161, 368] on div at bounding box center [235, 347] width 261 height 42
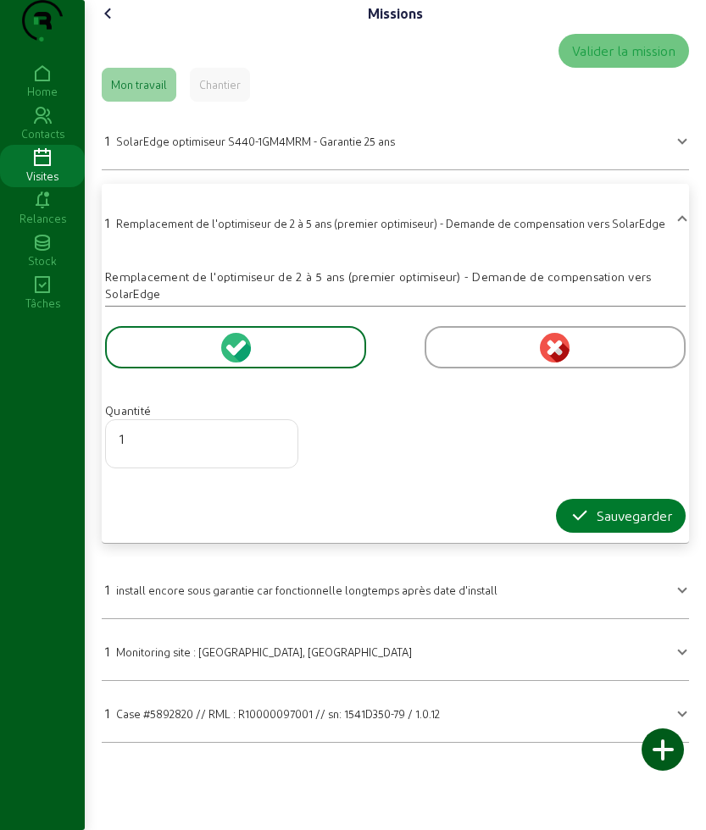
click at [560, 533] on button "Sauvegarder" at bounding box center [621, 516] width 130 height 34
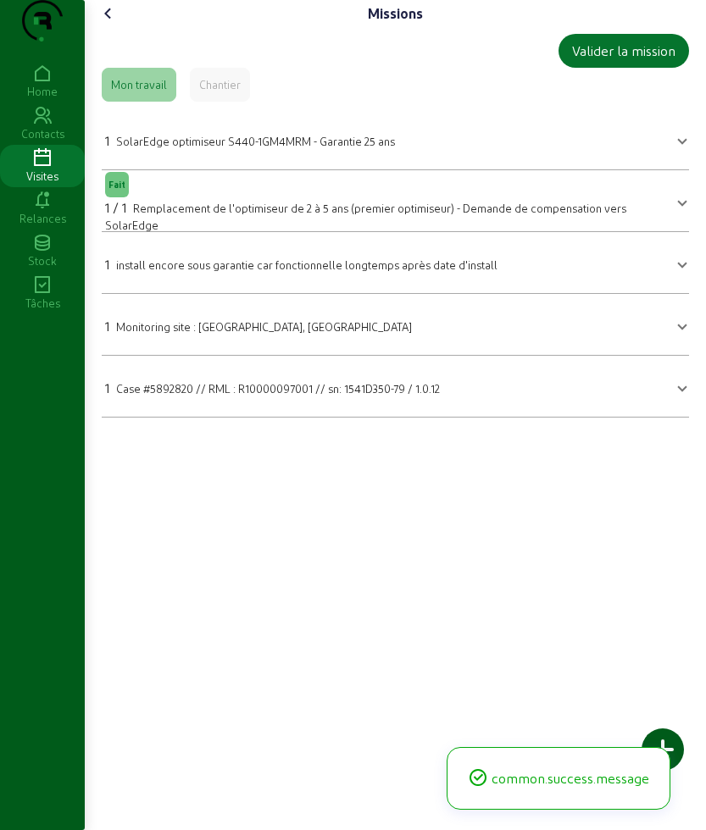
click at [211, 151] on div "1 SolarEdge optimiseur S440-1GM4MRM - Garantie 25 ans" at bounding box center [250, 140] width 290 height 20
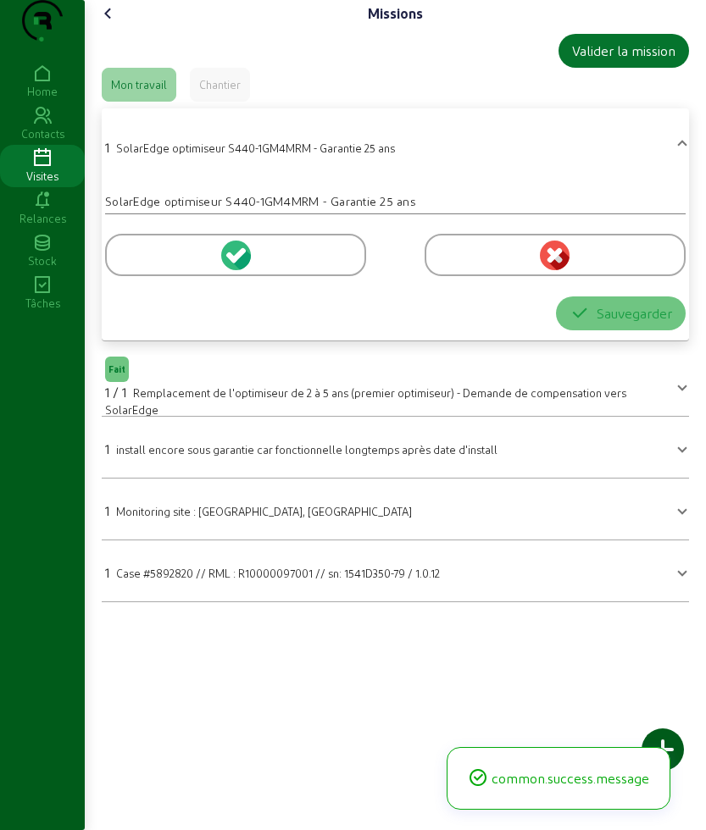
click at [141, 276] on div at bounding box center [235, 255] width 261 height 42
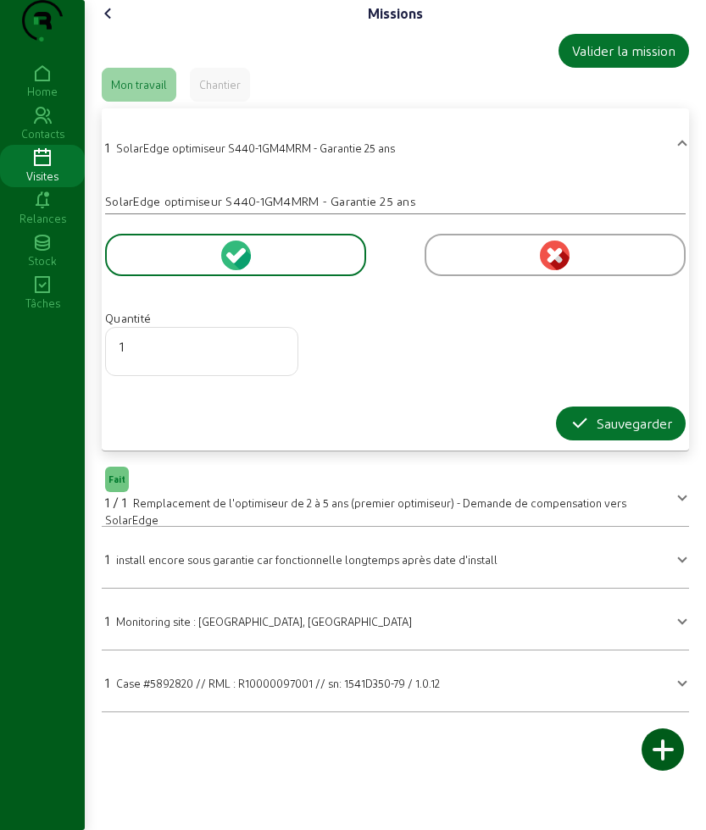
drag, startPoint x: 620, startPoint y: 465, endPoint x: 504, endPoint y: 436, distance: 119.6
click at [619, 434] on div "Sauvegarder" at bounding box center [620, 423] width 102 height 20
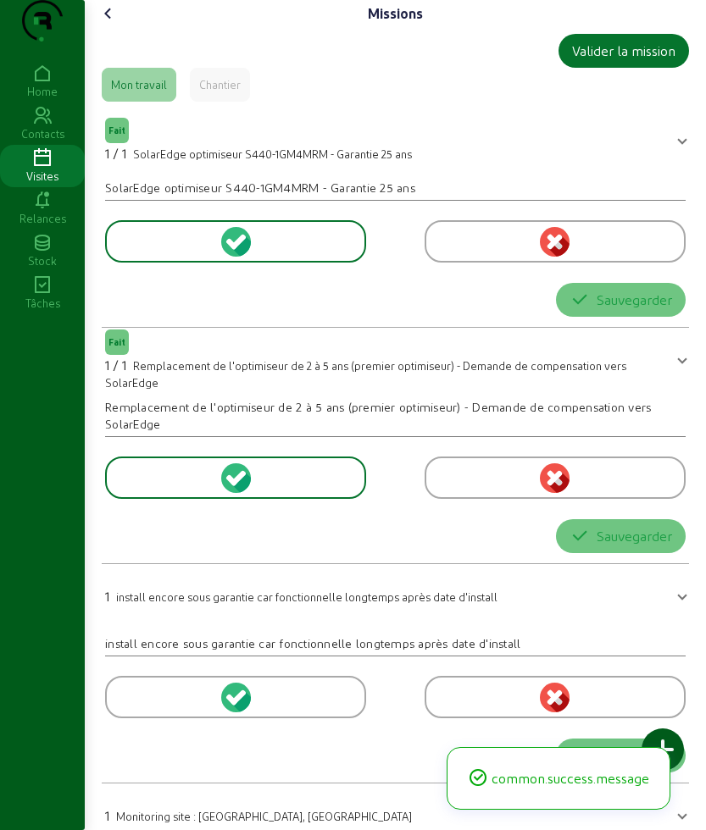
click at [97, 44] on div "Missions Valider la mission Mon travail Chantier Fait 1 / 1 SolarEdge optimiseu…" at bounding box center [395, 618] width 621 height 1236
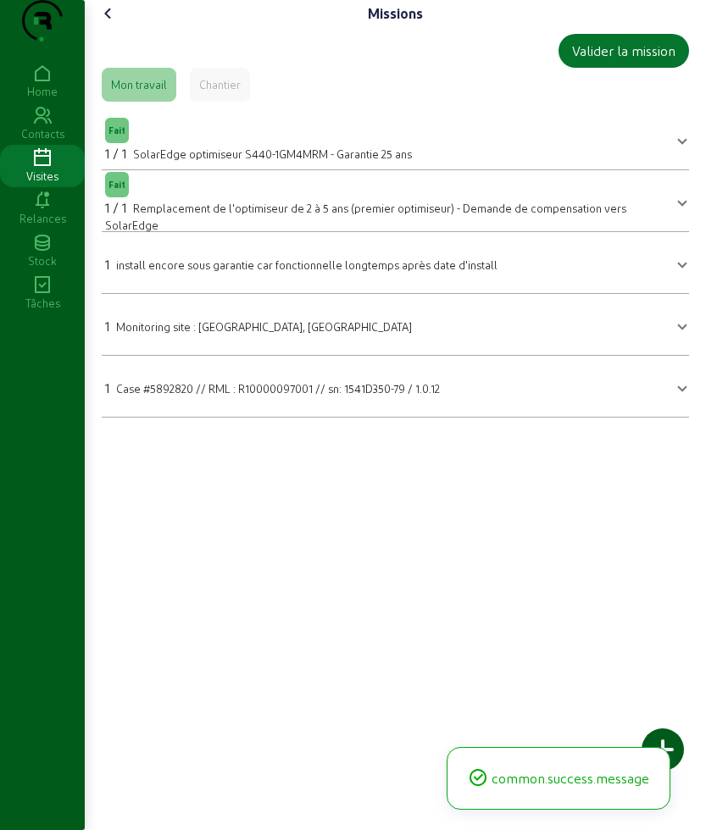
click at [100, 27] on cam-font-icon at bounding box center [108, 13] width 27 height 27
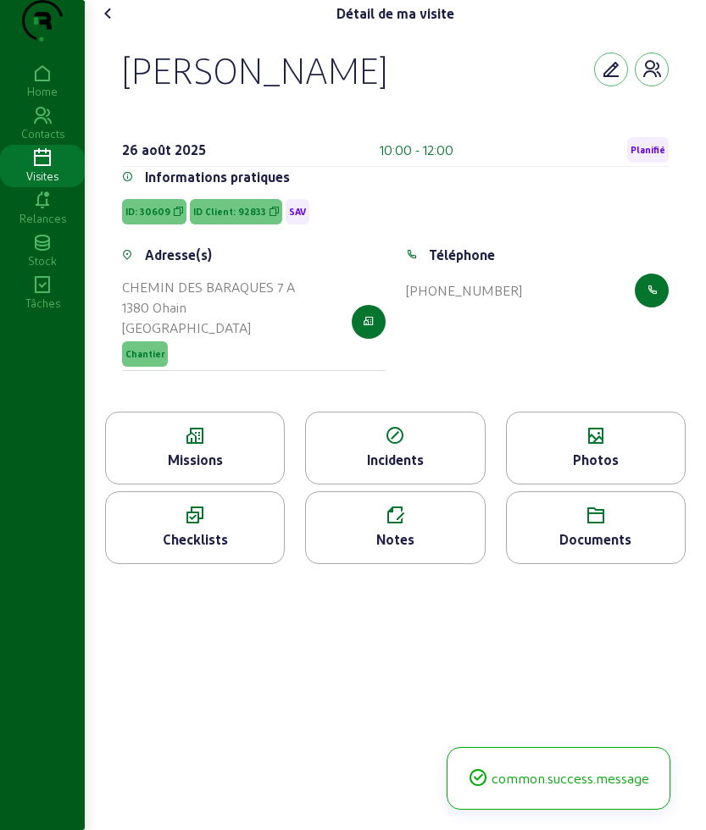
click at [596, 470] on div "Photos" at bounding box center [596, 460] width 178 height 20
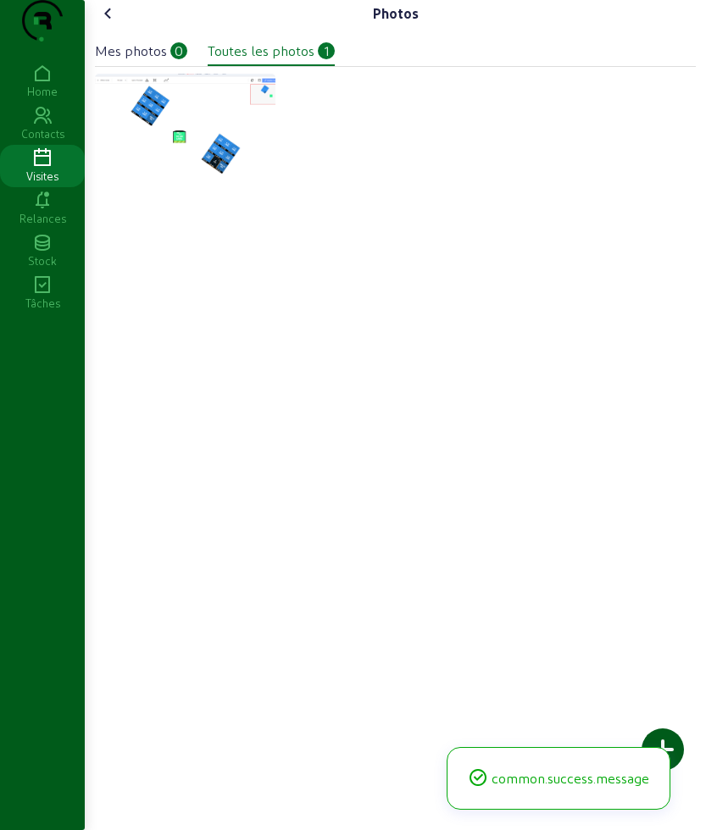
click at [667, 733] on div at bounding box center [662, 749] width 42 height 42
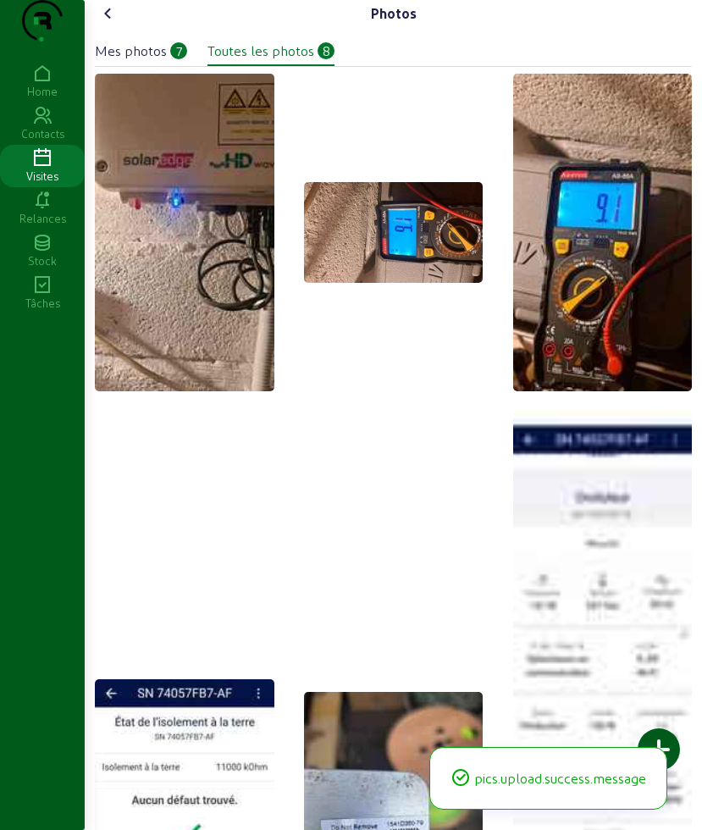
click at [105, 24] on icon at bounding box center [108, 13] width 20 height 20
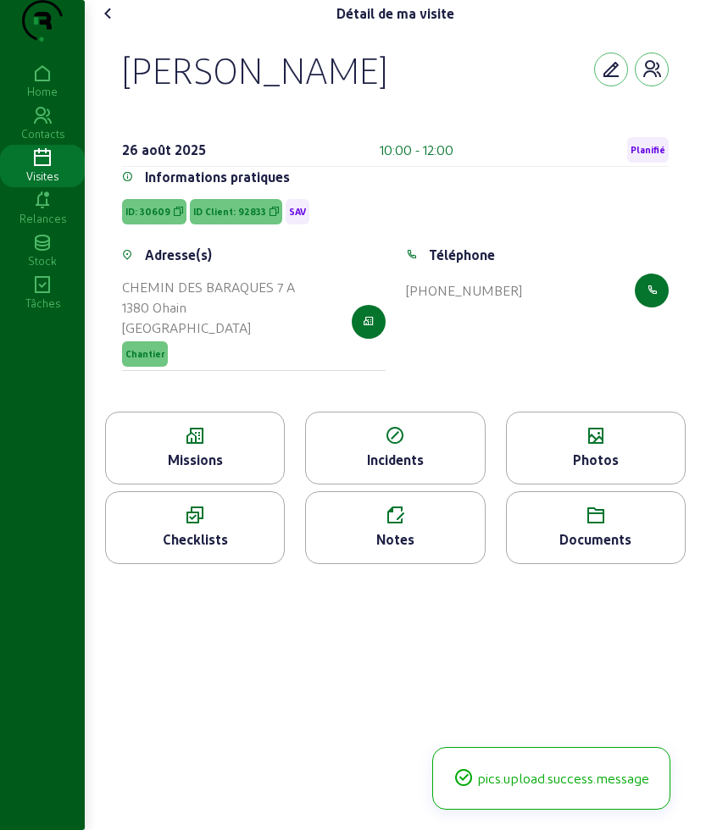
click at [105, 24] on icon at bounding box center [108, 13] width 20 height 20
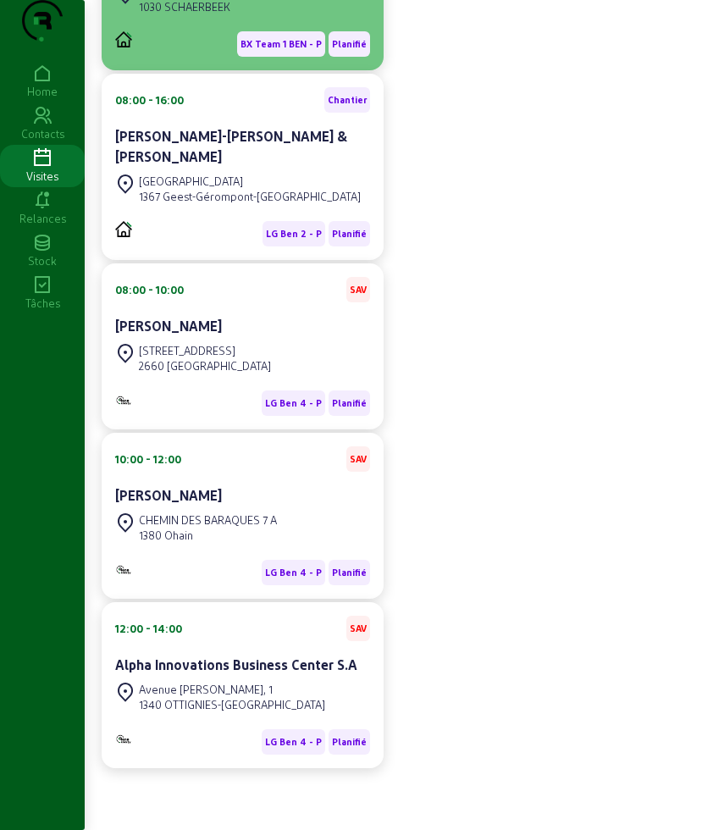
scroll to position [689, 0]
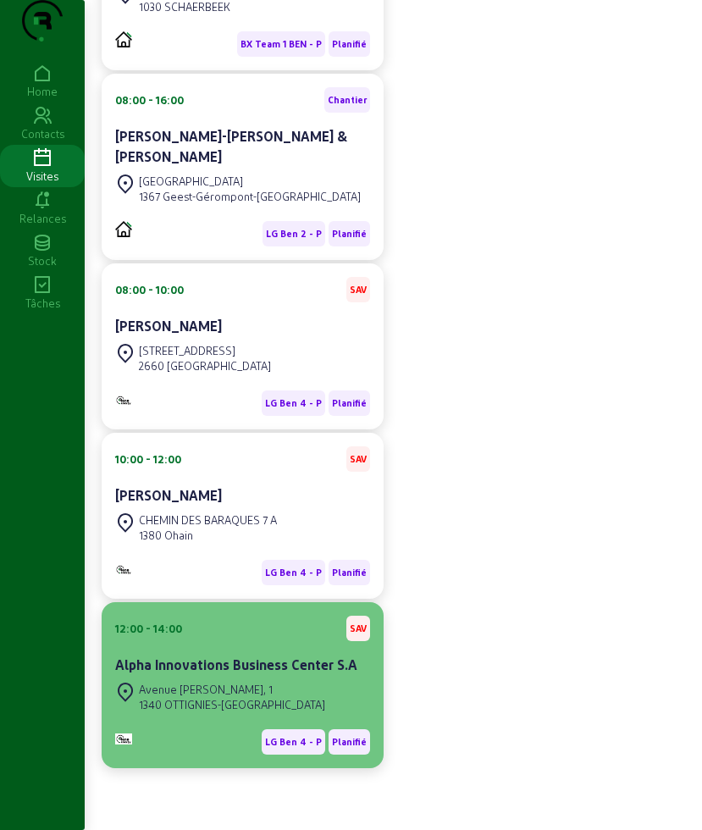
click at [239, 657] on cam-card-title "Alpha Innovations Business Center S.A" at bounding box center [236, 664] width 242 height 16
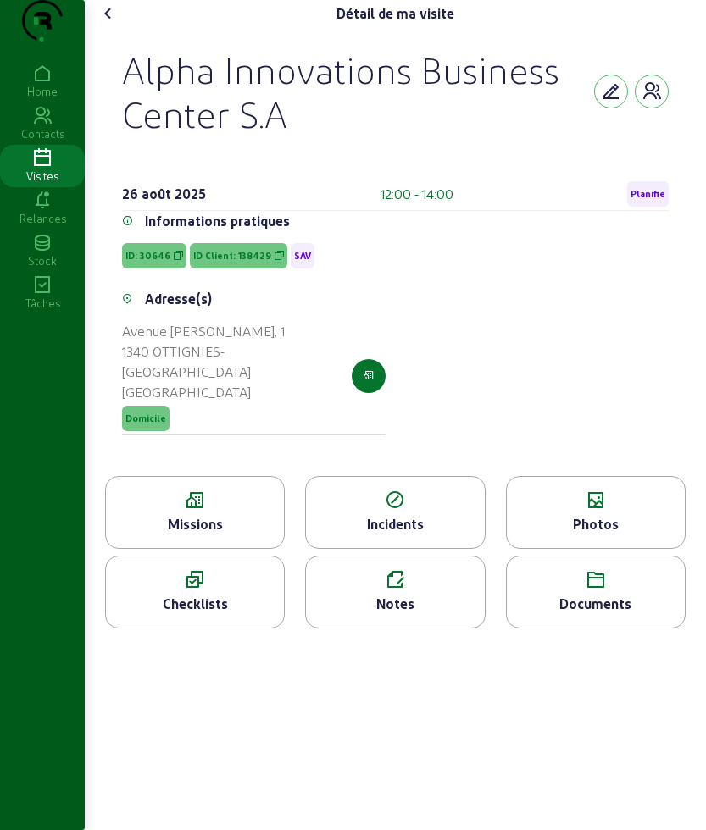
drag, startPoint x: 122, startPoint y: 91, endPoint x: 219, endPoint y: 120, distance: 101.0
click at [219, 120] on div "Alpha Innovations Business Center [DATE] 12:00 - 14:00 Planifié Informations pr…" at bounding box center [395, 251] width 587 height 449
click at [214, 505] on icon at bounding box center [195, 500] width 178 height 20
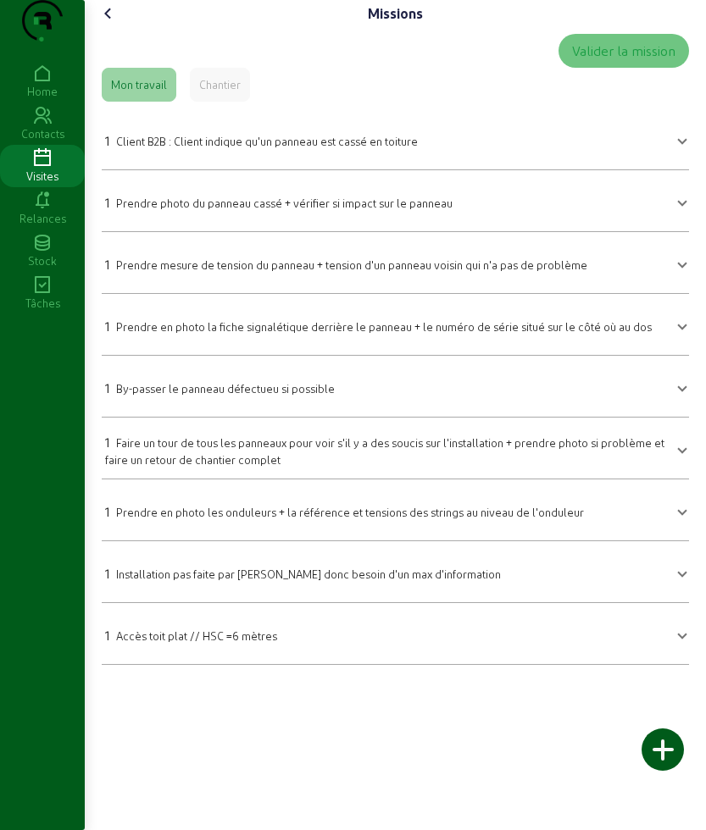
click at [248, 209] on span "Prendre photo du panneau cassé + vérifier si impact sur le panneau" at bounding box center [284, 203] width 336 height 13
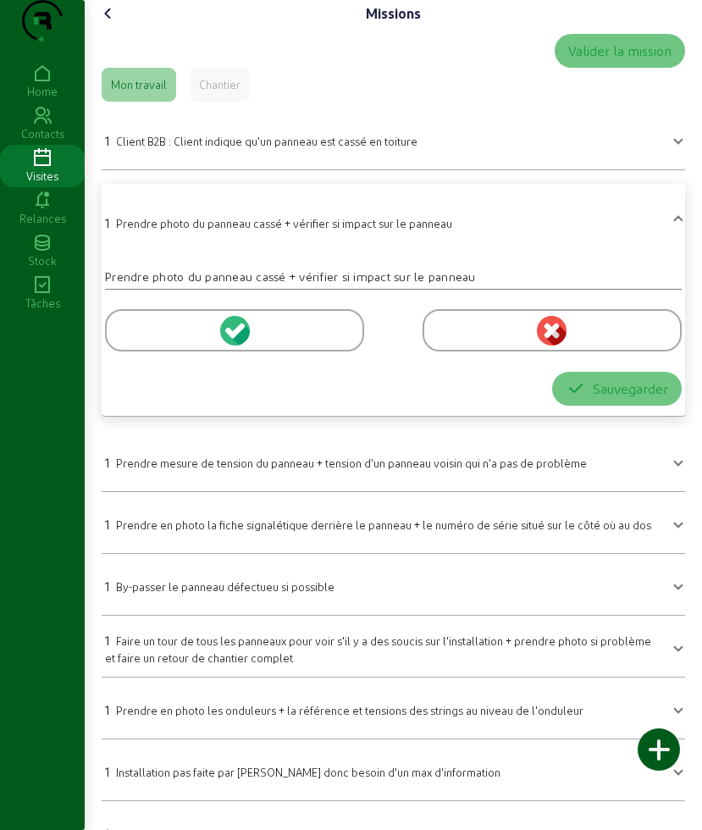
click at [176, 352] on div at bounding box center [234, 330] width 259 height 42
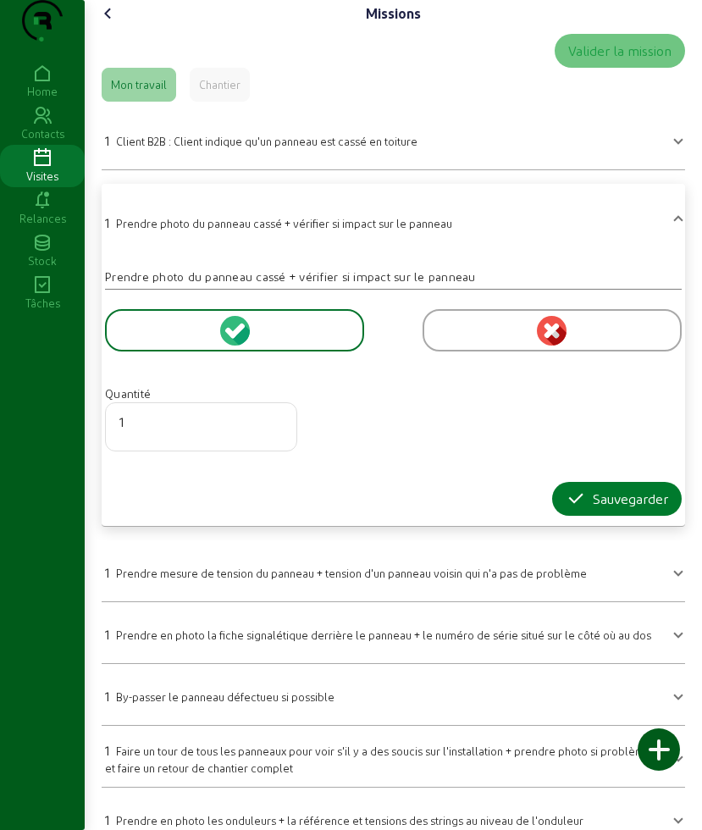
click at [588, 509] on div "Sauvegarder" at bounding box center [617, 499] width 102 height 20
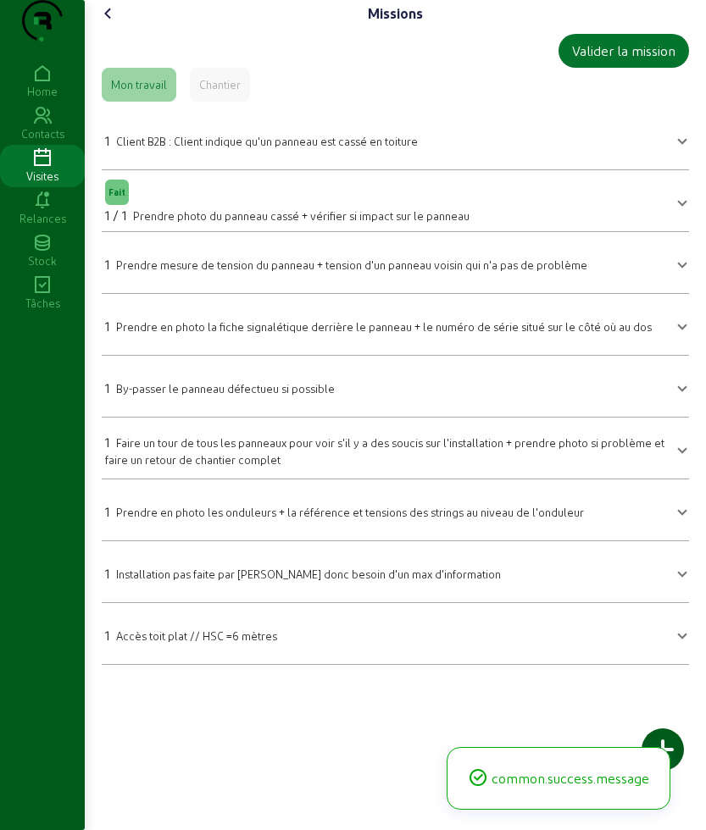
click at [248, 271] on span "Prendre mesure de tension du panneau + tension d'un panneau voisin qui n'a pas …" at bounding box center [351, 264] width 471 height 13
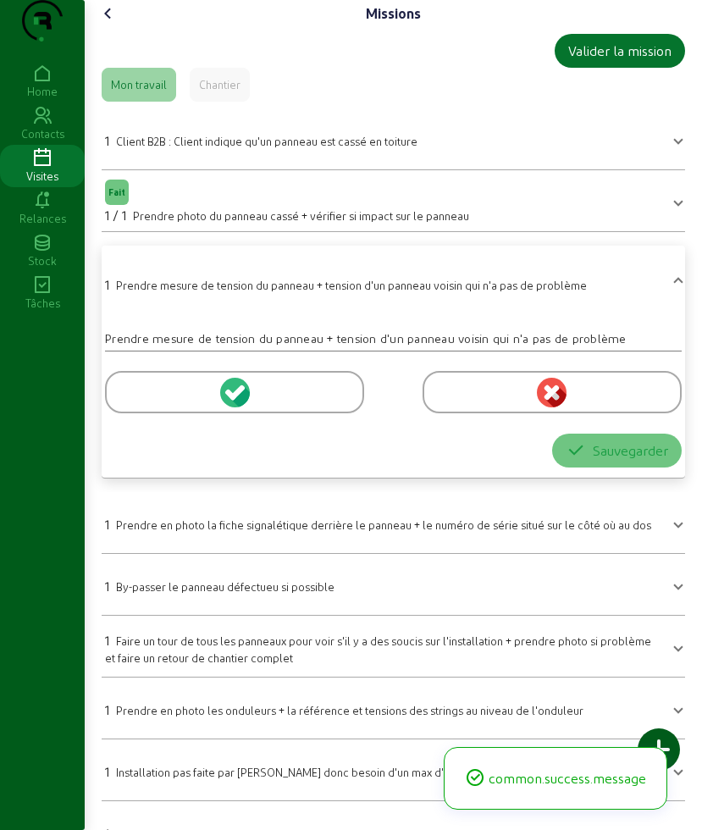
click at [161, 413] on div at bounding box center [234, 392] width 259 height 42
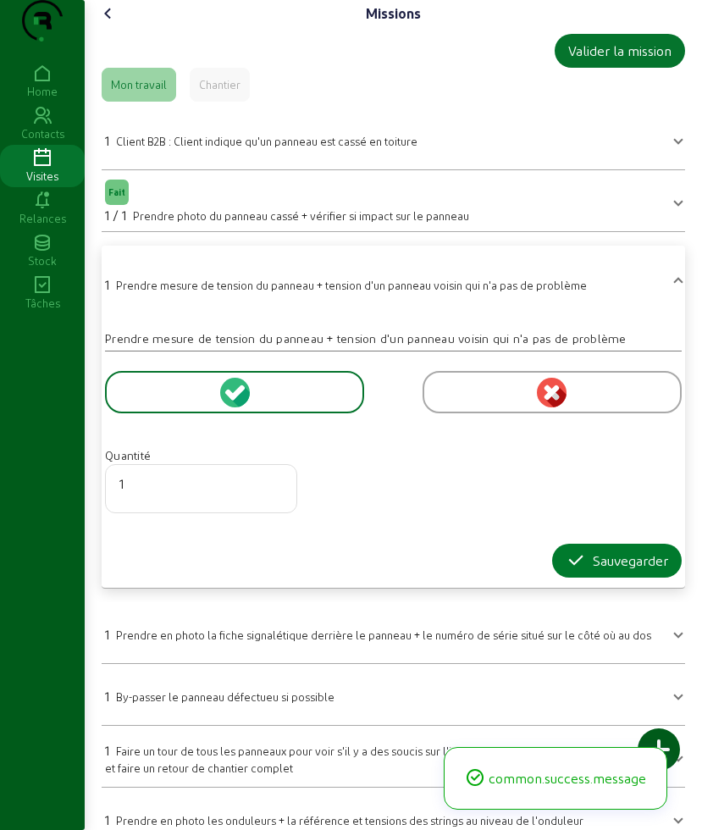
click at [572, 571] on icon "button" at bounding box center [576, 561] width 20 height 20
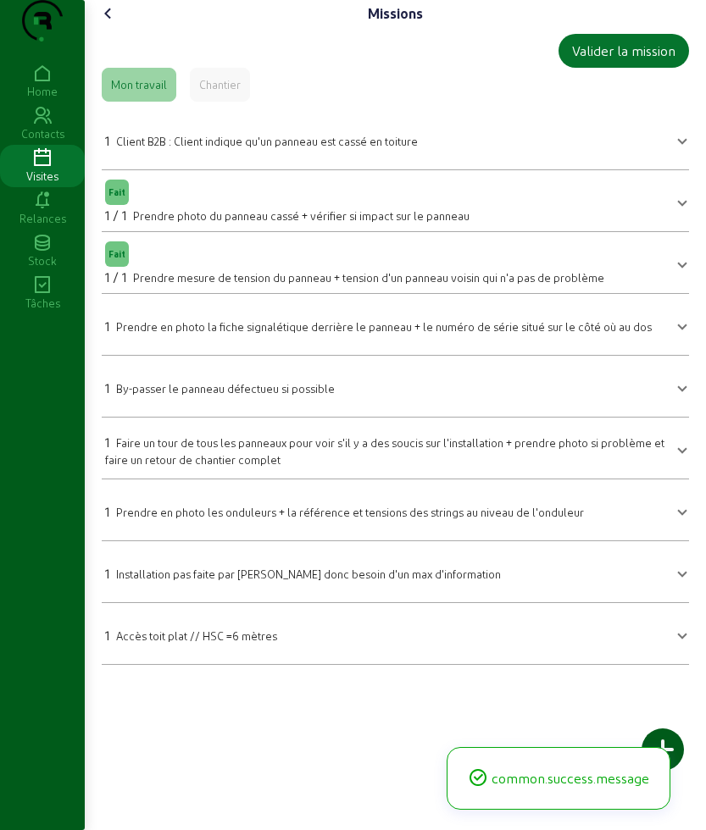
click at [204, 316] on div at bounding box center [378, 314] width 546 height 3
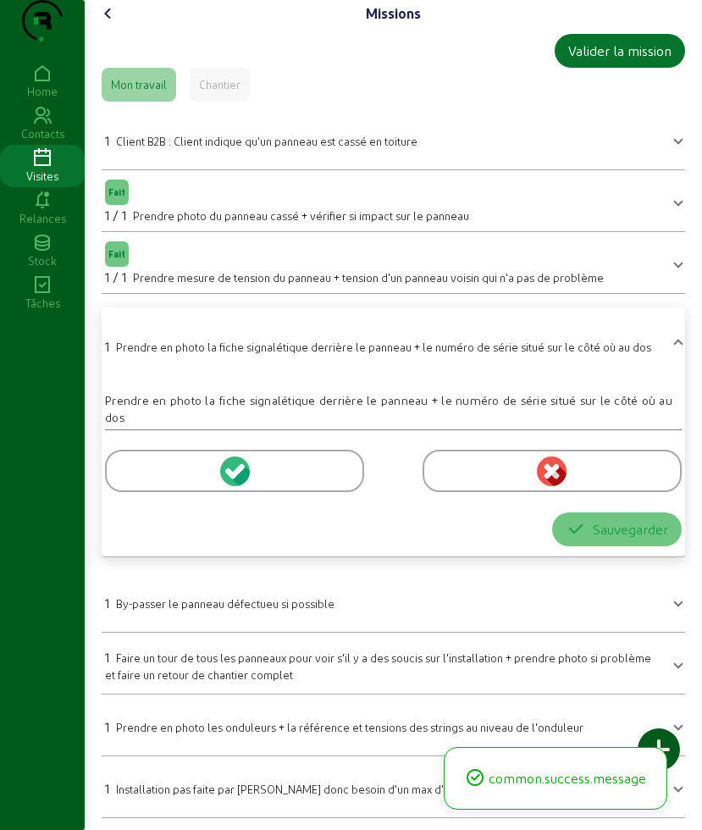
click at [147, 492] on div at bounding box center [234, 471] width 259 height 42
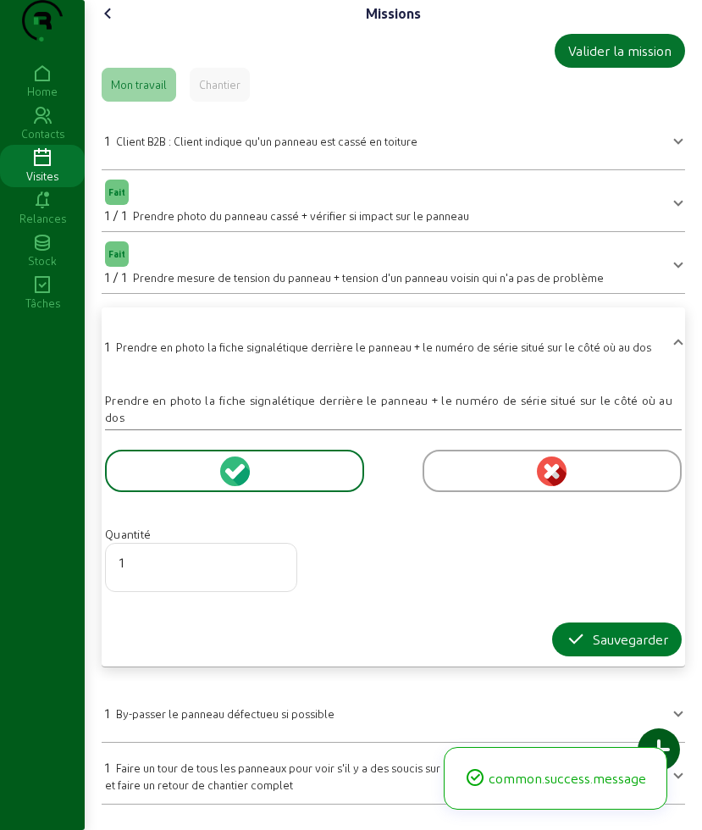
click at [573, 656] on button "Sauvegarder" at bounding box center [617, 640] width 130 height 34
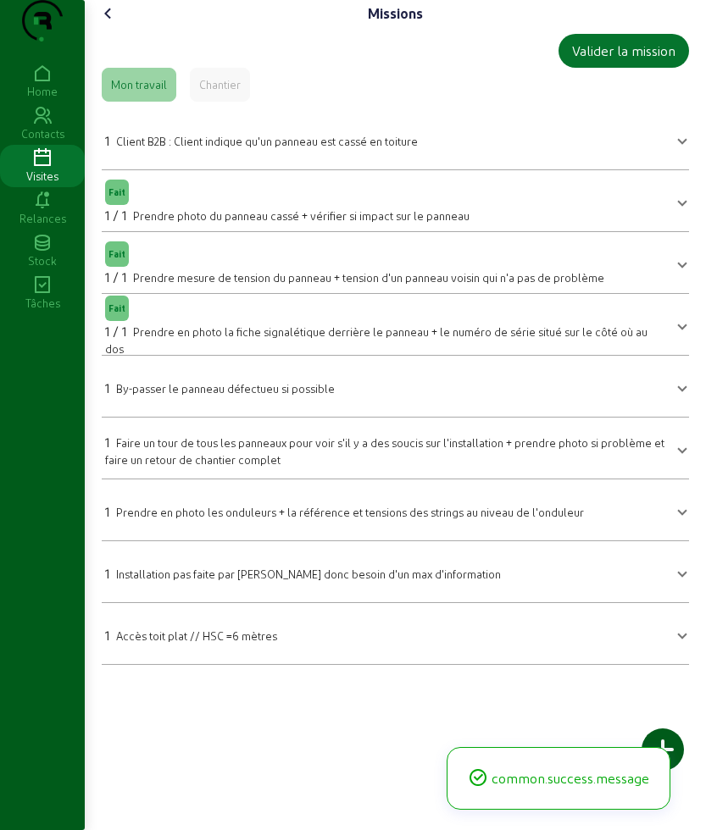
click at [184, 395] on span "By-passer le panneau défectueu si possible" at bounding box center [225, 388] width 219 height 13
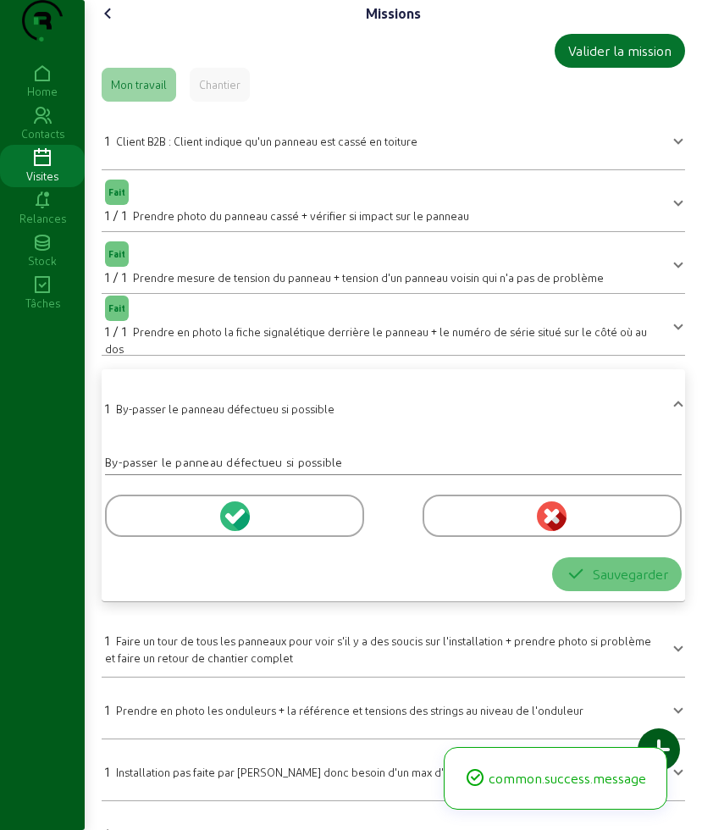
drag, startPoint x: 145, startPoint y: 544, endPoint x: 404, endPoint y: 614, distance: 268.6
click at [145, 537] on div at bounding box center [234, 516] width 259 height 42
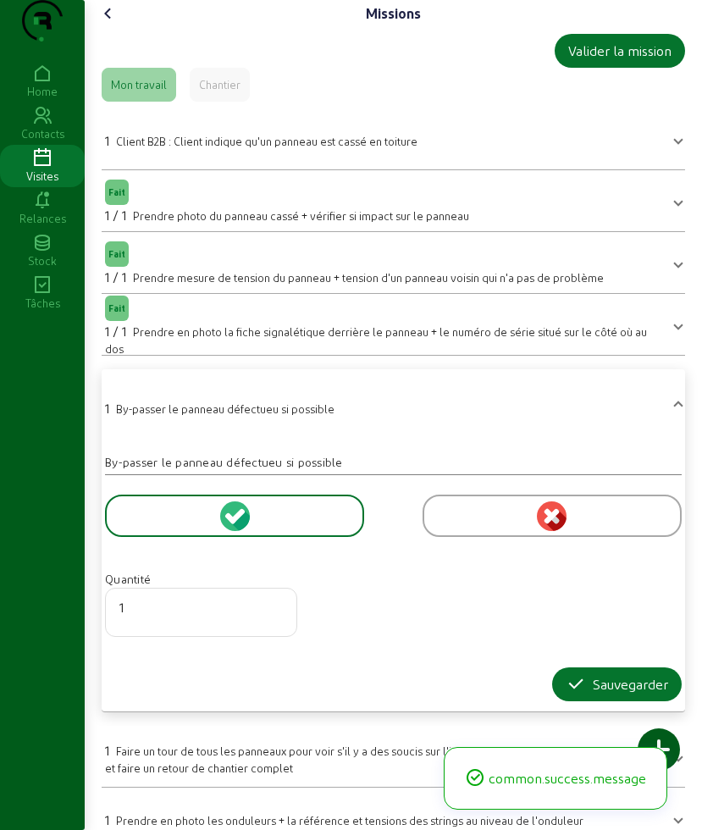
drag, startPoint x: 581, startPoint y: 711, endPoint x: 551, endPoint y: 694, distance: 34.9
click at [578, 695] on icon "button" at bounding box center [576, 684] width 20 height 20
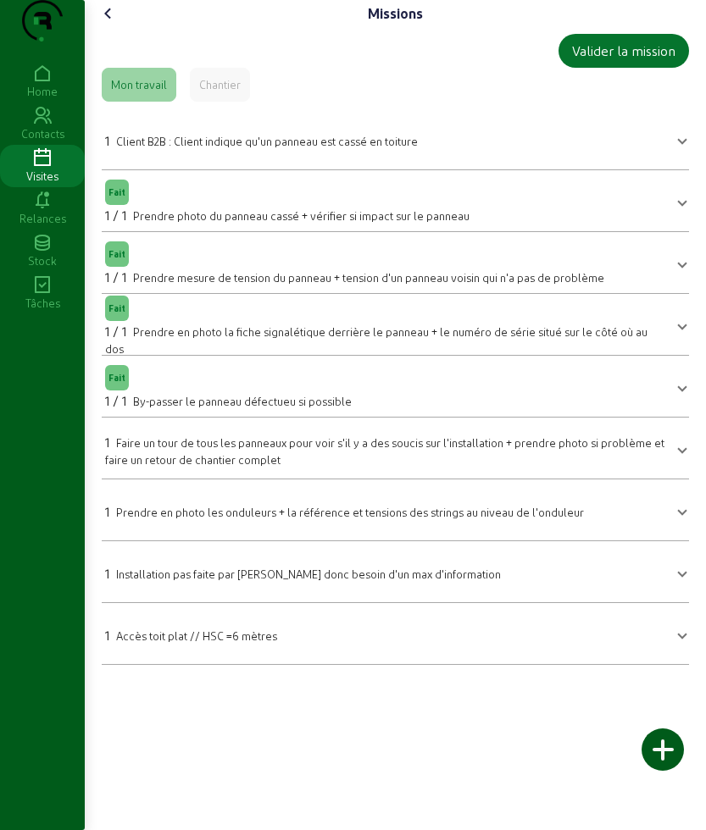
click at [234, 466] on span "Faire un tour de tous les panneaux pour voir s'il y a des soucis sur l'installa…" at bounding box center [384, 451] width 559 height 30
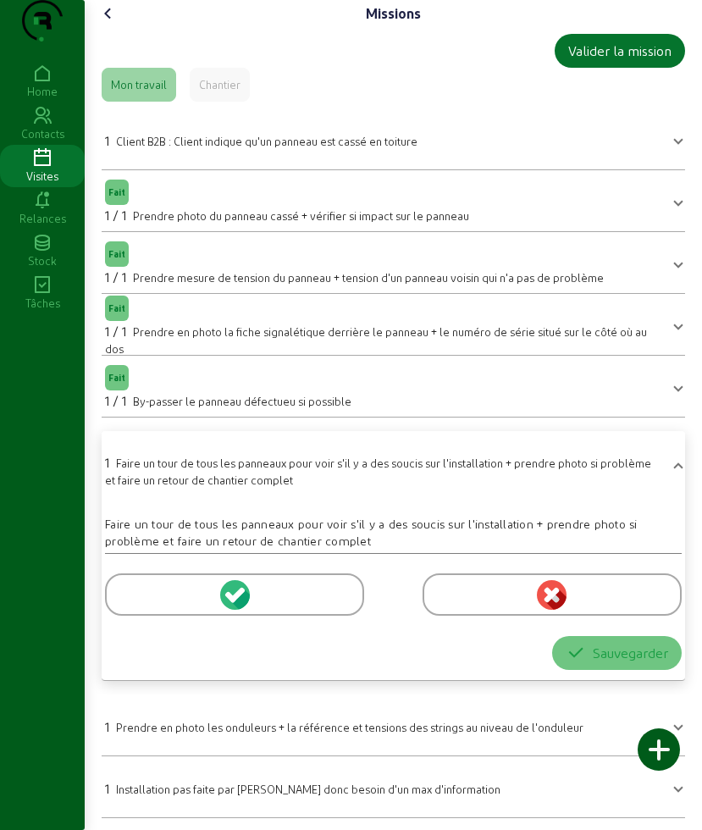
click at [138, 616] on div at bounding box center [234, 594] width 259 height 42
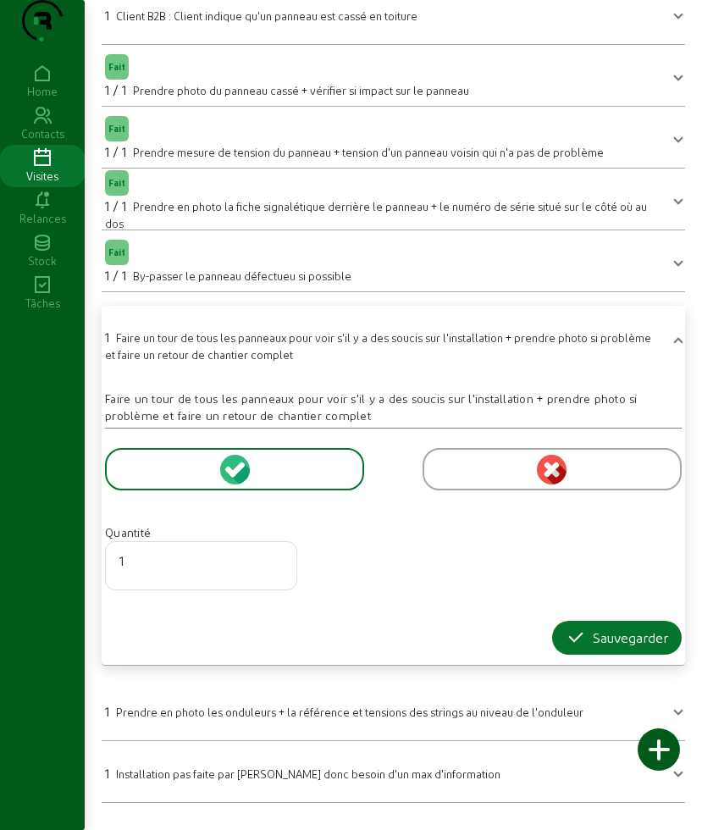
scroll to position [208, 0]
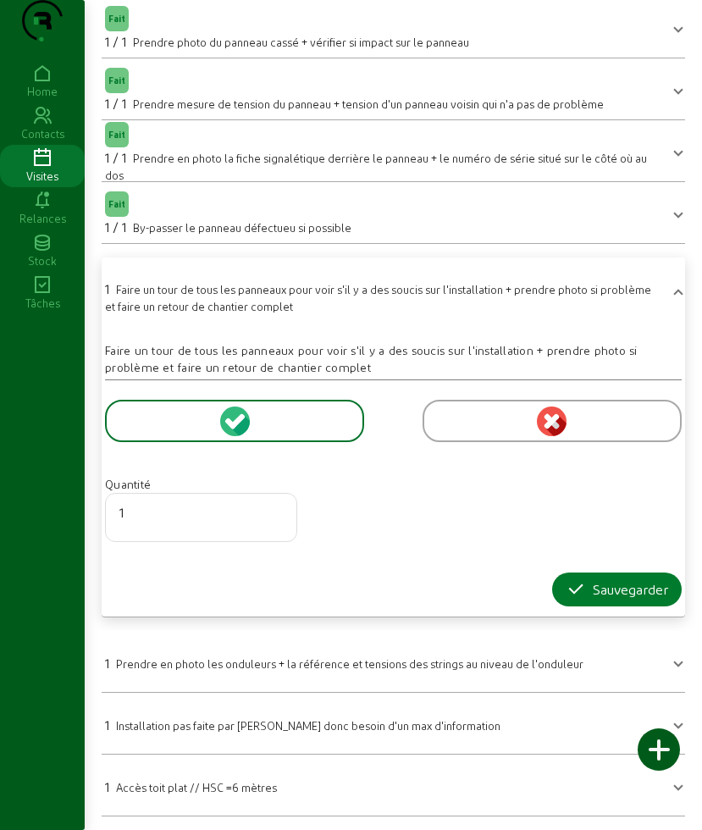
click at [568, 591] on icon "button" at bounding box center [576, 589] width 20 height 20
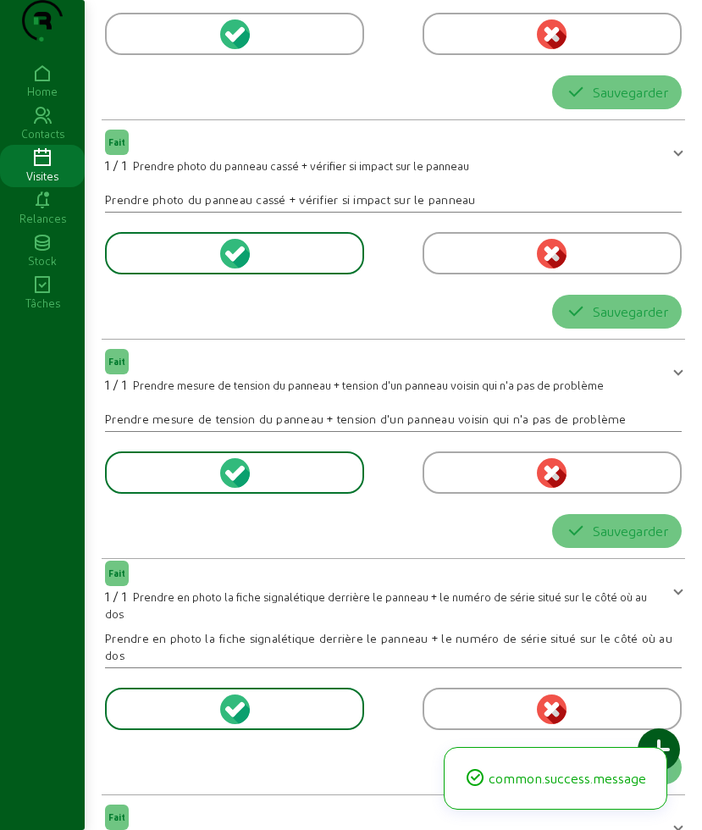
scroll to position [0, 0]
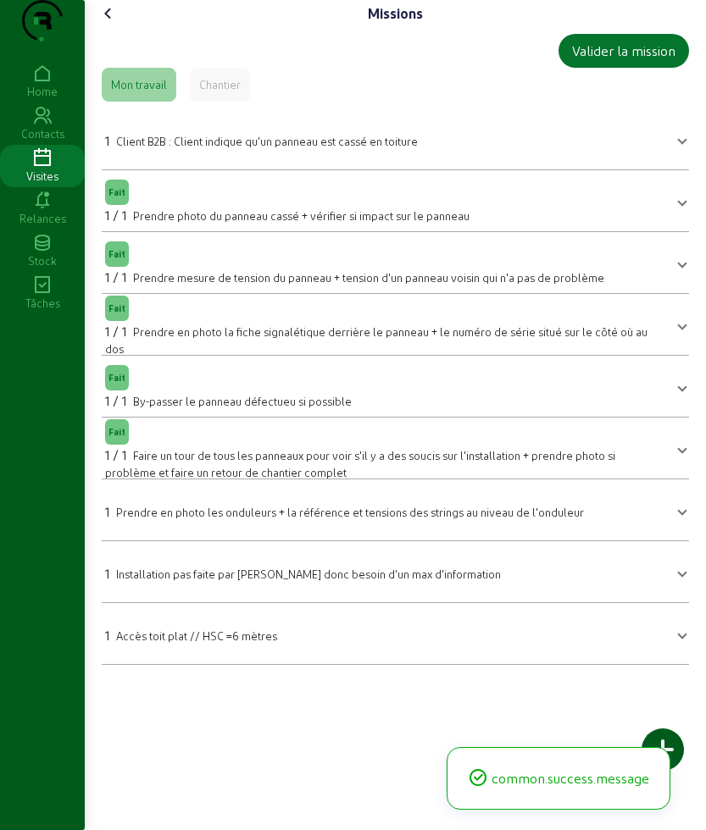
click at [165, 501] on div at bounding box center [344, 499] width 479 height 3
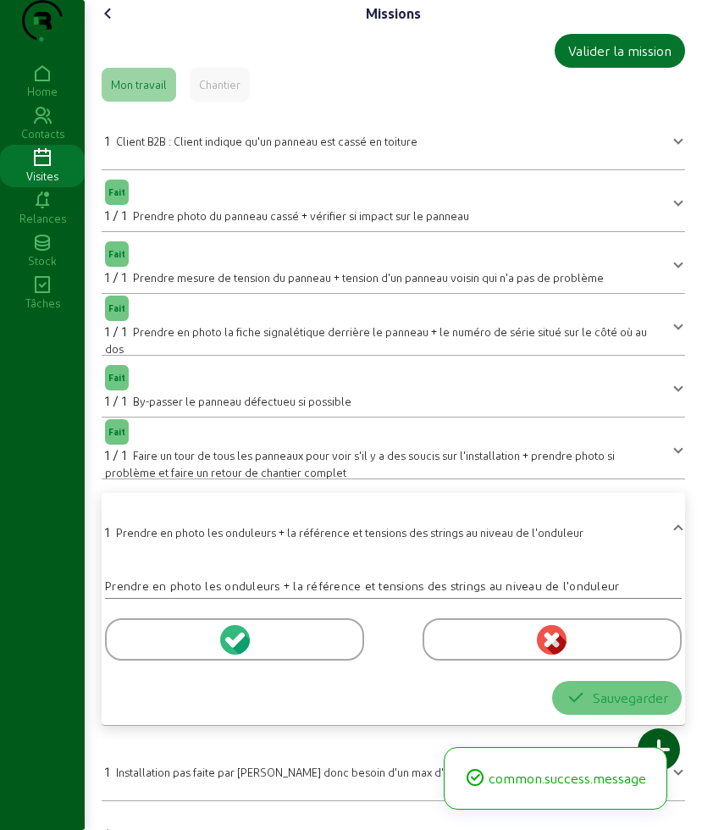
click at [168, 661] on div at bounding box center [234, 639] width 259 height 42
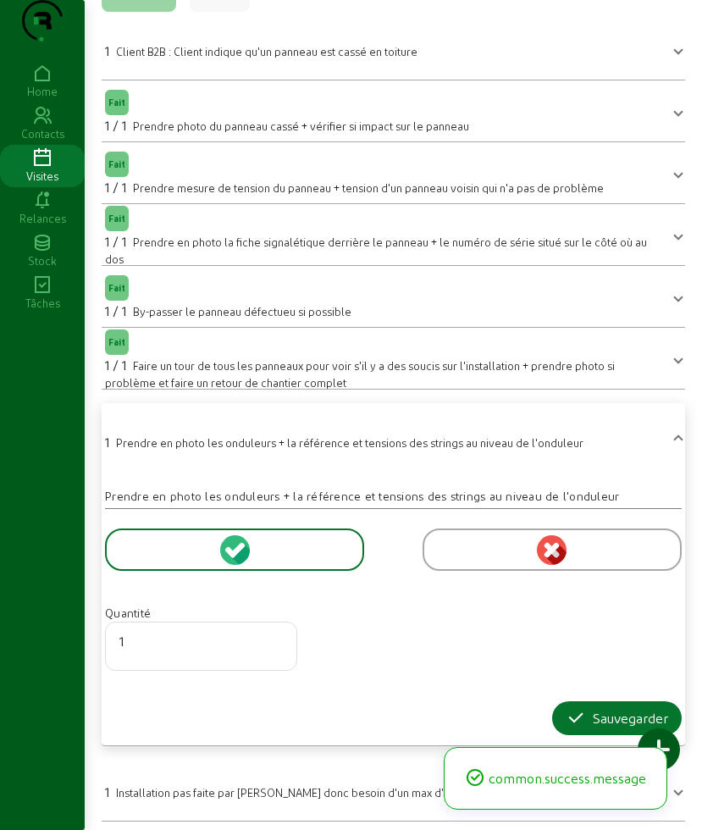
scroll to position [191, 0]
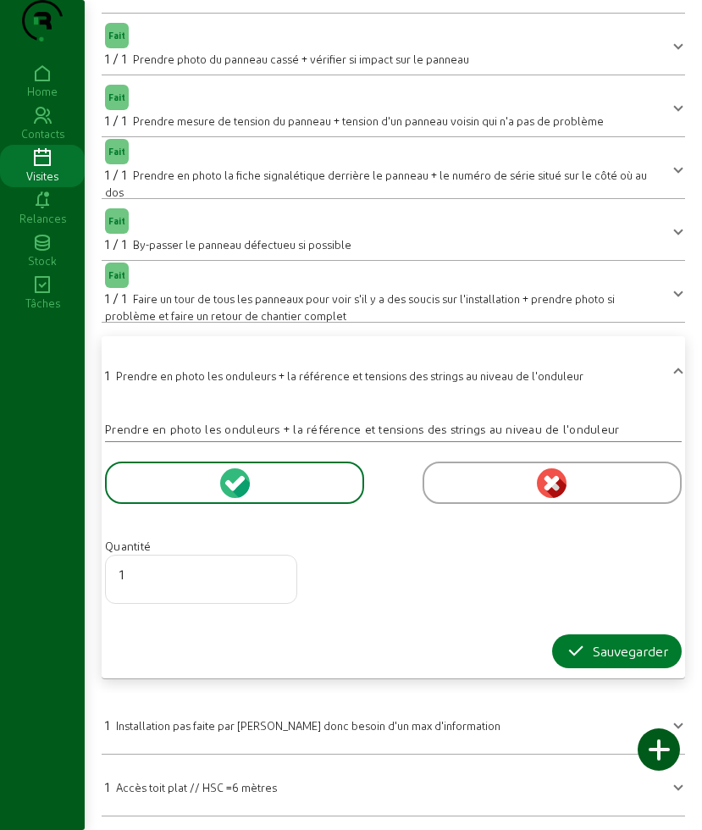
click at [580, 641] on icon "button" at bounding box center [576, 651] width 20 height 20
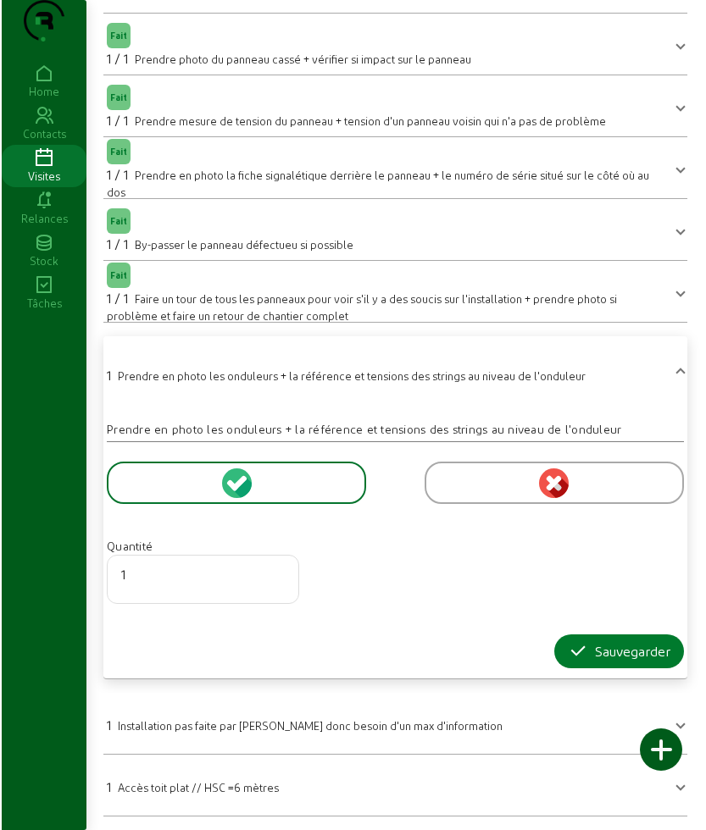
scroll to position [0, 0]
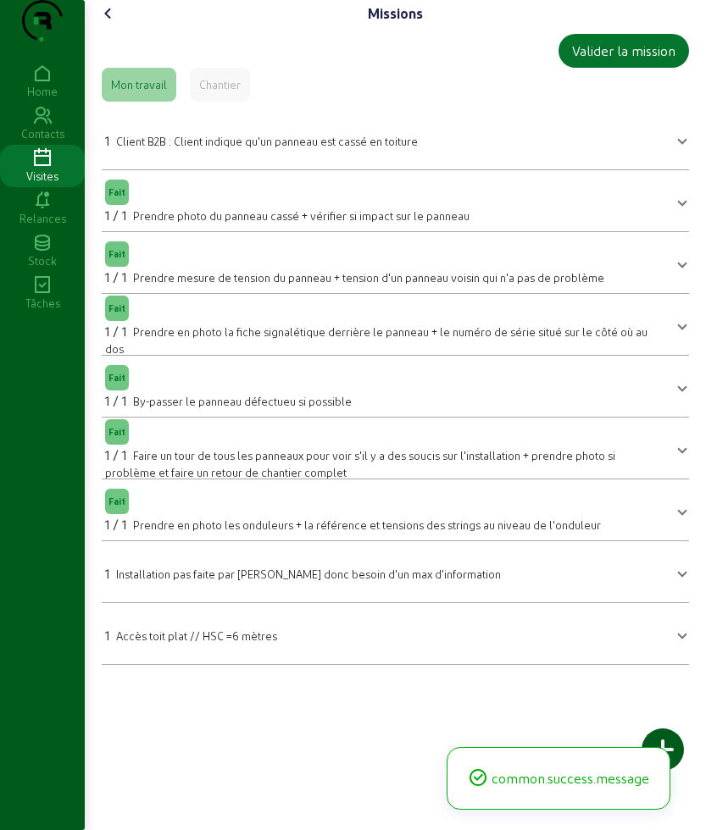
click at [119, 31] on div "Missions Valider la mission Mon travail Chantier 1 Client B2B : Client indique …" at bounding box center [395, 339] width 621 height 678
click at [118, 24] on icon at bounding box center [108, 13] width 20 height 20
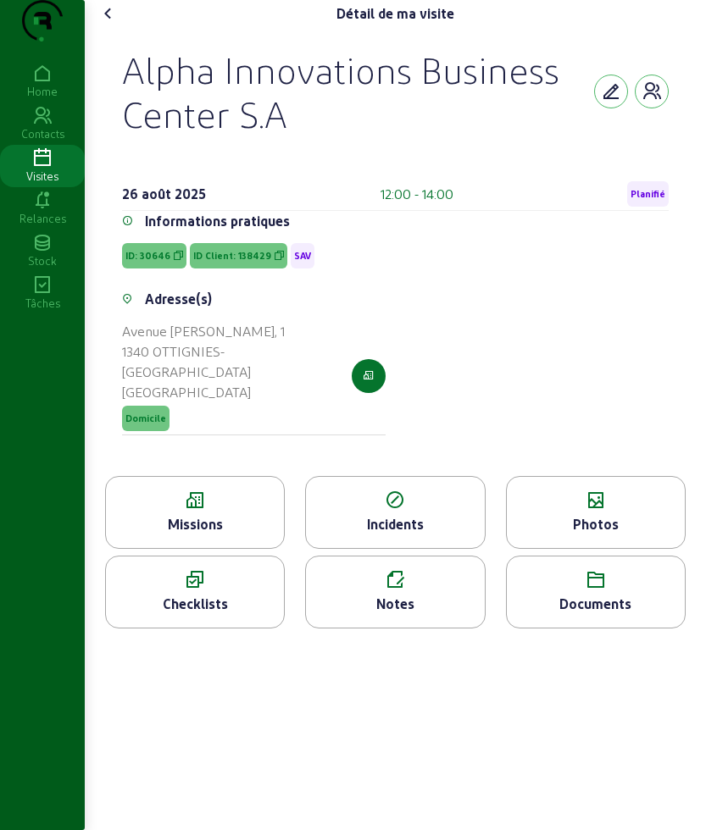
click at [589, 549] on div "Photos" at bounding box center [596, 512] width 180 height 73
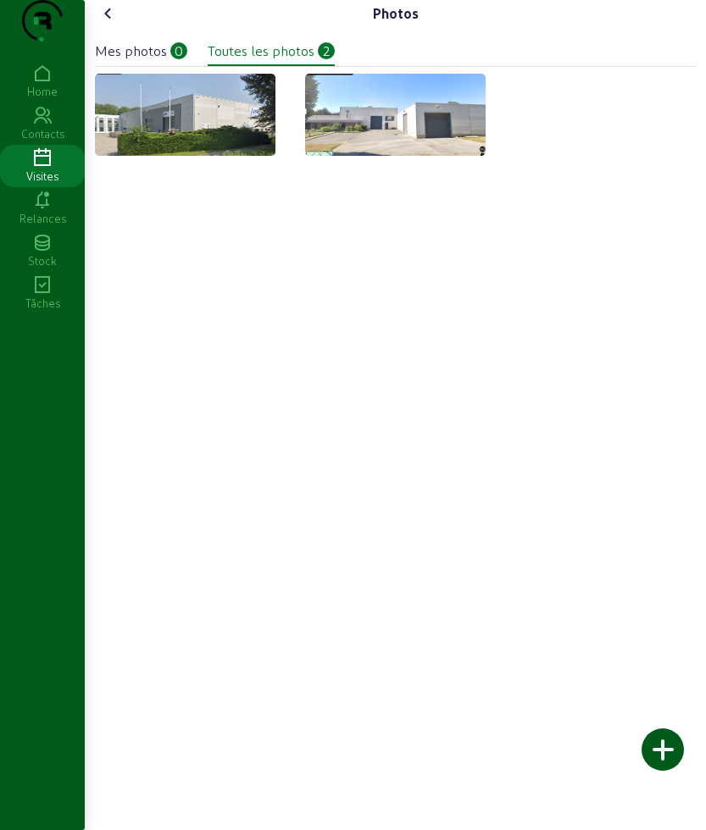
click at [659, 751] on div at bounding box center [662, 749] width 42 height 42
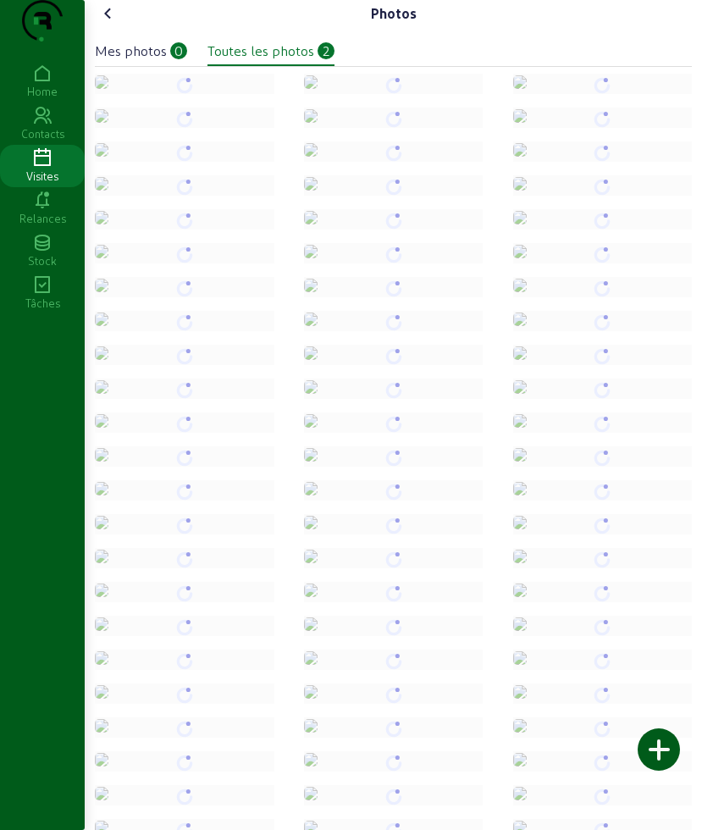
click at [113, 24] on icon at bounding box center [108, 13] width 20 height 20
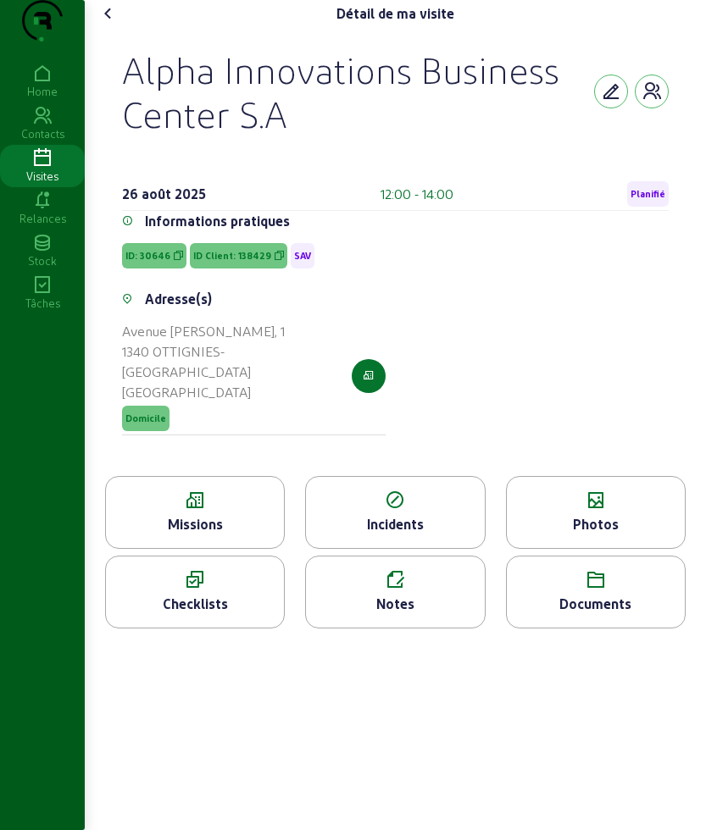
click at [413, 590] on icon at bounding box center [395, 580] width 178 height 20
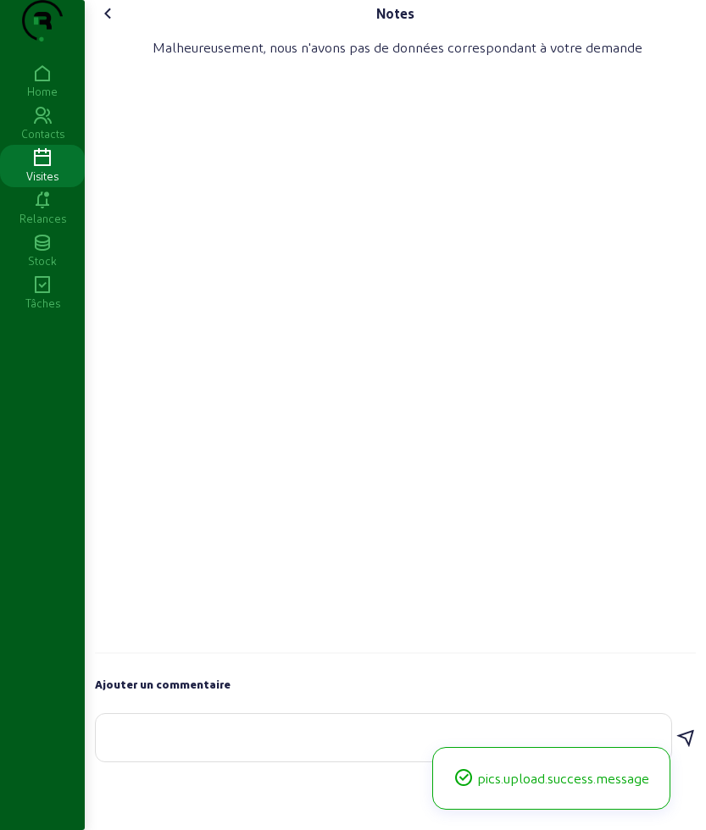
click at [230, 745] on textarea at bounding box center [383, 734] width 548 height 20
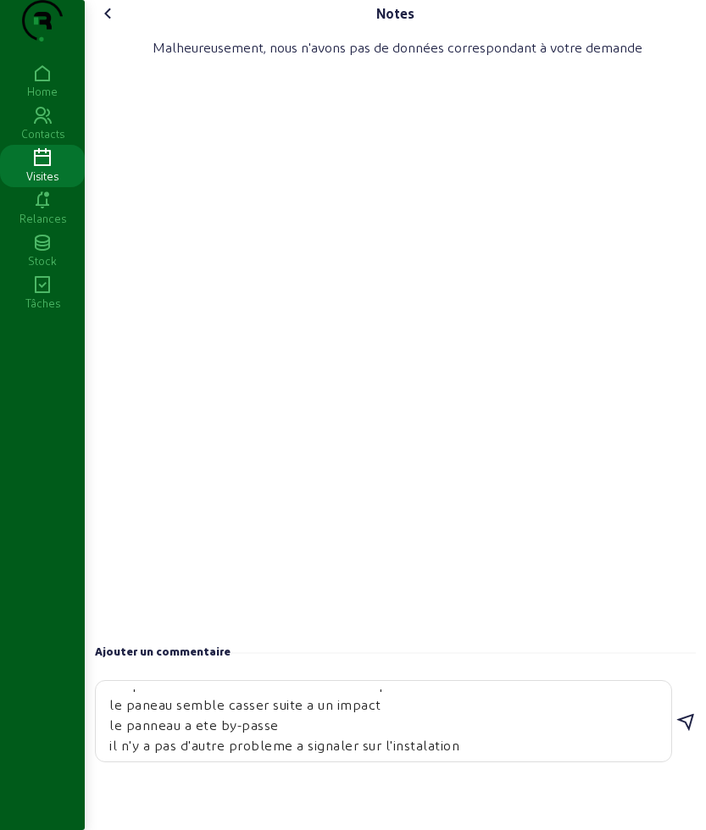
scroll to position [36, 0]
type textarea "les photos et mesures necesaires ont ete prises le paneau semble casser suite a…"
click at [680, 733] on icon at bounding box center [685, 722] width 20 height 20
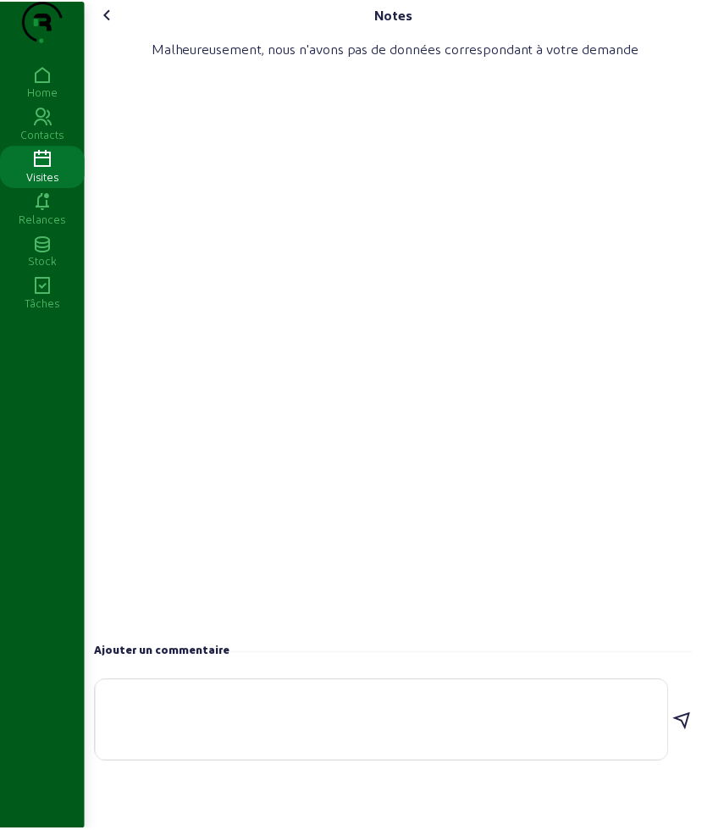
scroll to position [0, 0]
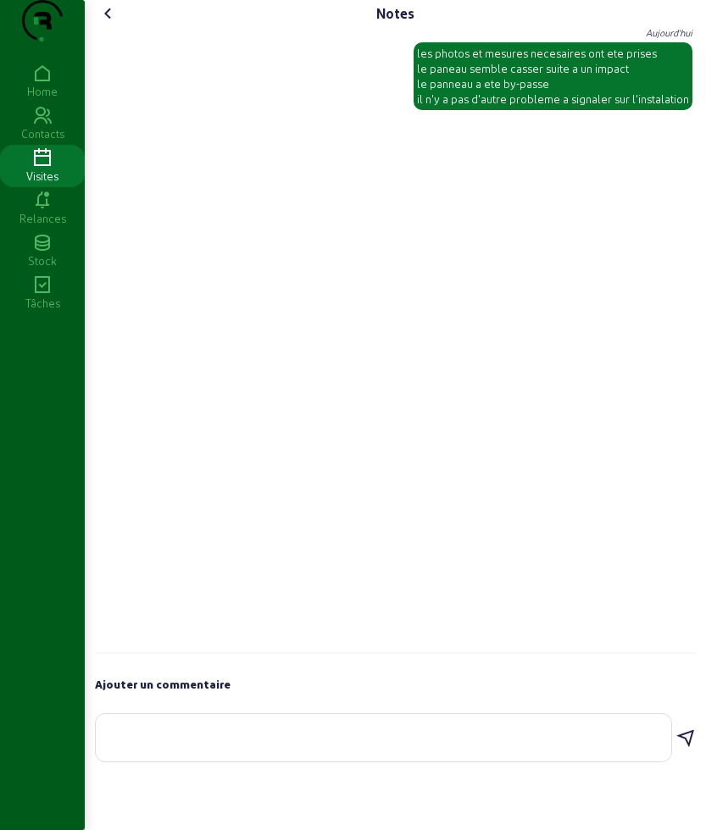
click at [113, 24] on icon at bounding box center [108, 13] width 20 height 20
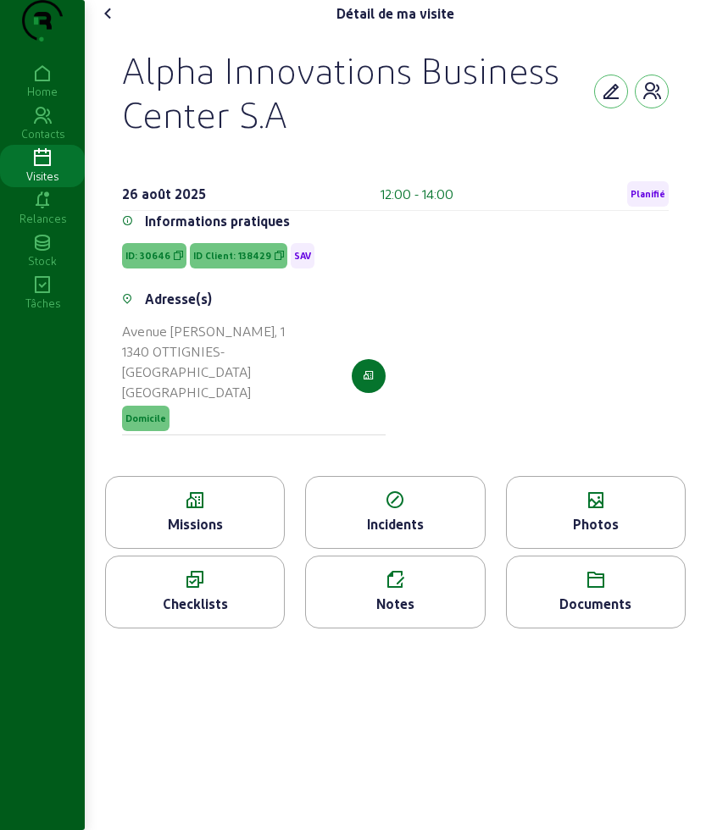
click at [116, 24] on icon at bounding box center [108, 13] width 20 height 20
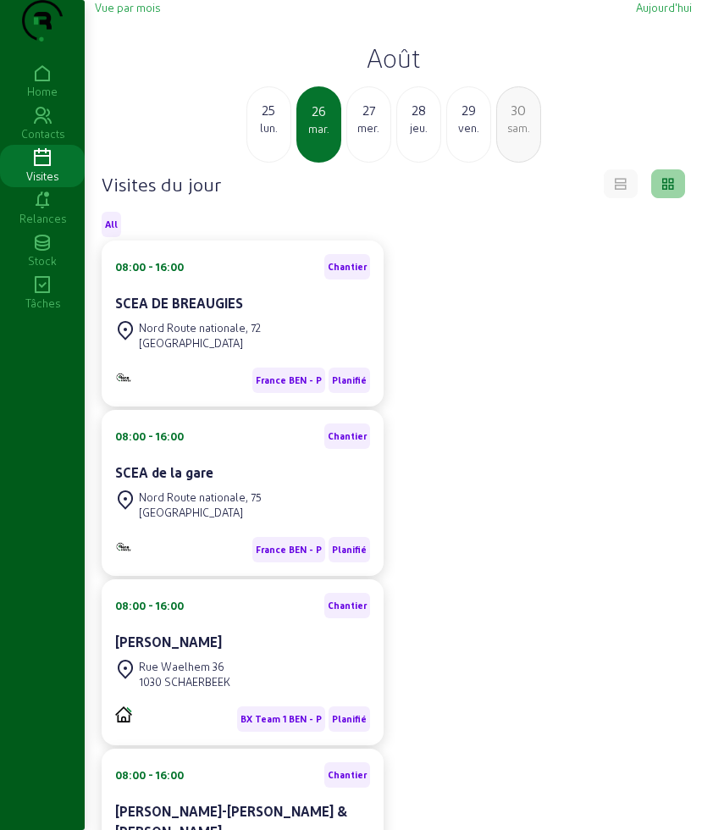
click at [376, 132] on div "27 mer." at bounding box center [368, 124] width 45 height 76
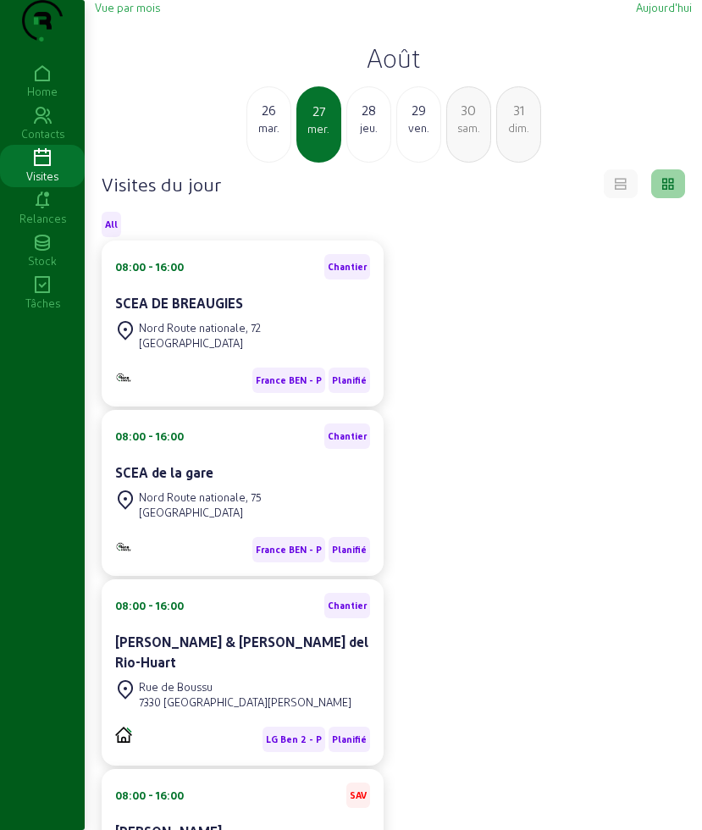
click at [360, 163] on div "28 jeu." at bounding box center [368, 124] width 45 height 76
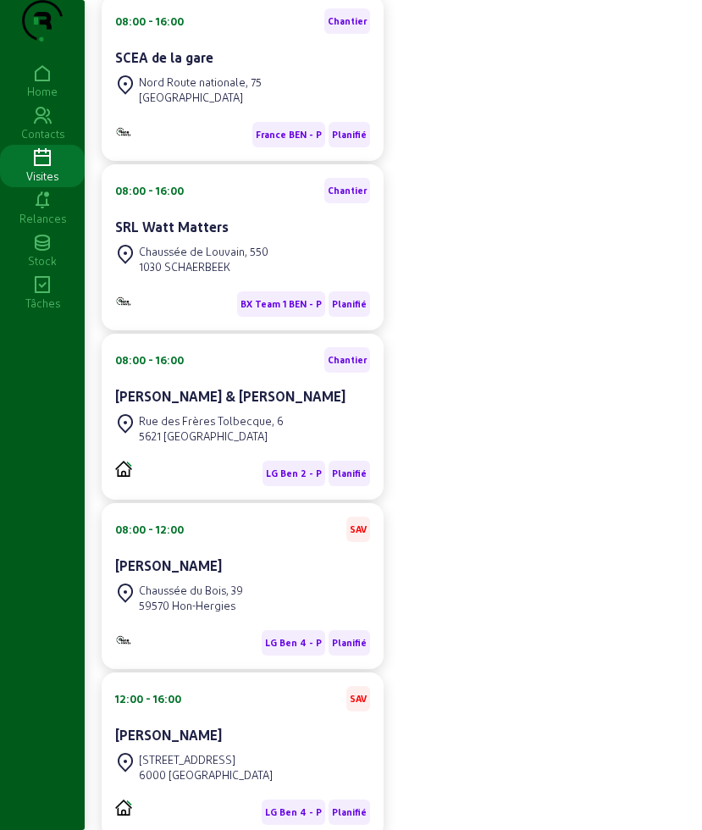
scroll to position [424, 0]
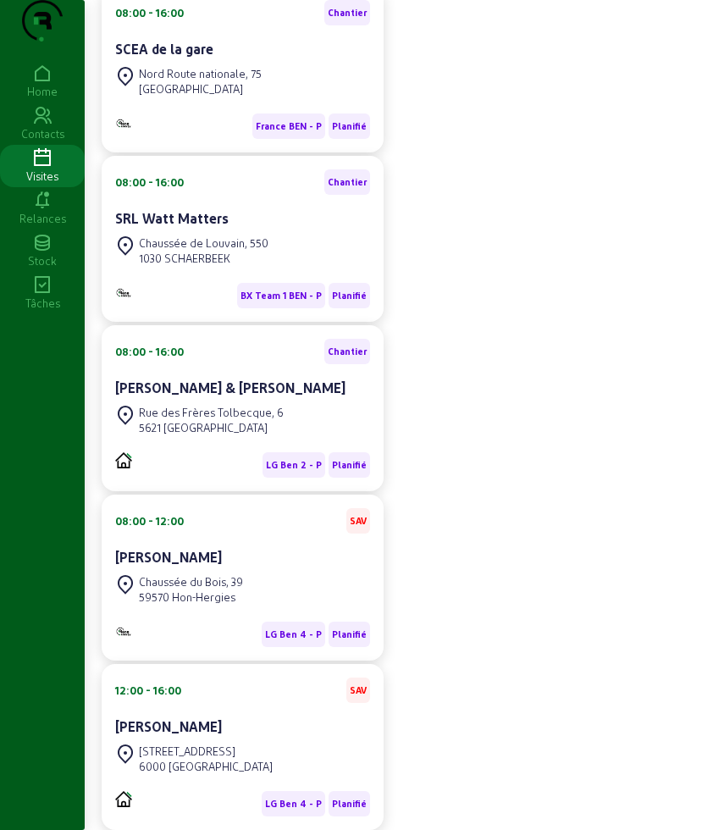
click at [504, 220] on div "08:00 - 16:00 Chantier SCEA DE [GEOGRAPHIC_DATA], 72 59570 [GEOGRAPHIC_DATA] [G…" at bounding box center [393, 323] width 604 height 1013
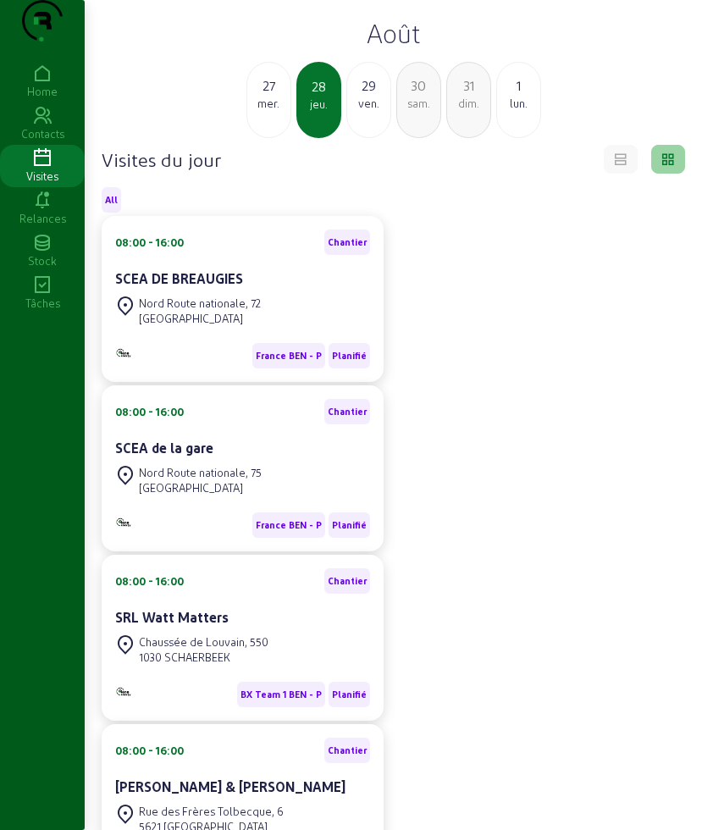
scroll to position [0, 0]
